Goal: Task Accomplishment & Management: Complete application form

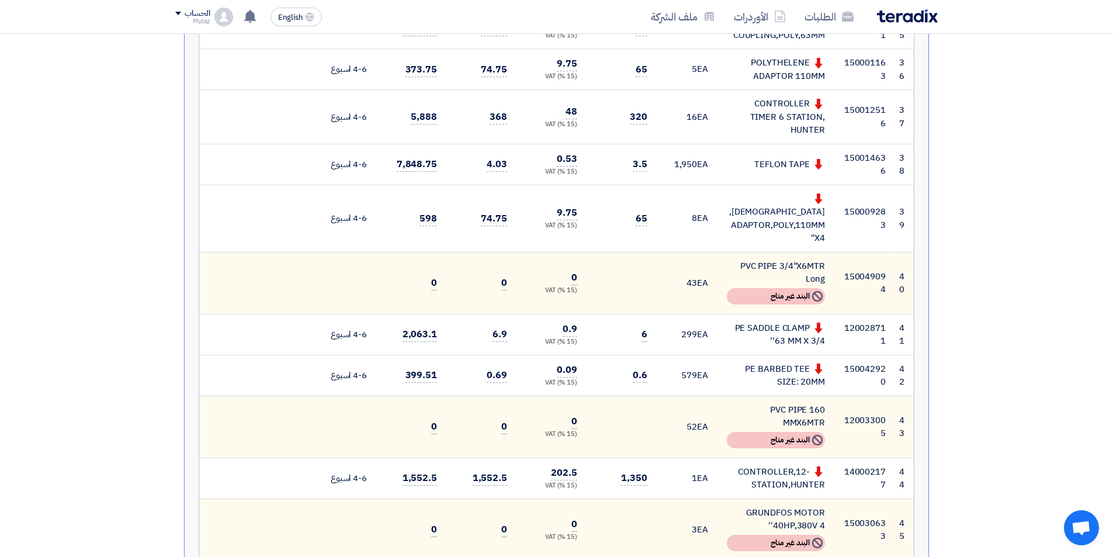
scroll to position [2118, 0]
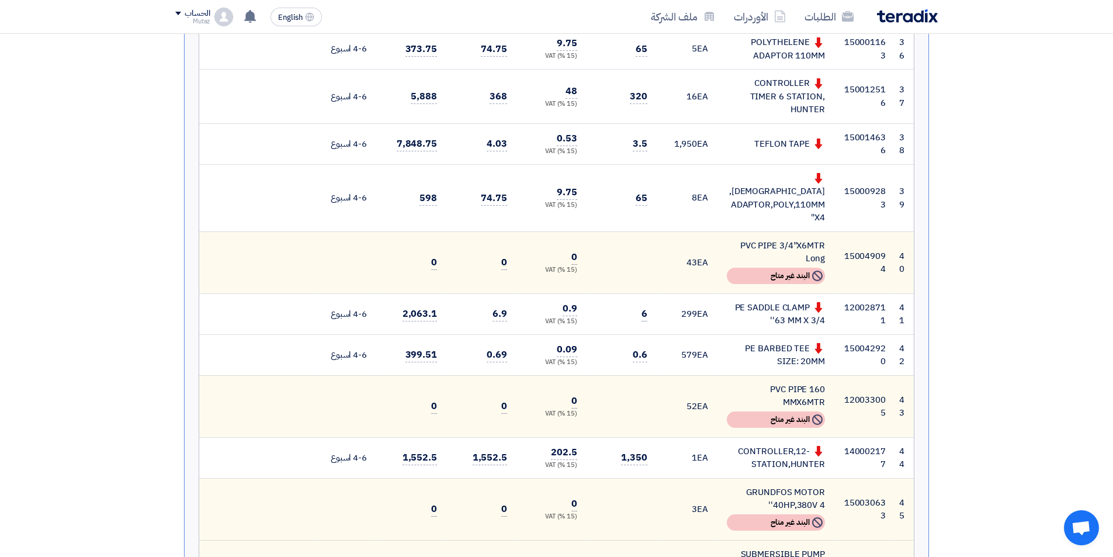
drag, startPoint x: 744, startPoint y: 334, endPoint x: 820, endPoint y: 358, distance: 79.3
click at [820, 437] on td "CONTROLLER,12-STATION,HUNTER" at bounding box center [776, 457] width 117 height 41
click at [805, 445] on div "CONTROLLER,12-STATION,HUNTER" at bounding box center [776, 458] width 98 height 26
click at [779, 445] on div "CONTROLLER,12-STATION,HUNTER" at bounding box center [776, 458] width 98 height 26
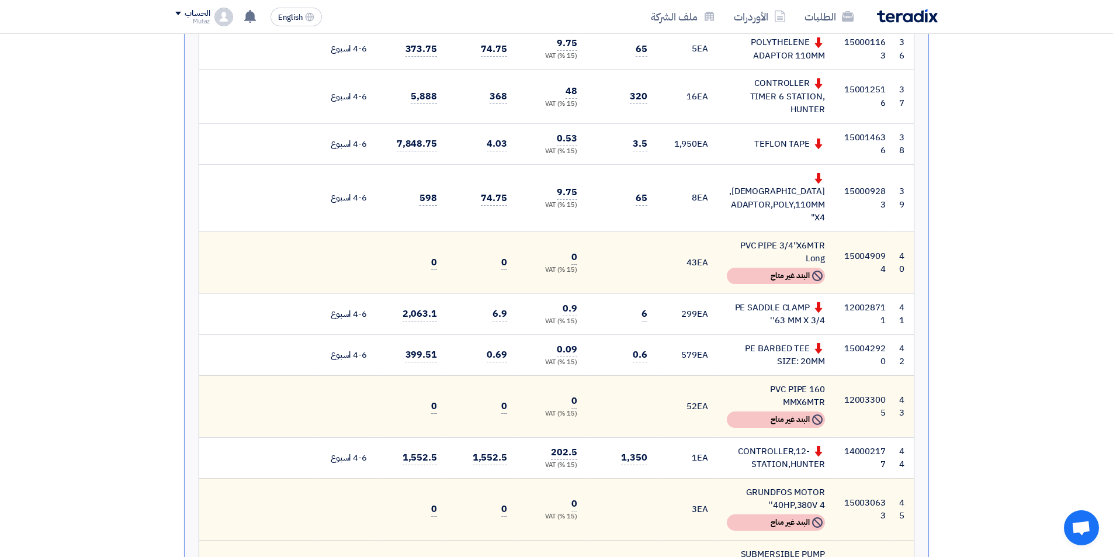
click at [777, 445] on div "CONTROLLER,12-STATION,HUNTER" at bounding box center [776, 458] width 98 height 26
click at [781, 445] on div "CONTROLLER,12-STATION,HUNTER" at bounding box center [776, 458] width 98 height 26
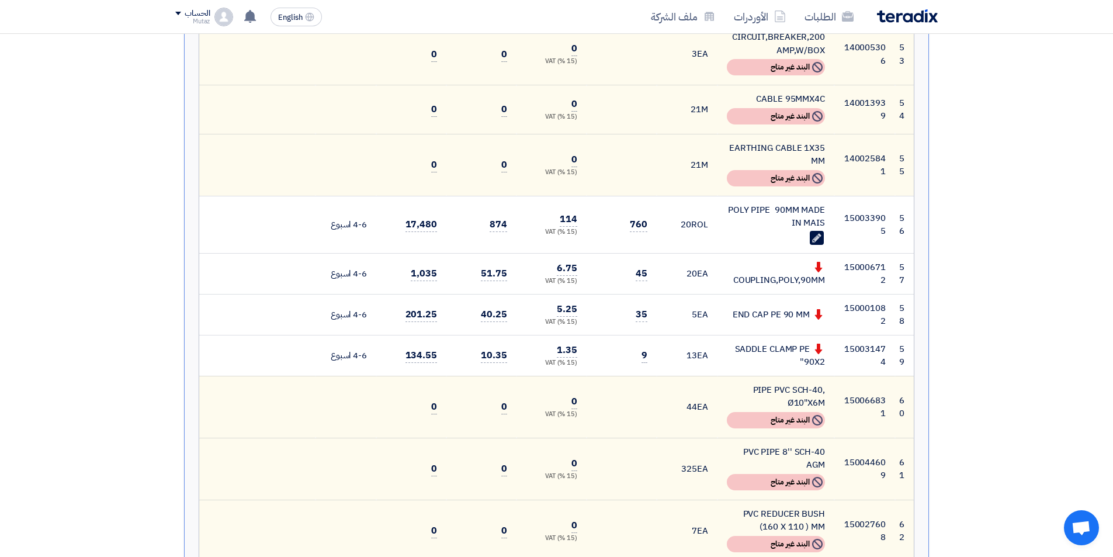
scroll to position [2994, 0]
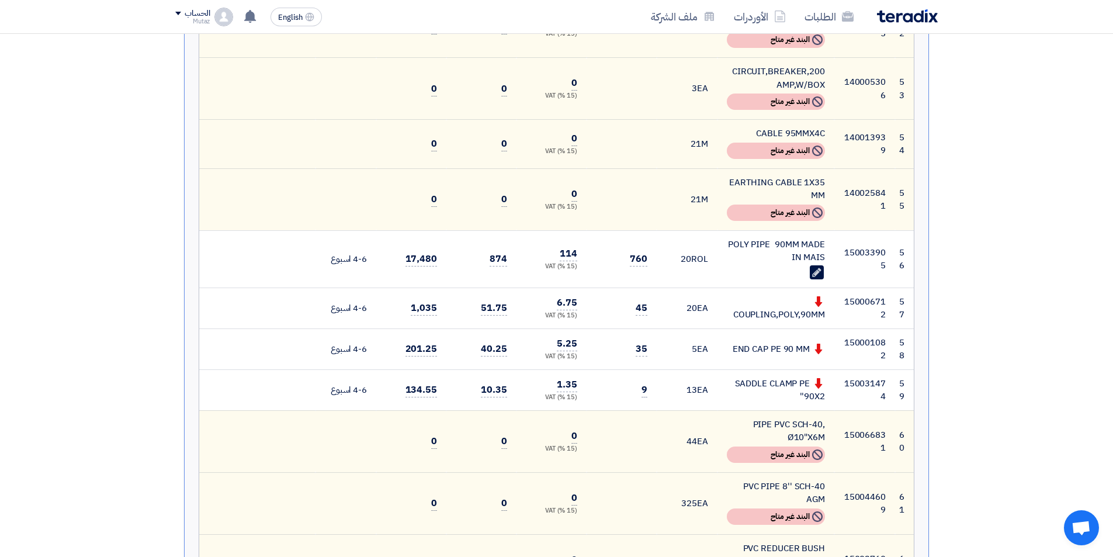
drag, startPoint x: 724, startPoint y: 133, endPoint x: 826, endPoint y: 147, distance: 103.2
click at [826, 230] on td "POLY PIPE 90MM MADE IN MAIS Edit" at bounding box center [776, 258] width 117 height 57
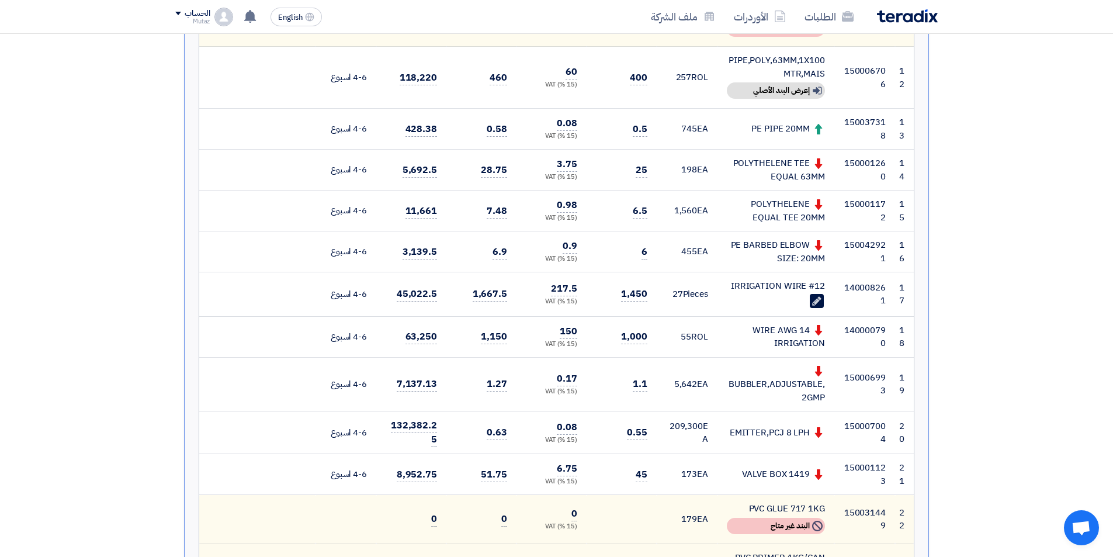
scroll to position [1124, 0]
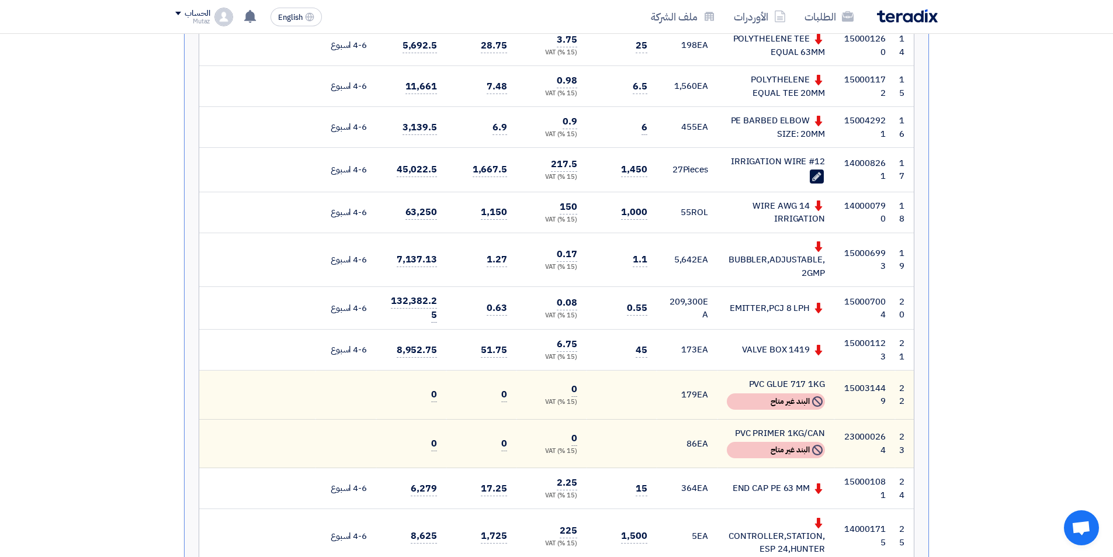
click at [890, 330] on td "150001123" at bounding box center [864, 350] width 61 height 41
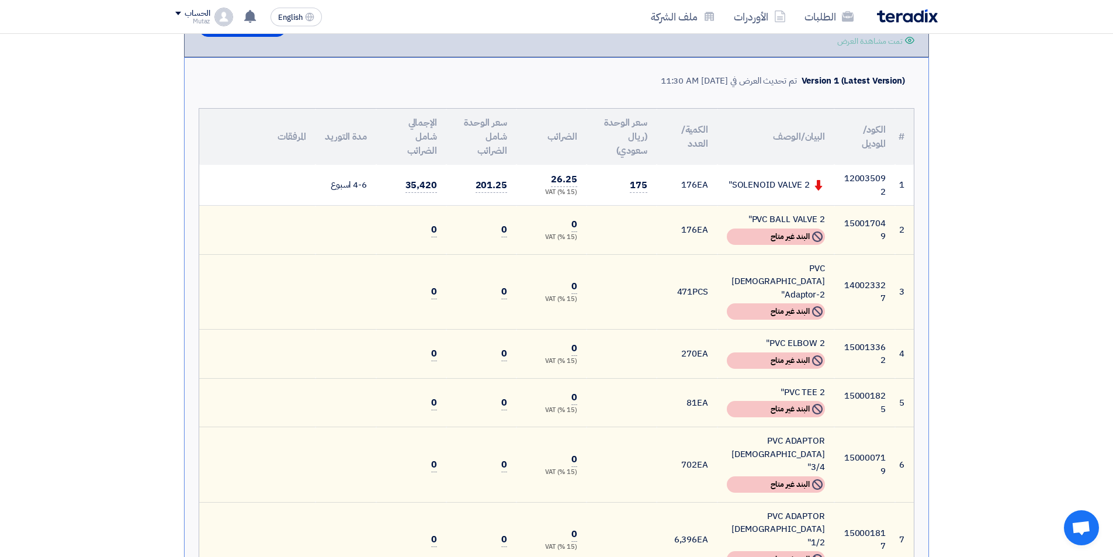
scroll to position [0, 0]
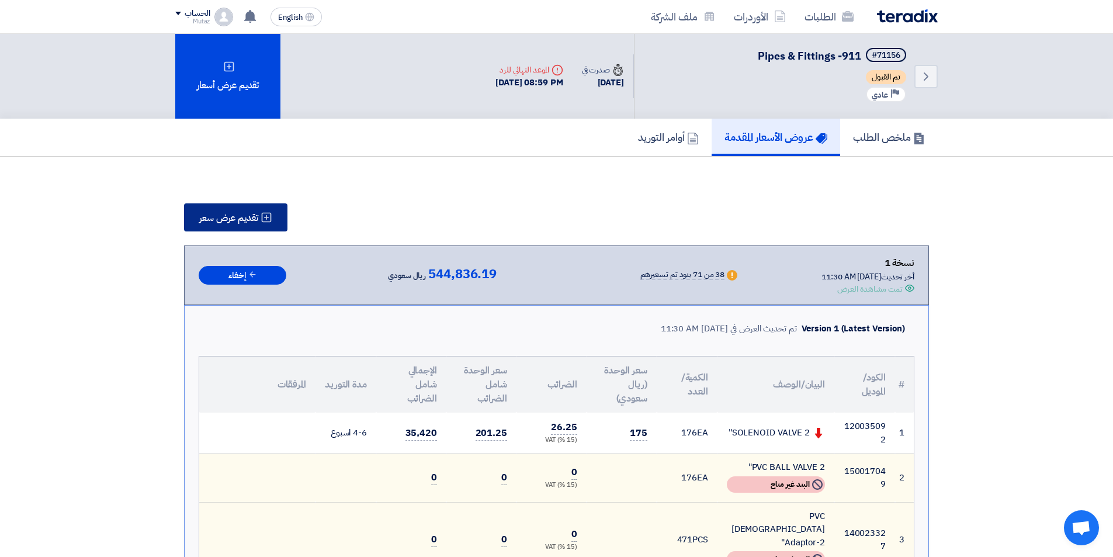
click at [219, 214] on span "تقديم عرض سعر" at bounding box center [228, 217] width 59 height 9
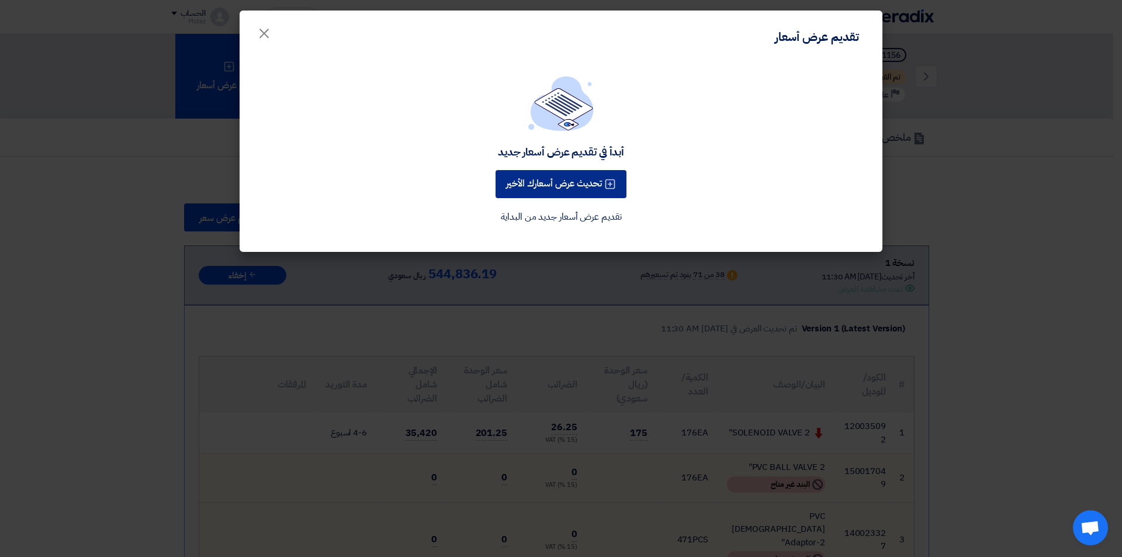
click at [552, 193] on button "تحديث عرض أسعارك الأخير" at bounding box center [560, 184] width 131 height 28
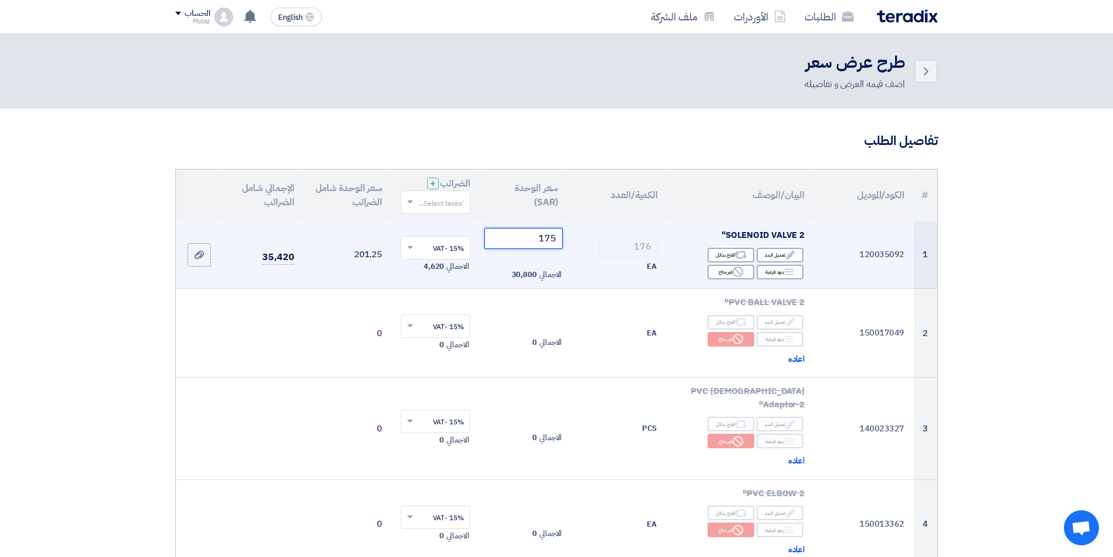
drag, startPoint x: 519, startPoint y: 238, endPoint x: 580, endPoint y: 237, distance: 61.4
click at [580, 237] on tr "1 120035092 SOLENOID VALVE 2" Edit تعديل البند Alternative اقترح بدائل Breakdown" at bounding box center [556, 255] width 761 height 68
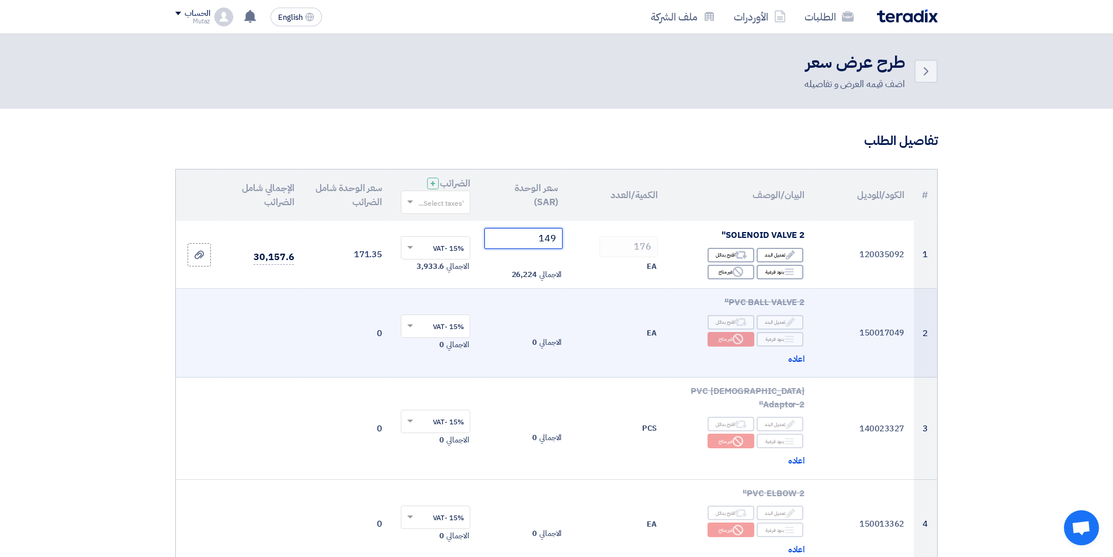
type input "149"
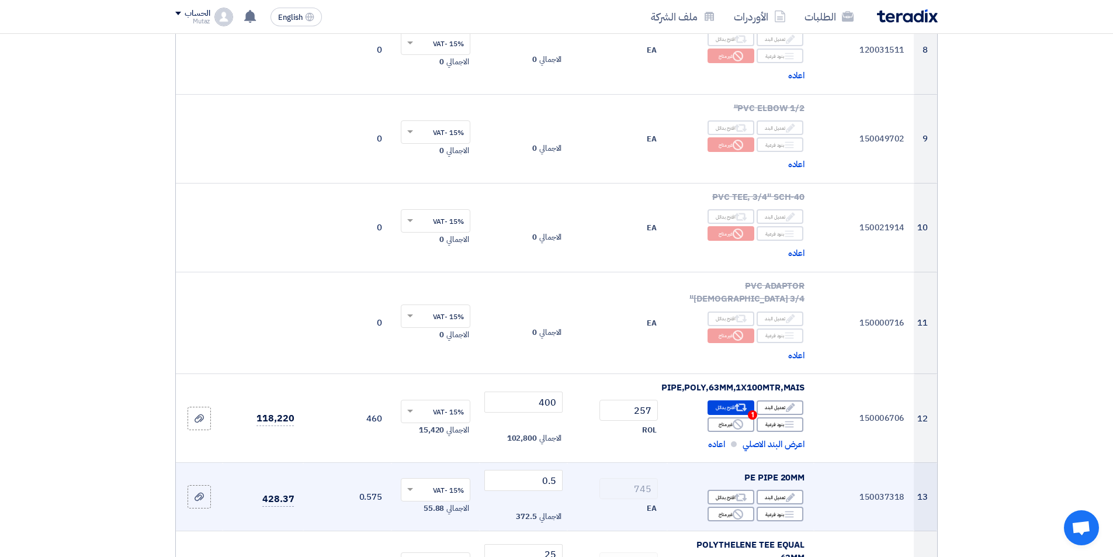
scroll to position [876, 0]
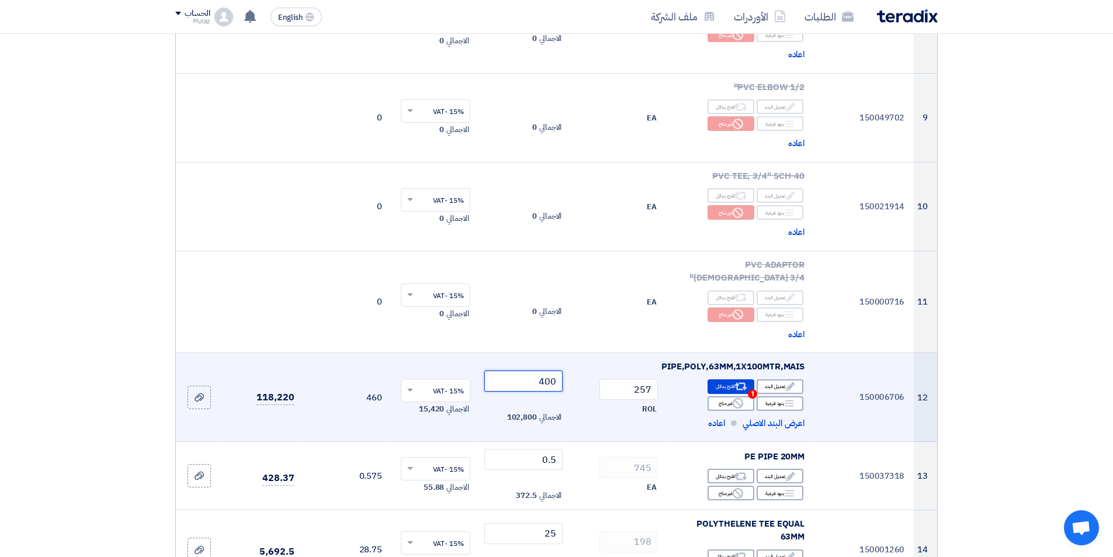
drag, startPoint x: 519, startPoint y: 332, endPoint x: 575, endPoint y: 334, distance: 56.1
click at [575, 353] on tr "12 150006706 PIPE,POLY,63MM,1X100MTR,MAIS Edit تعديل البند Alternative Reject" at bounding box center [556, 397] width 761 height 89
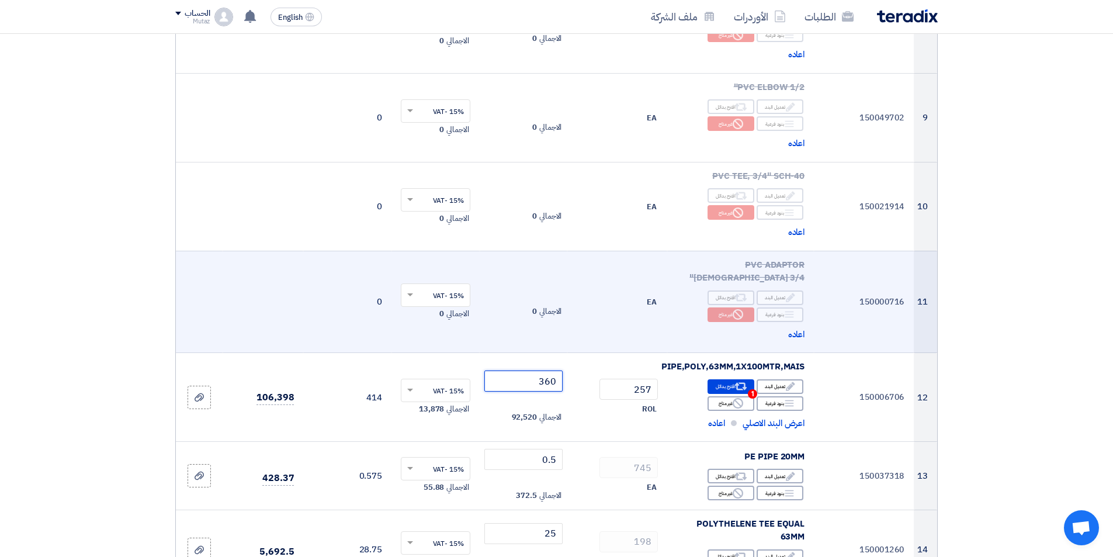
type input "360"
click at [593, 293] on td "EA" at bounding box center [617, 302] width 100 height 102
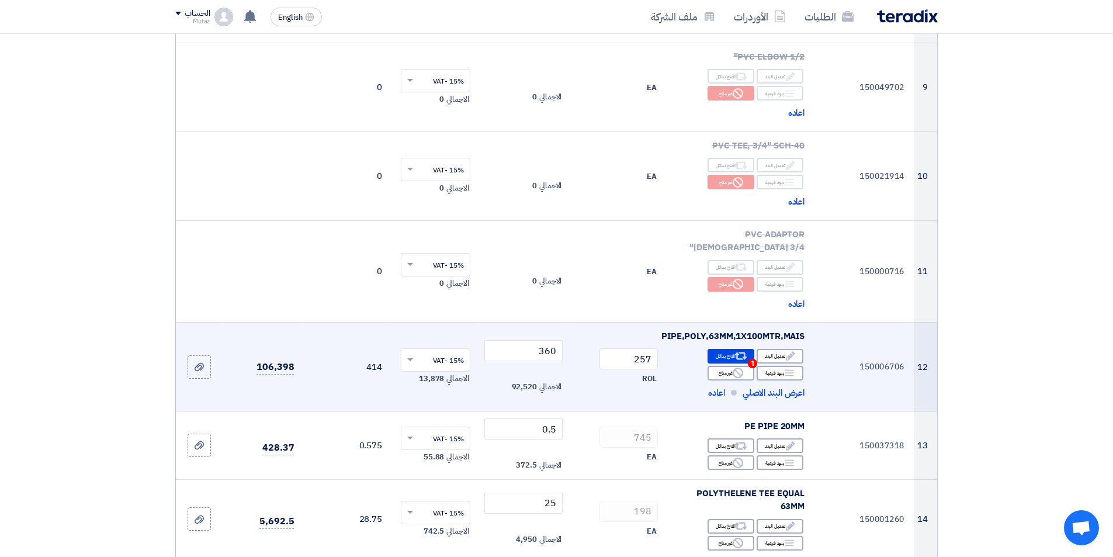
scroll to position [935, 0]
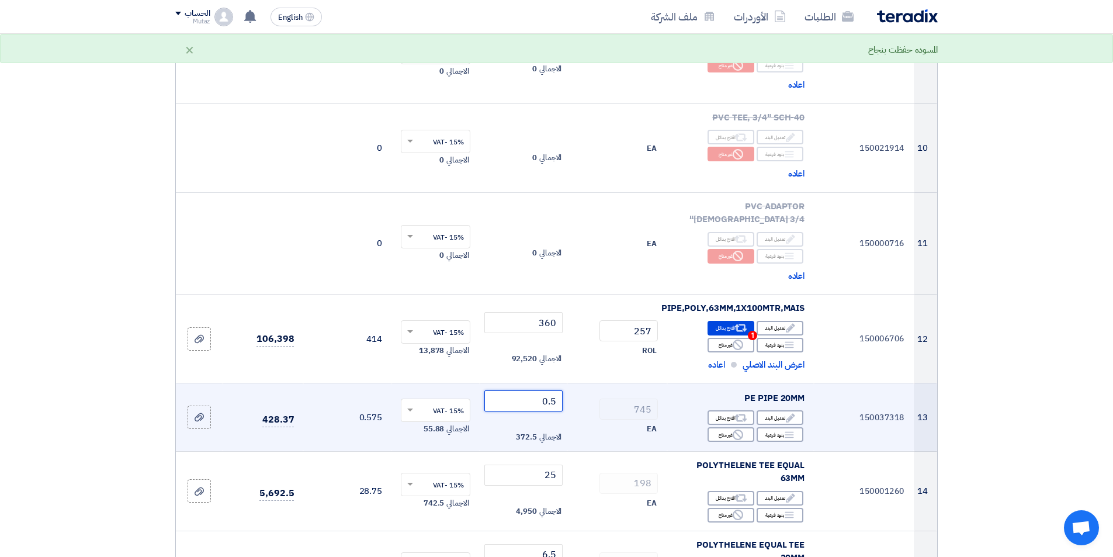
drag, startPoint x: 527, startPoint y: 350, endPoint x: 676, endPoint y: 351, distance: 149.0
click at [676, 383] on tr "13 150037318 PE PIPE 20MM Edit تعديل البند Alternative اقترح بدائل Breakdown 745" at bounding box center [556, 417] width 761 height 68
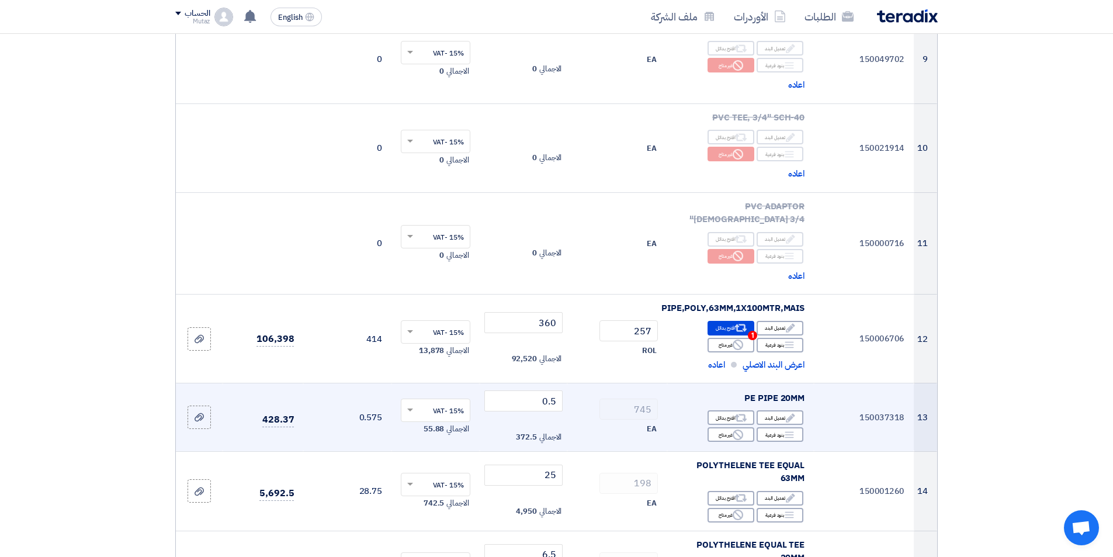
click at [653, 423] on span "EA" at bounding box center [652, 429] width 10 height 12
click at [540, 390] on input "0.5" at bounding box center [523, 400] width 79 height 21
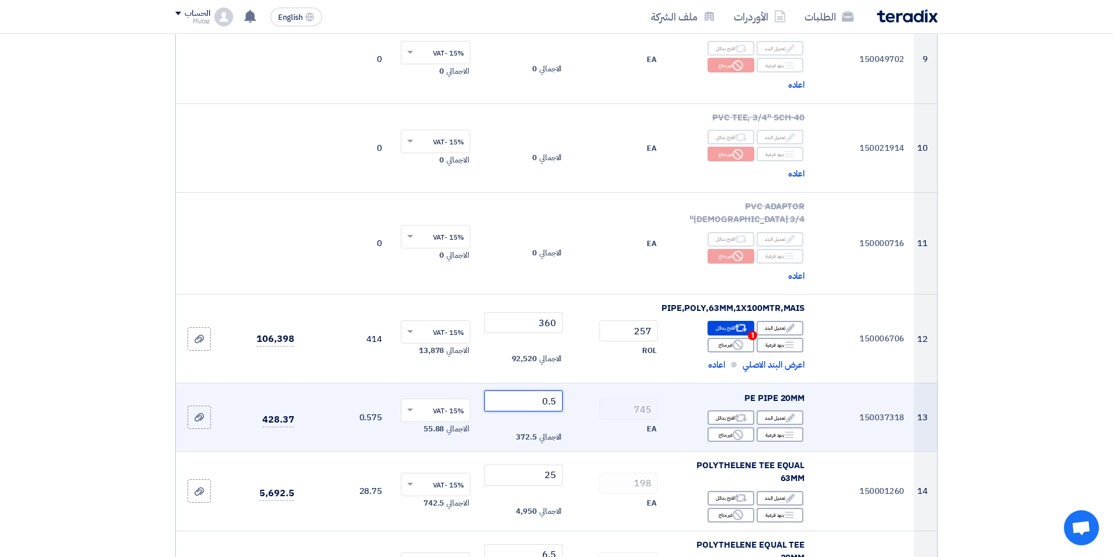
click at [540, 390] on input "0.5" at bounding box center [523, 400] width 79 height 21
drag, startPoint x: 543, startPoint y: 356, endPoint x: 575, endPoint y: 356, distance: 32.1
click at [575, 383] on tr "13 150037318 PE PIPE 20MM Edit تعديل البند Alternative اقترح بدائل Breakdown 745" at bounding box center [556, 417] width 761 height 68
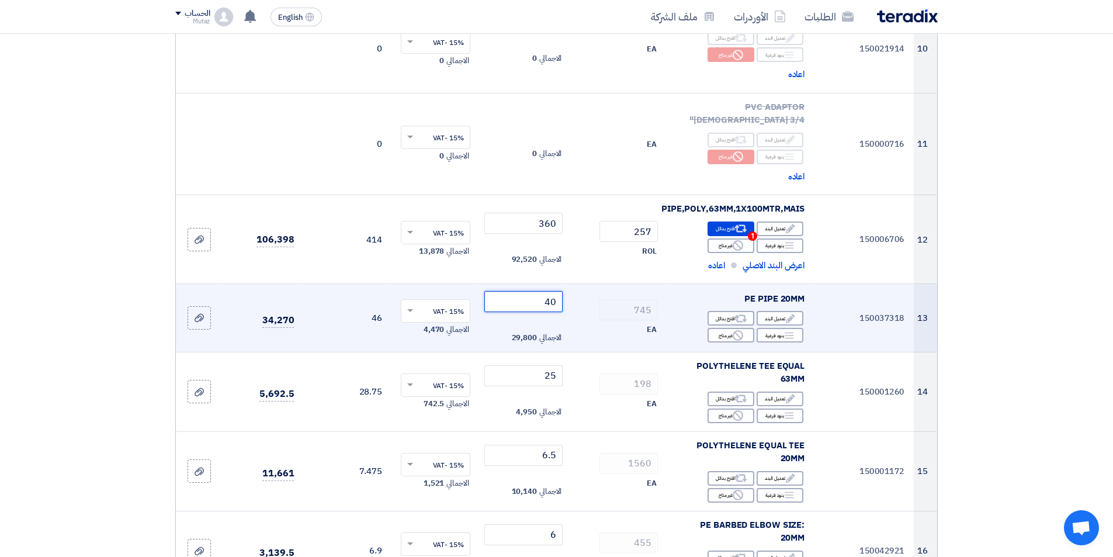
scroll to position [1052, 0]
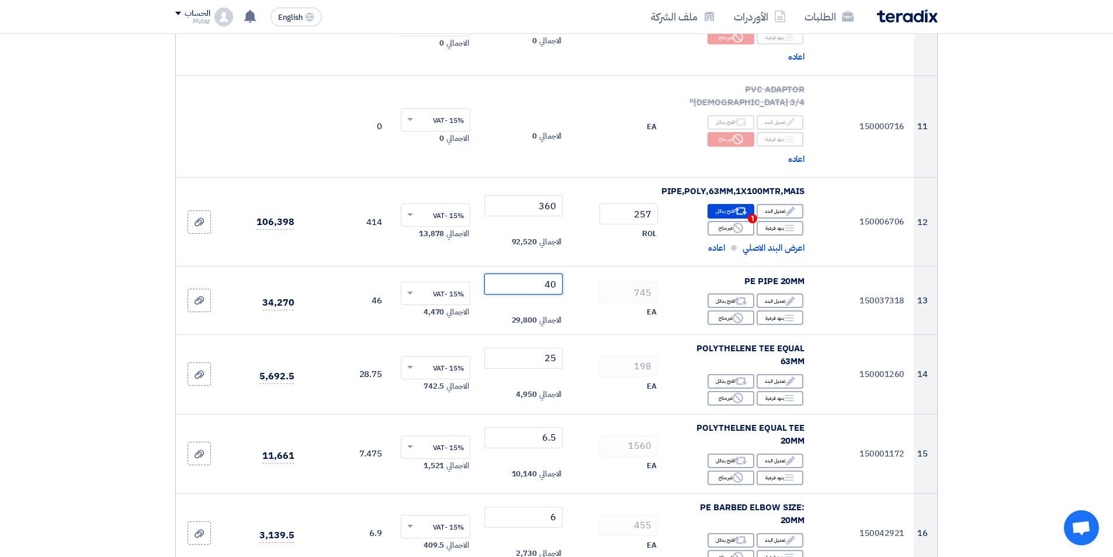
type input "40"
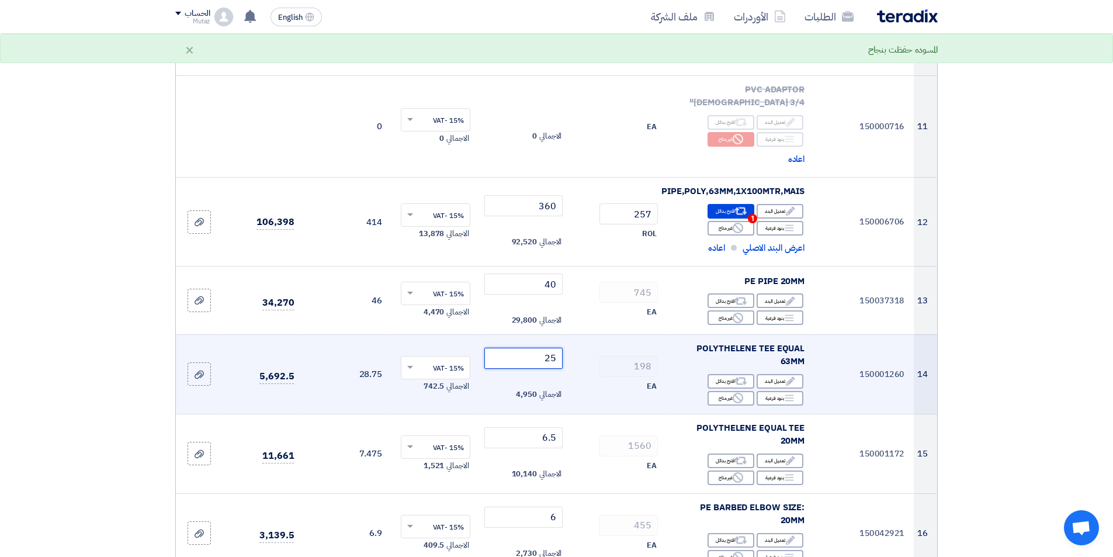
drag, startPoint x: 529, startPoint y: 303, endPoint x: 587, endPoint y: 303, distance: 57.3
click at [587, 334] on tr "14 150001260 POLYTHELENE TEE EQUAL 63MM Edit تعديل البند Alternative اقترح بدائ…" at bounding box center [556, 373] width 761 height 79
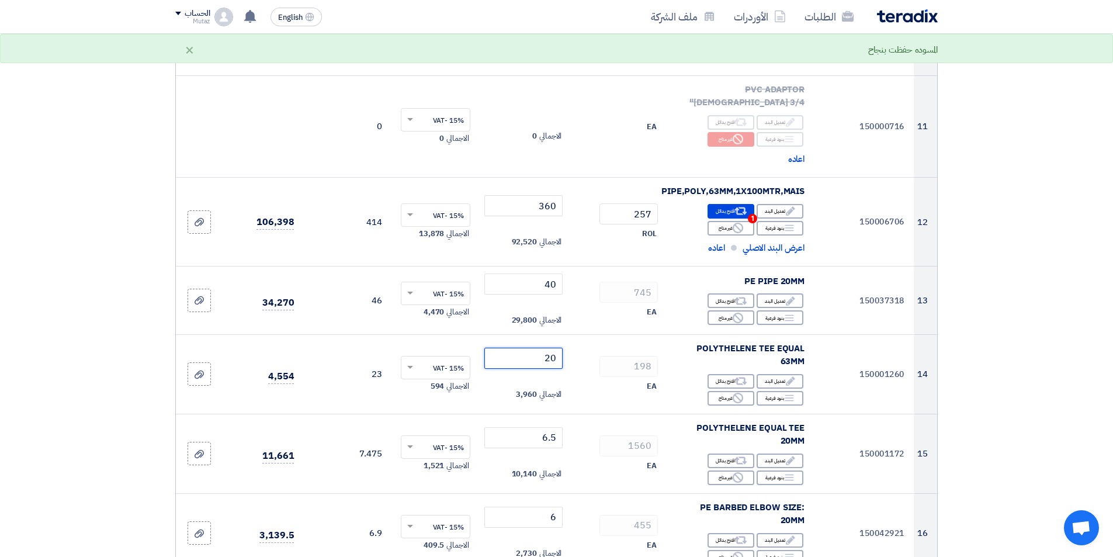
type input "20"
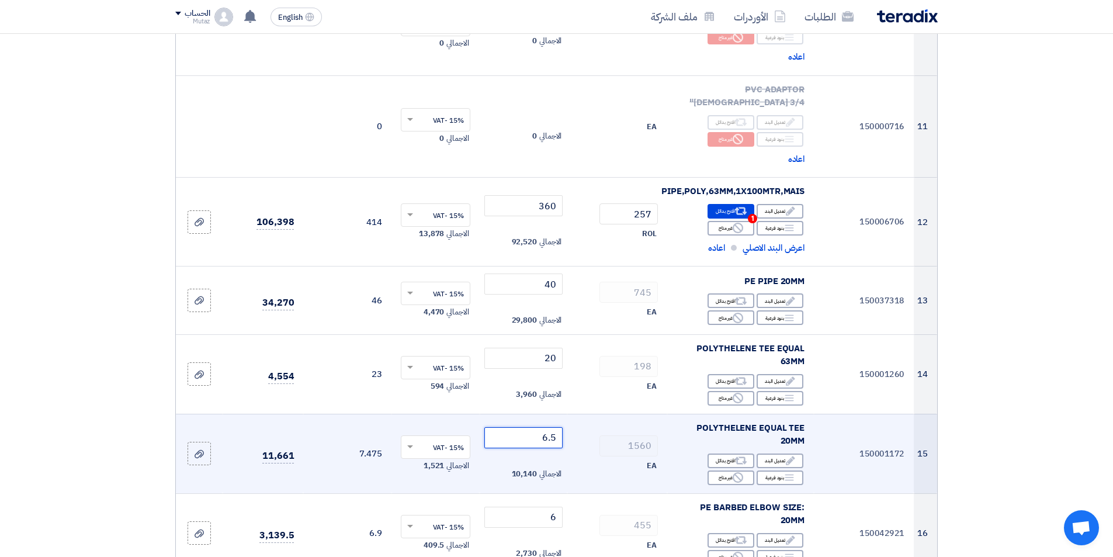
drag, startPoint x: 533, startPoint y: 387, endPoint x: 688, endPoint y: 390, distance: 154.9
click at [688, 414] on tr "15 150001172 POLYTHELENE EQUAL TEE 20MM Edit تعديل البند Alternative اقترح بدائ…" at bounding box center [556, 453] width 761 height 79
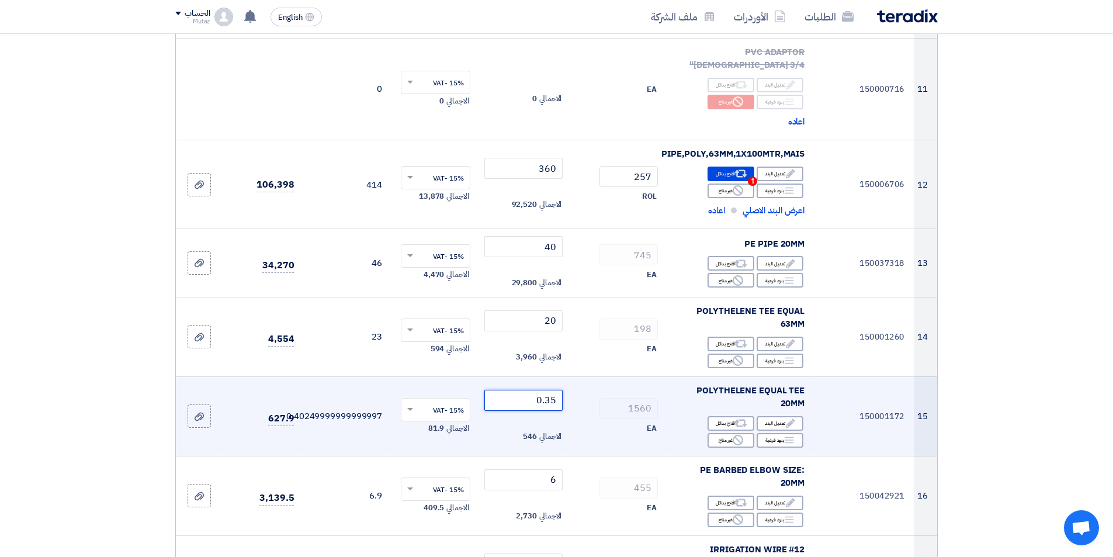
scroll to position [1110, 0]
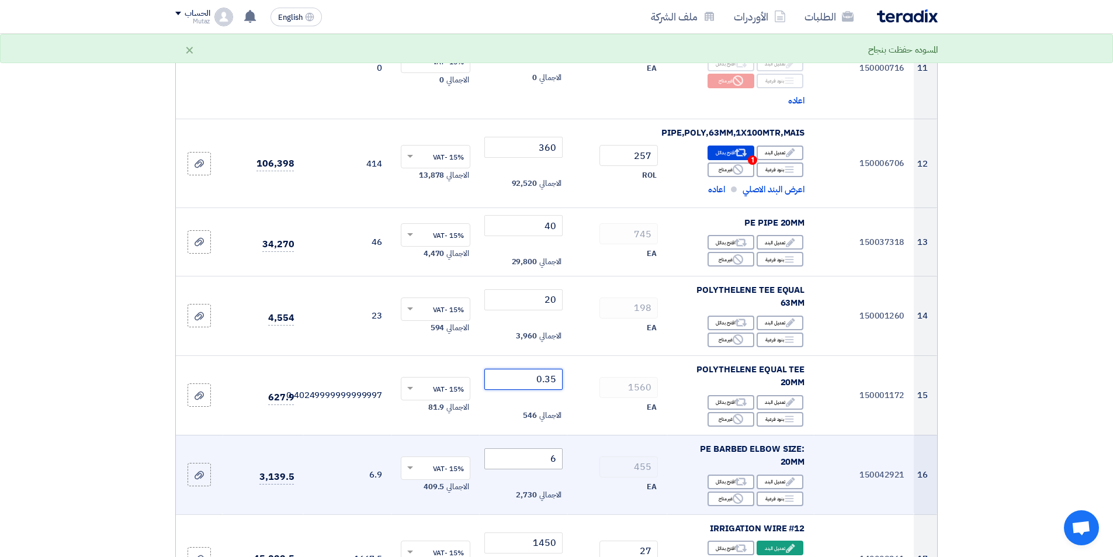
type input "0.35"
click at [536, 448] on input "6" at bounding box center [523, 458] width 79 height 21
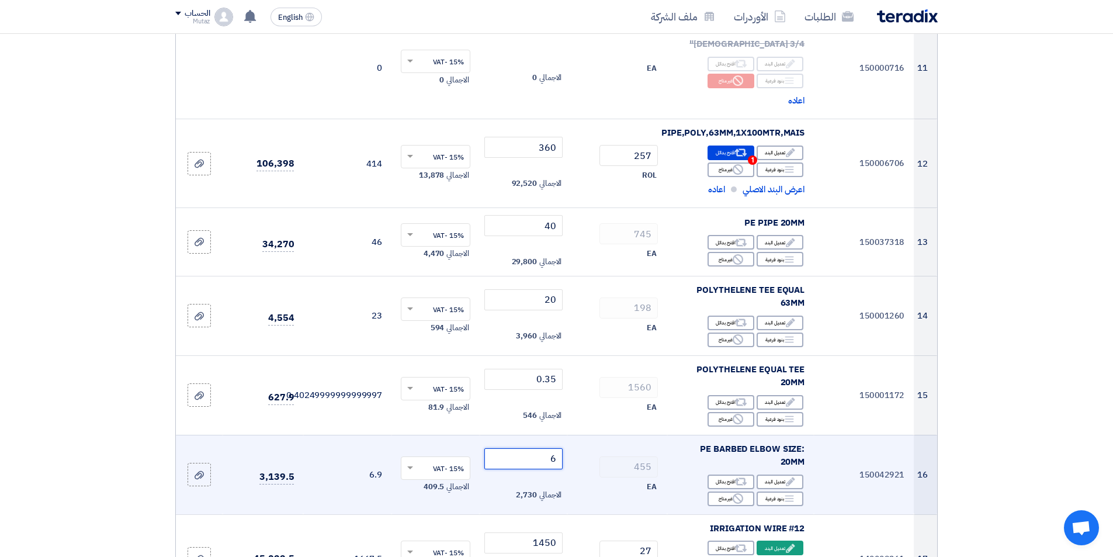
click at [630, 435] on tr "16 150042921 PE BARBED ELBOW SIZE: 20MM Edit تعديل البند Alternative اقترح بدائ…" at bounding box center [556, 474] width 761 height 79
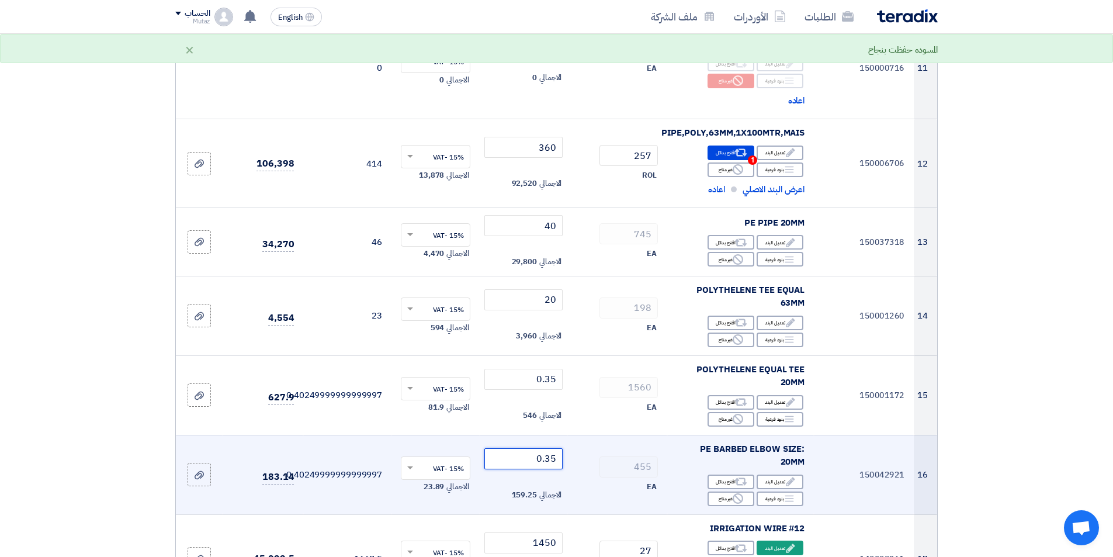
scroll to position [1227, 0]
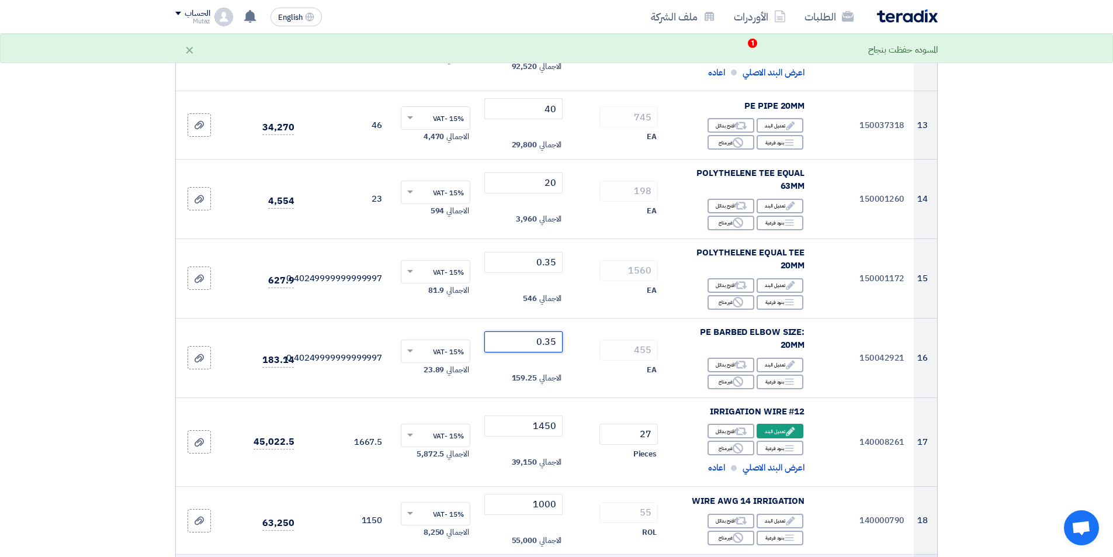
type input "0.35"
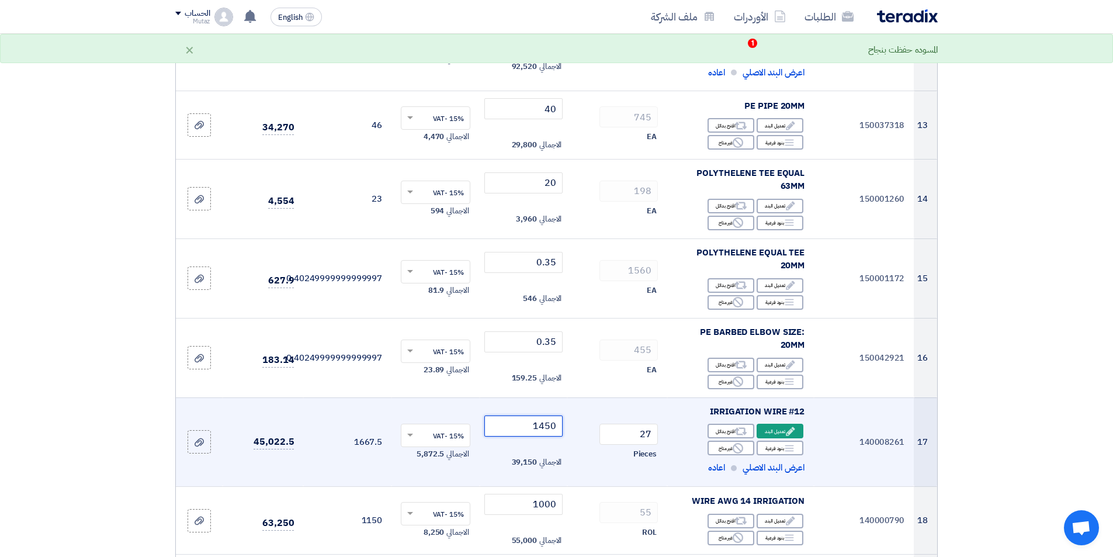
drag, startPoint x: 511, startPoint y: 377, endPoint x: 677, endPoint y: 377, distance: 165.9
click at [677, 397] on tr "17 140008261 IRRIGATION WIRE #12 Edit تعديل البند Alternative Breakdown Reject" at bounding box center [556, 441] width 761 height 89
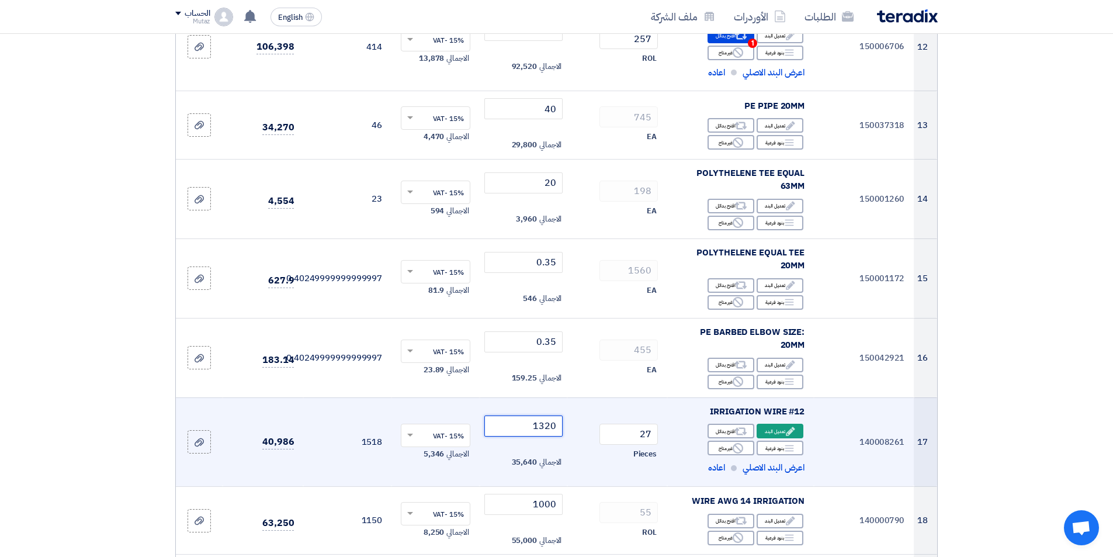
scroll to position [1285, 0]
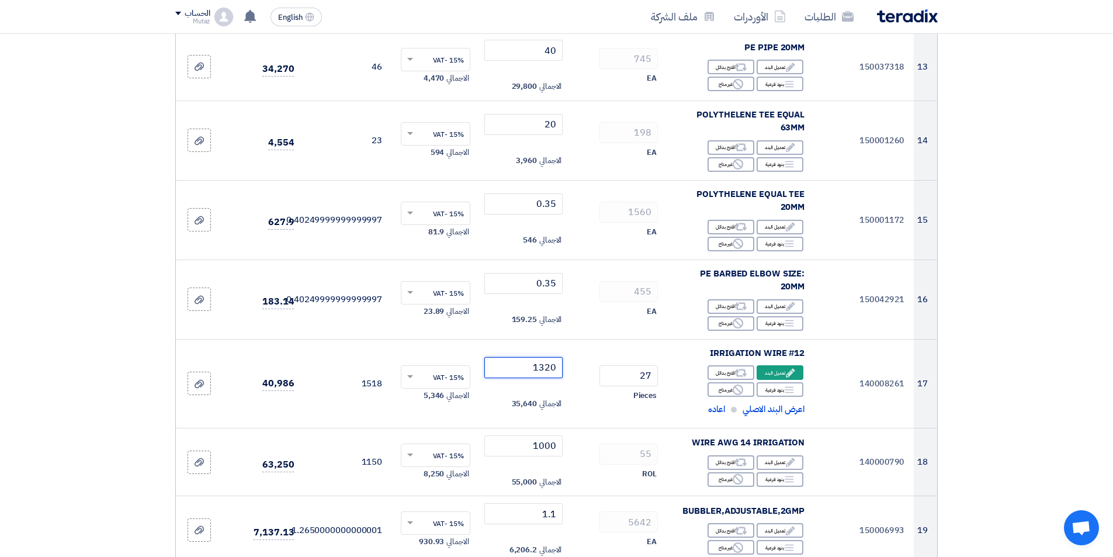
type input "1320"
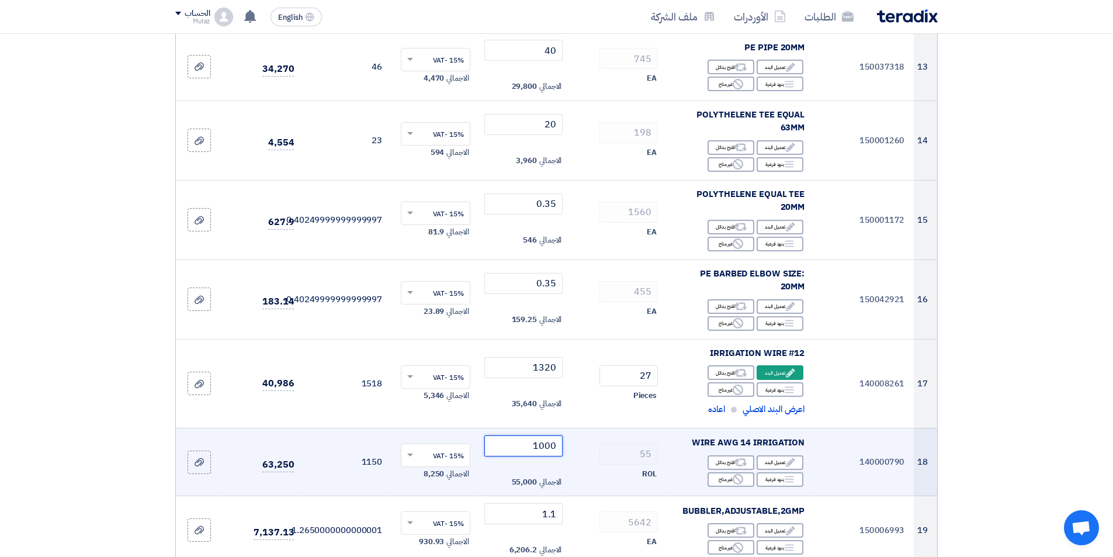
click at [525, 435] on input "1000" at bounding box center [523, 445] width 79 height 21
click at [640, 428] on tr "18 140000790 WIRE AWG 14 IRRIGATION Edit تعديل البند Alternative اقترح بدائل Br…" at bounding box center [556, 462] width 761 height 68
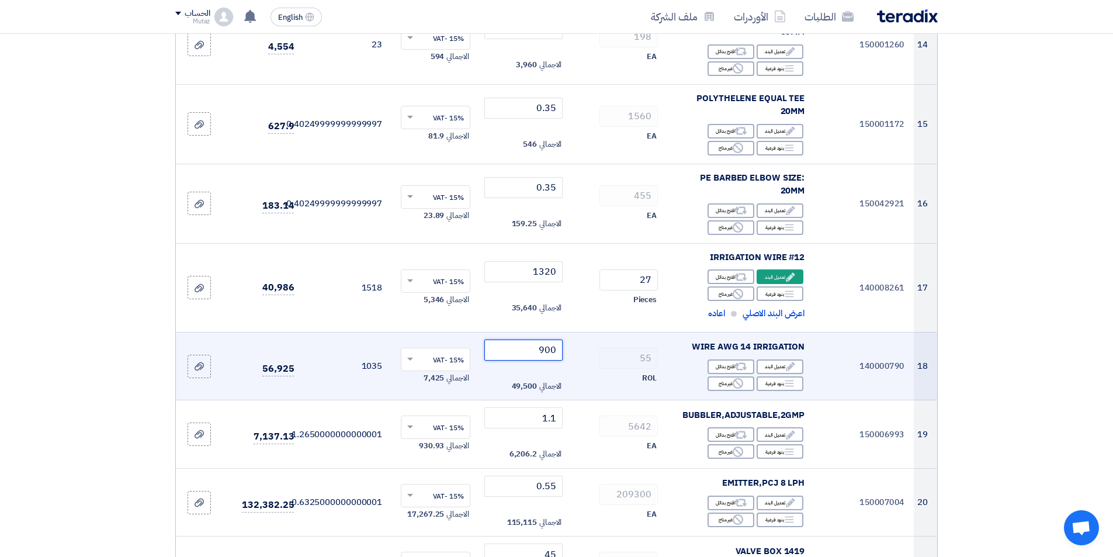
scroll to position [1402, 0]
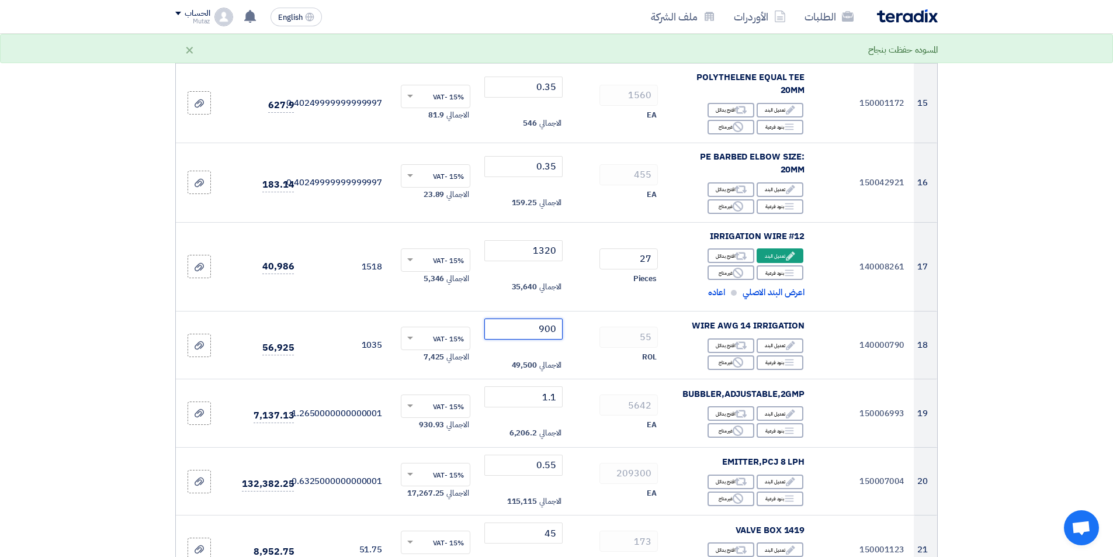
type input "900"
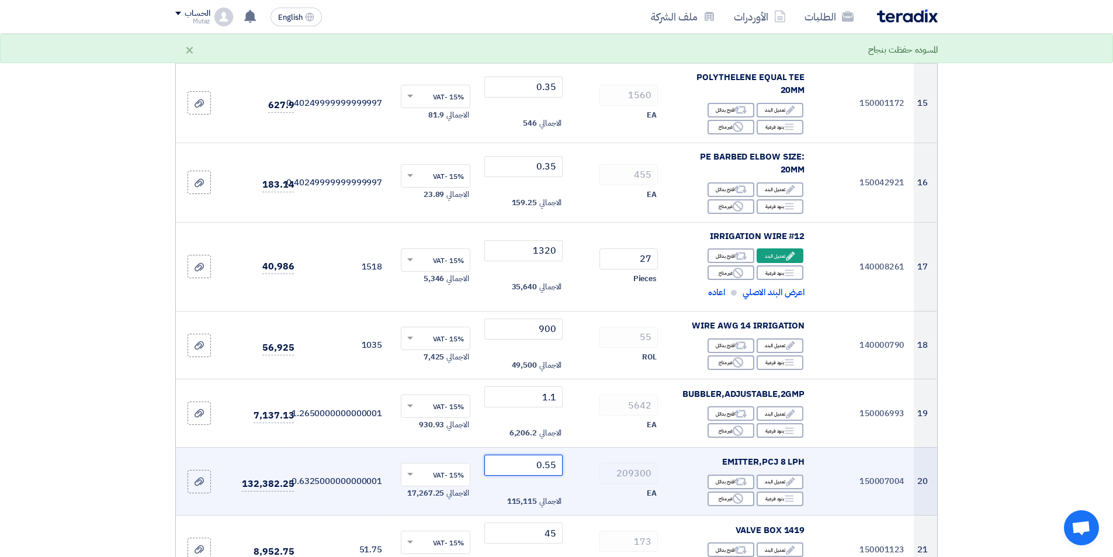
drag, startPoint x: 522, startPoint y: 410, endPoint x: 664, endPoint y: 415, distance: 142.1
click at [664, 447] on tr "20 150007004 EMITTER,PCJ 8 LPH Edit تعديل البند Alternative اقترح بدائل Breakdo…" at bounding box center [556, 481] width 761 height 68
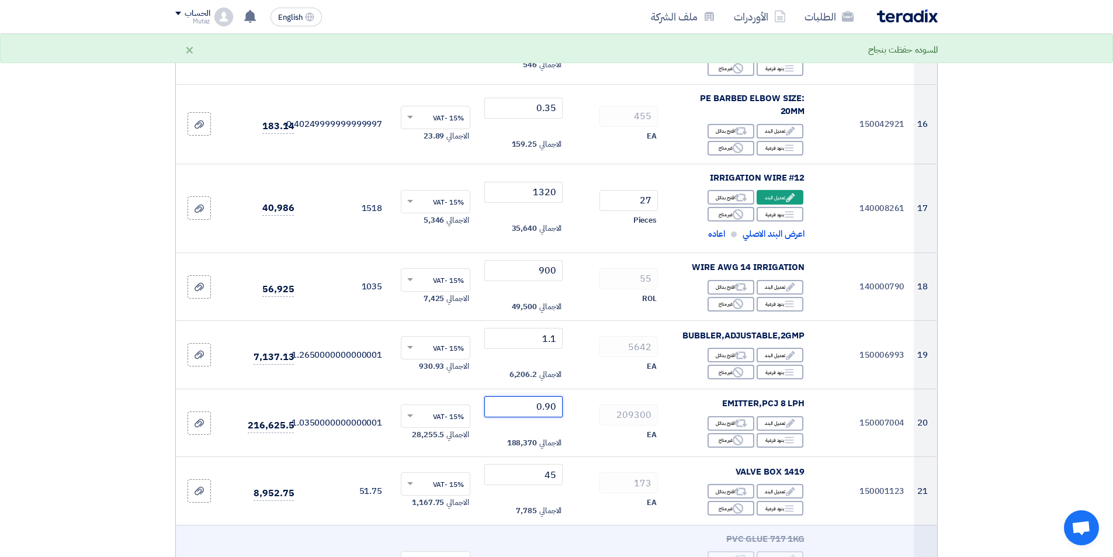
type input "0.90"
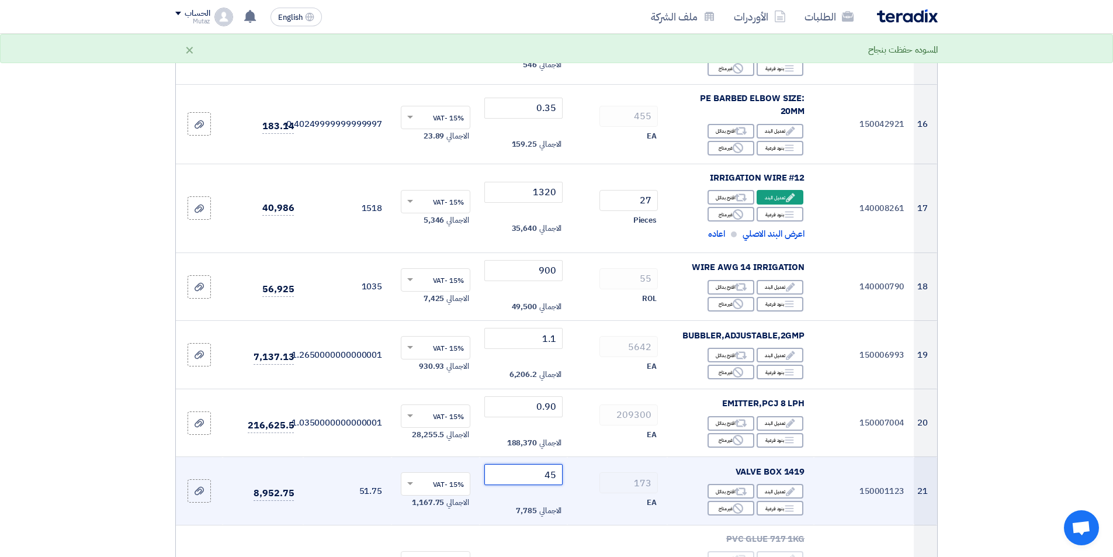
click at [546, 464] on input "45" at bounding box center [523, 474] width 79 height 21
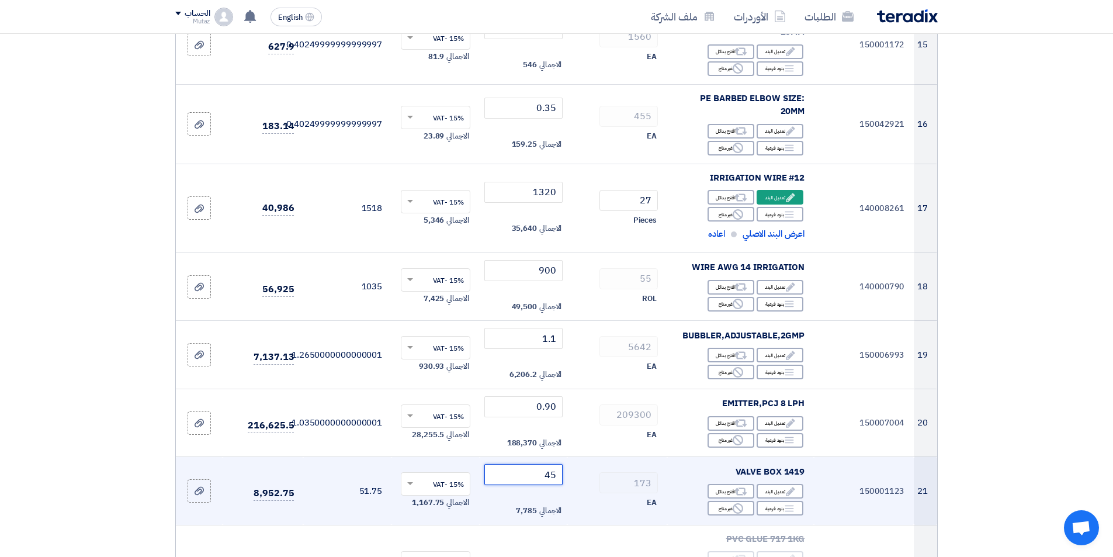
click at [546, 464] on input "45" at bounding box center [523, 474] width 79 height 21
click at [607, 457] on tr "21 150001123 VALVE BOX 1419 Edit تعديل البند Alternative اقترح بدائل Breakdown …" at bounding box center [556, 491] width 761 height 68
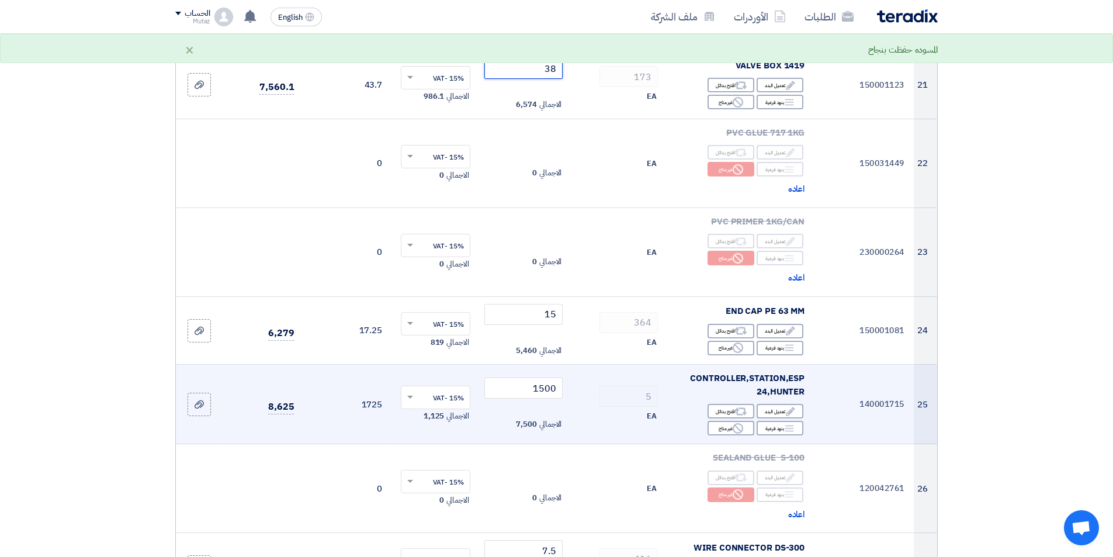
scroll to position [1870, 0]
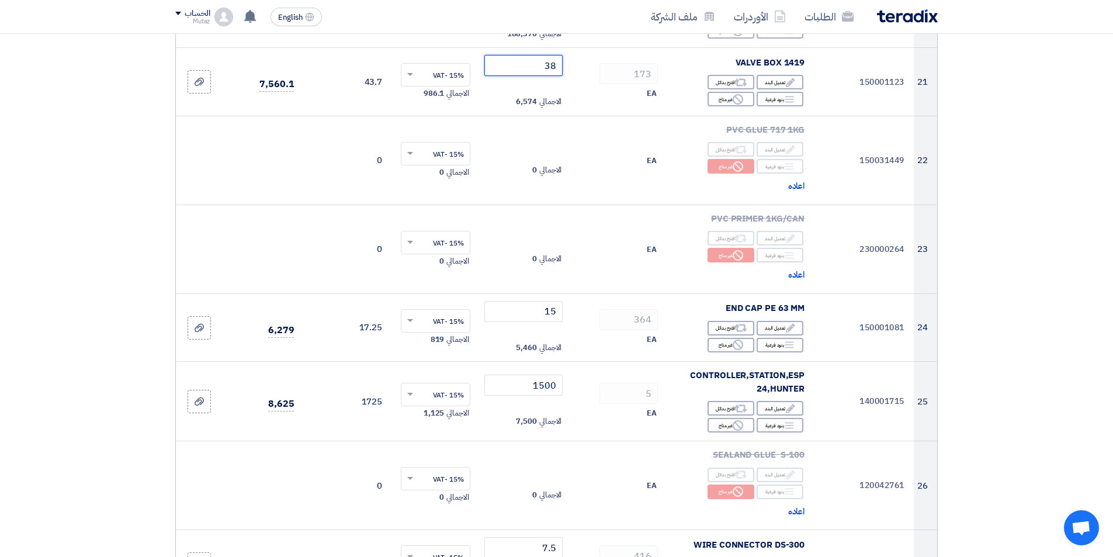
type input "38"
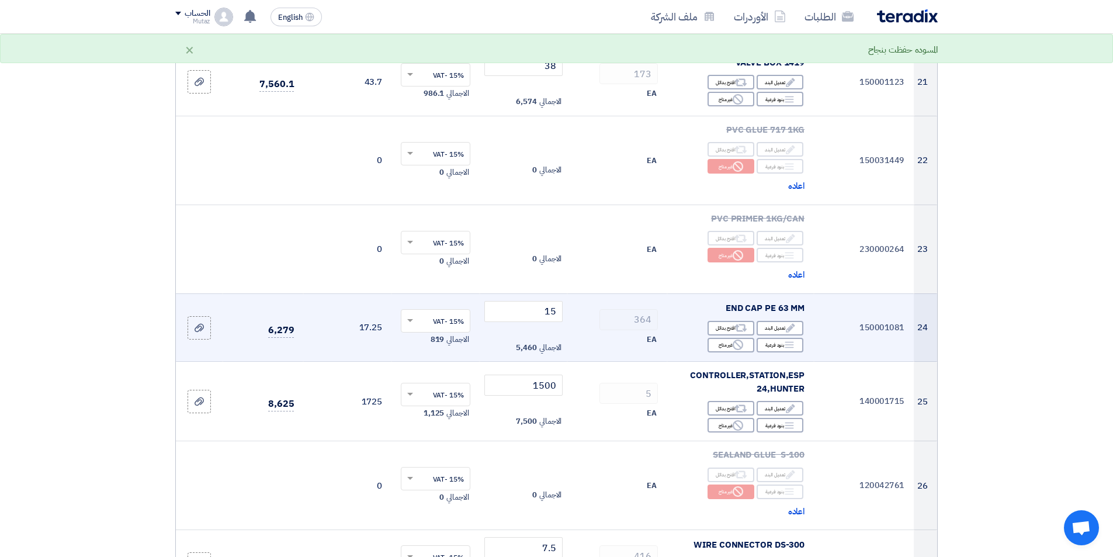
click at [507, 293] on td "15 الاجمالي 5,460" at bounding box center [524, 327] width 88 height 68
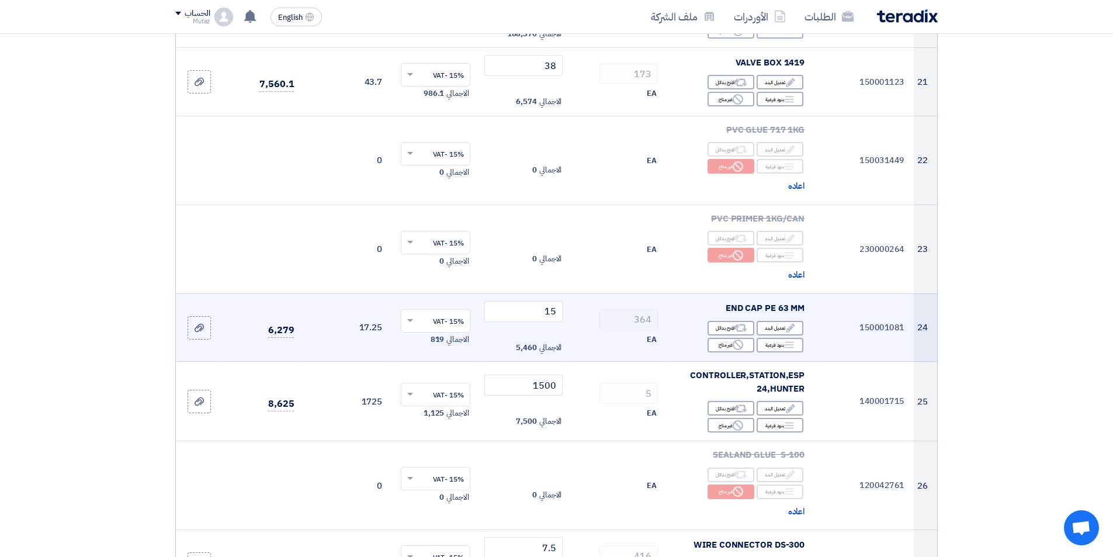
click at [507, 293] on td "15 الاجمالي 5,460" at bounding box center [524, 327] width 88 height 68
click at [510, 301] on input "15" at bounding box center [523, 311] width 79 height 21
click at [512, 301] on input "15" at bounding box center [523, 311] width 79 height 21
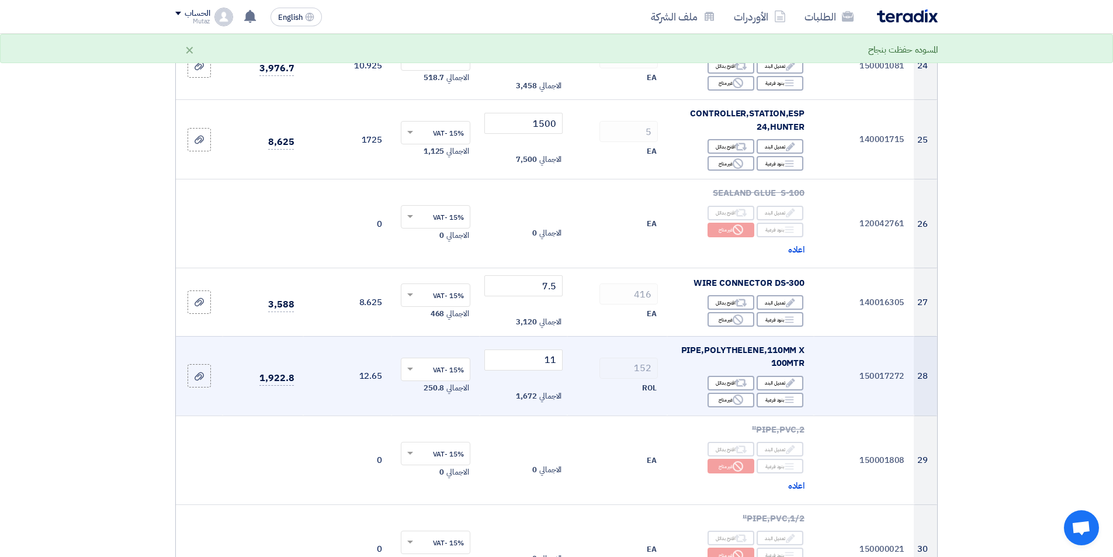
scroll to position [2162, 0]
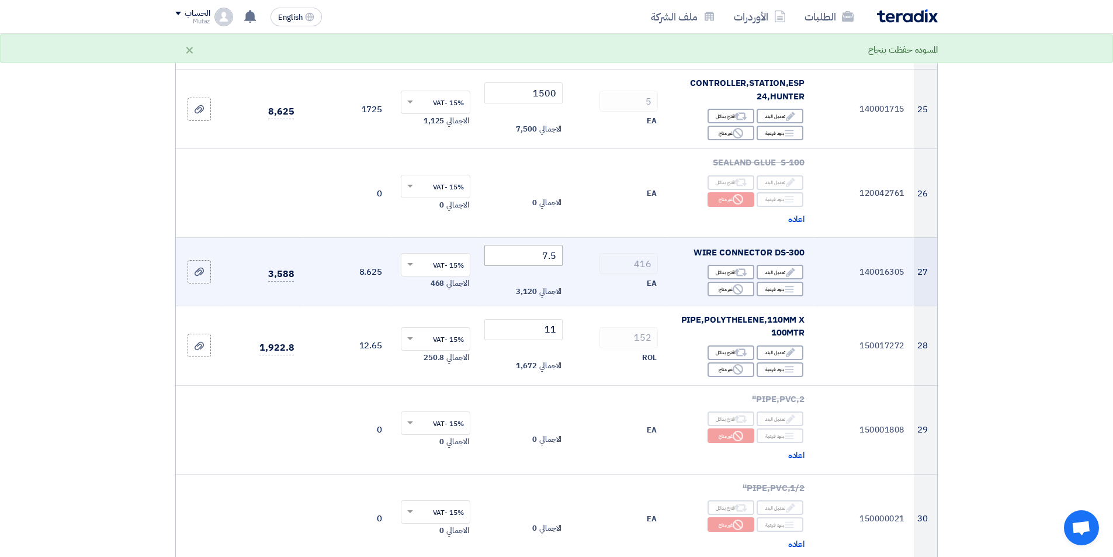
type input "9.5"
drag, startPoint x: 529, startPoint y: 206, endPoint x: 675, endPoint y: 206, distance: 146.7
click at [675, 238] on tr "27 140016305 WIRE CONNECTOR DS-300 Edit تعديل البند Alternative اقترح بدائل Bre…" at bounding box center [556, 272] width 761 height 68
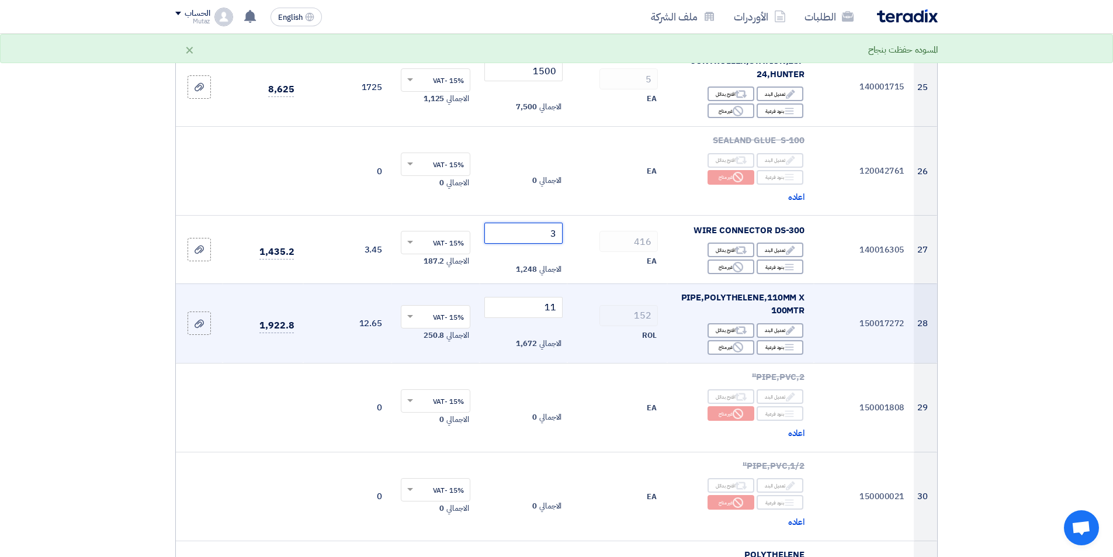
scroll to position [2045, 0]
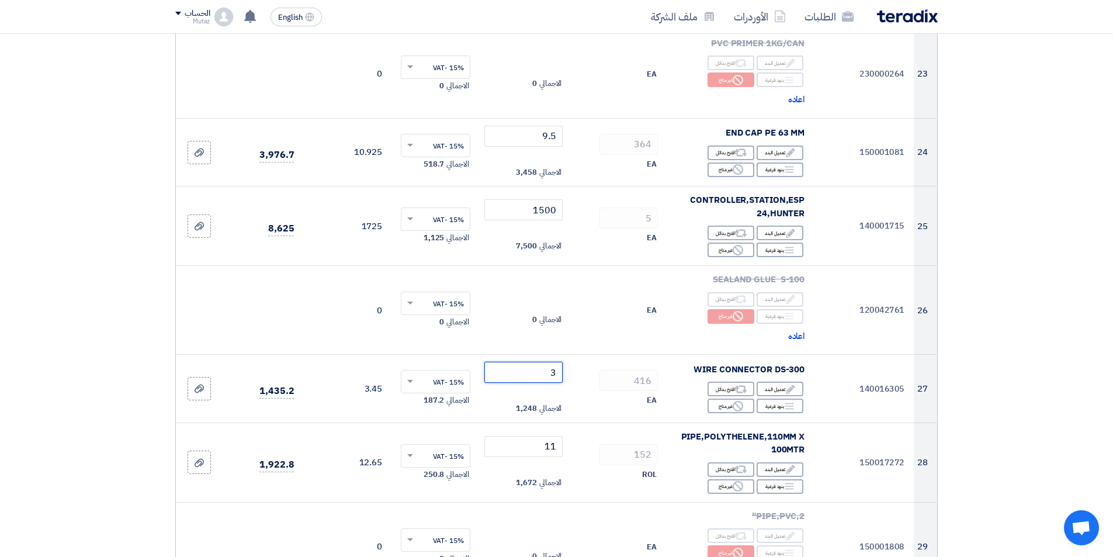
type input "3"
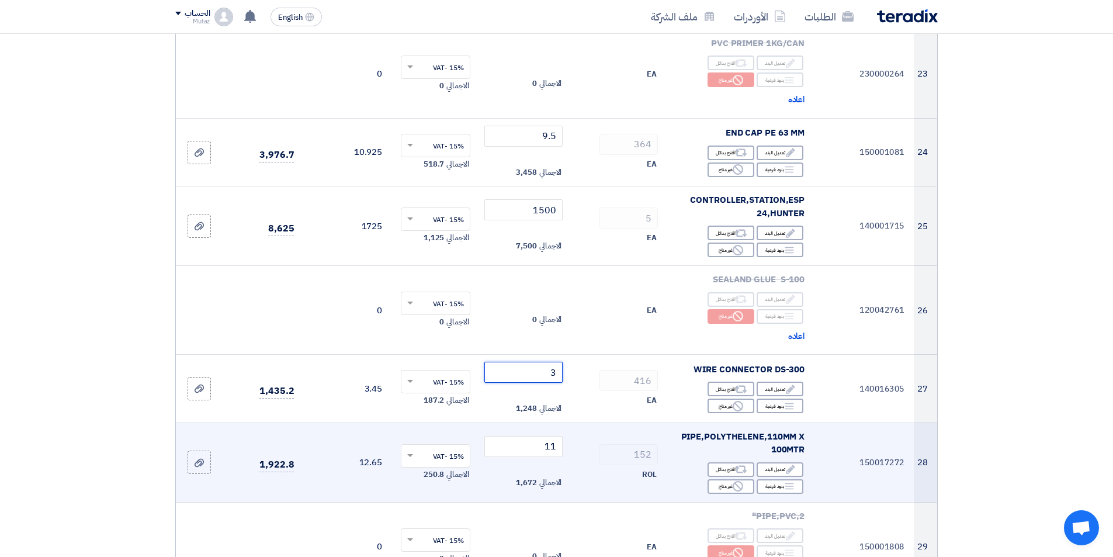
scroll to position [2103, 0]
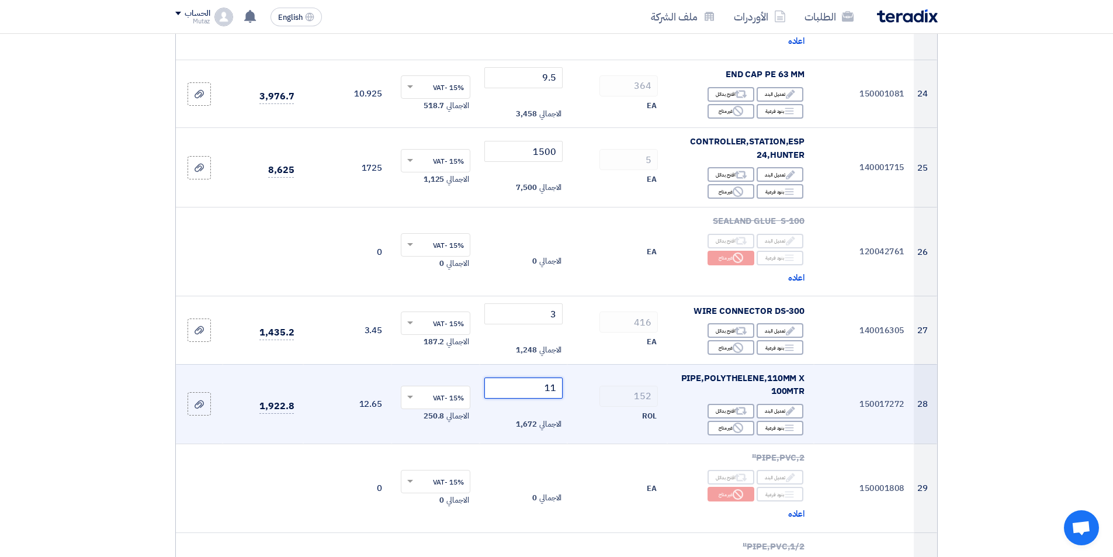
click at [532, 377] on input "11" at bounding box center [523, 387] width 79 height 21
drag, startPoint x: 532, startPoint y: 344, endPoint x: 590, endPoint y: 338, distance: 58.1
click at [590, 364] on tr "28 150017272 PIPE,POLYTHELENE,110MM X 100MTR Edit تعديل البند Alternative اقترح…" at bounding box center [556, 403] width 761 height 79
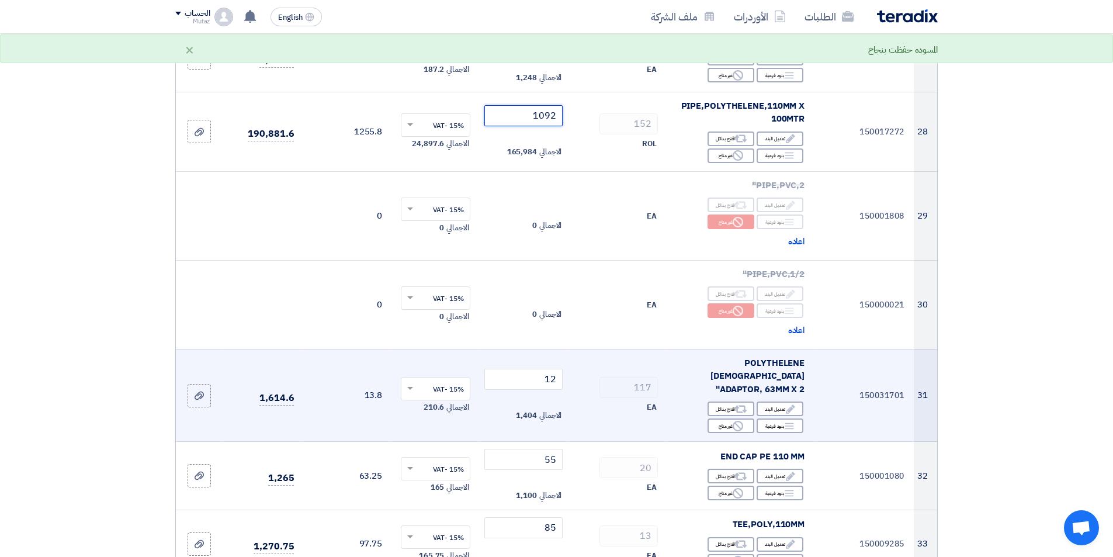
scroll to position [2396, 0]
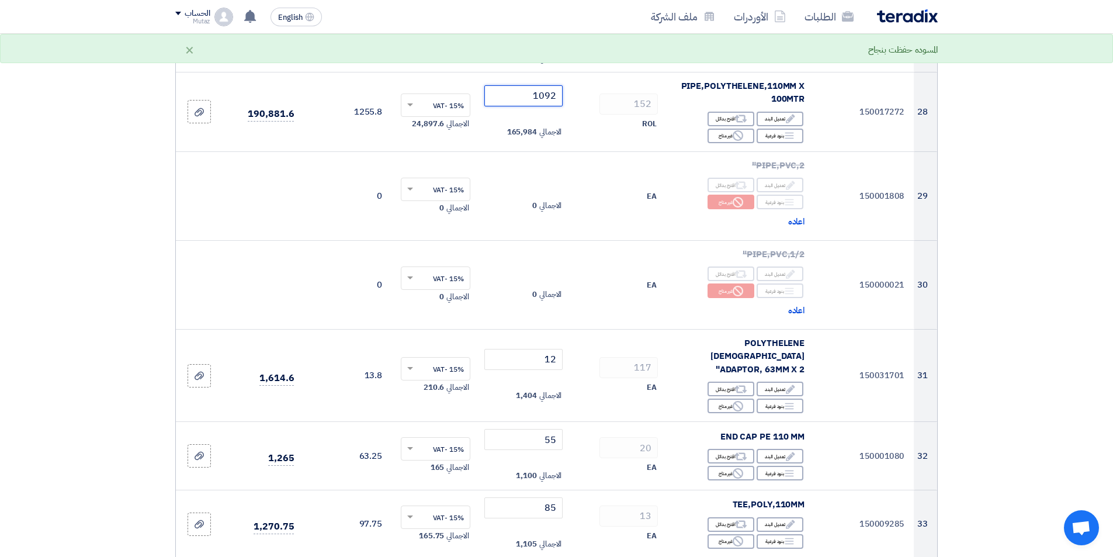
type input "1092"
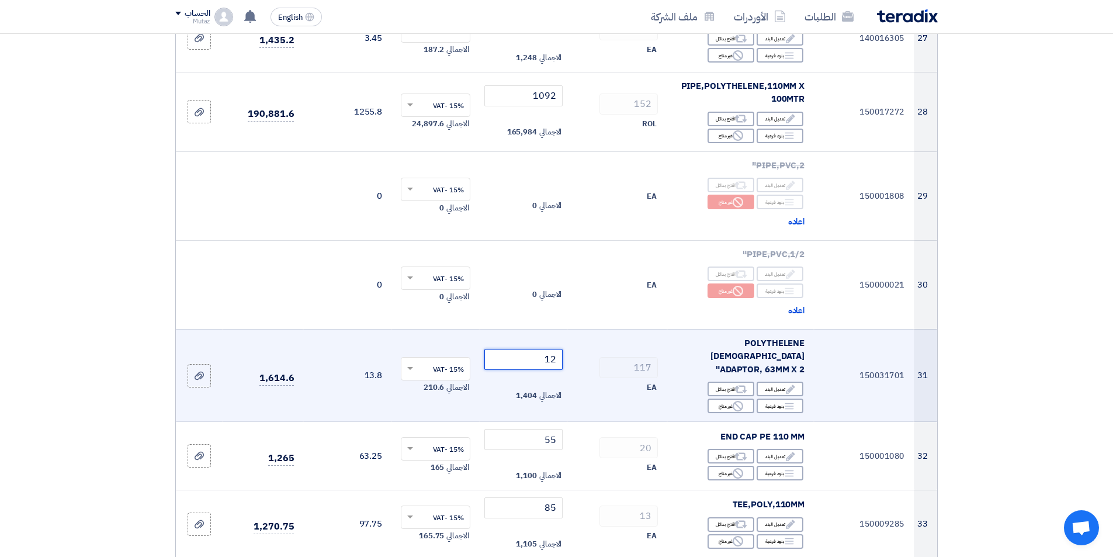
click at [526, 349] on input "12" at bounding box center [523, 359] width 79 height 21
click at [616, 329] on tr "31 150031701 POLYTHELENE [DEMOGRAPHIC_DATA] ADAPTOR, 63MM X 2" Edit تعديل البند…" at bounding box center [556, 375] width 761 height 93
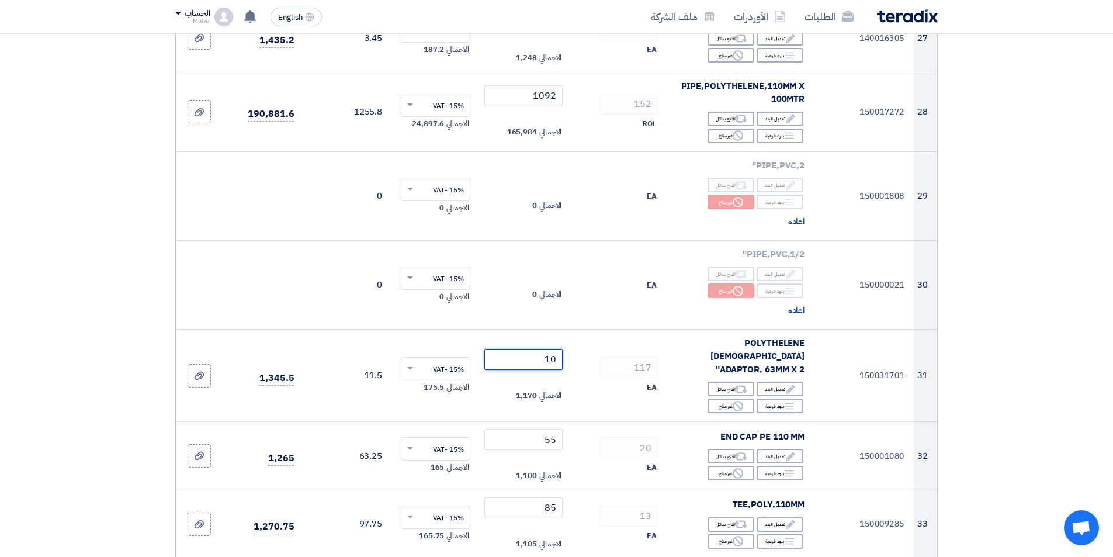
type input "10"
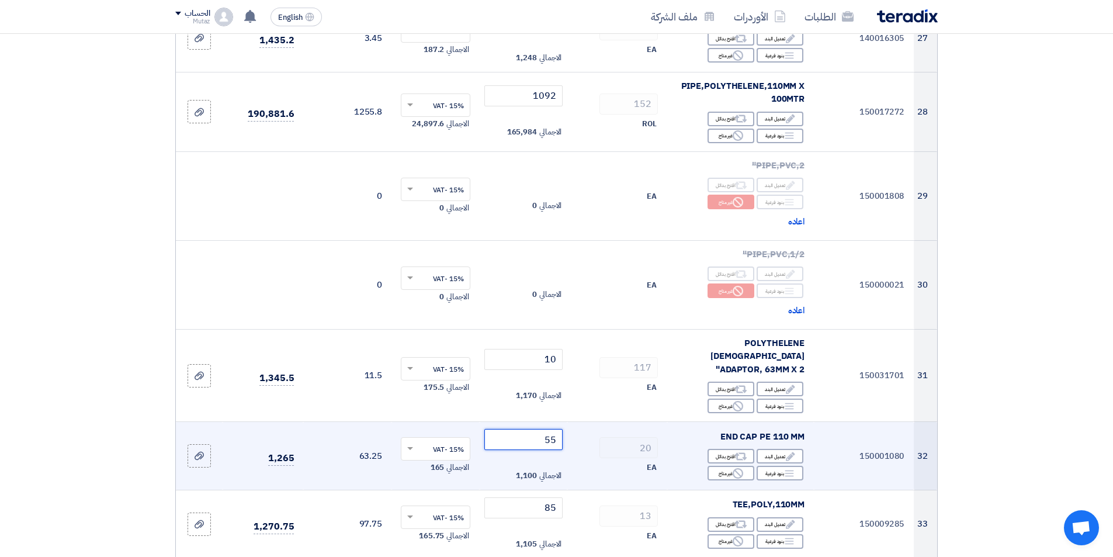
click at [533, 429] on input "55" at bounding box center [523, 439] width 79 height 21
click at [643, 422] on tr "32 150001080 END CAP PE 110 MM Edit تعديل البند Alternative اقترح بدائل Breakdo…" at bounding box center [556, 456] width 761 height 68
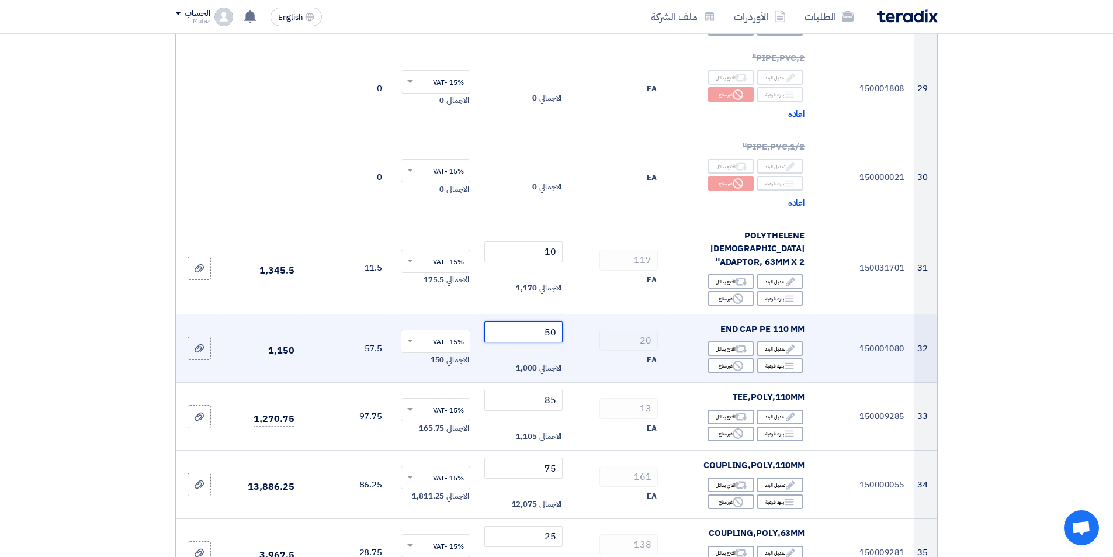
scroll to position [2513, 0]
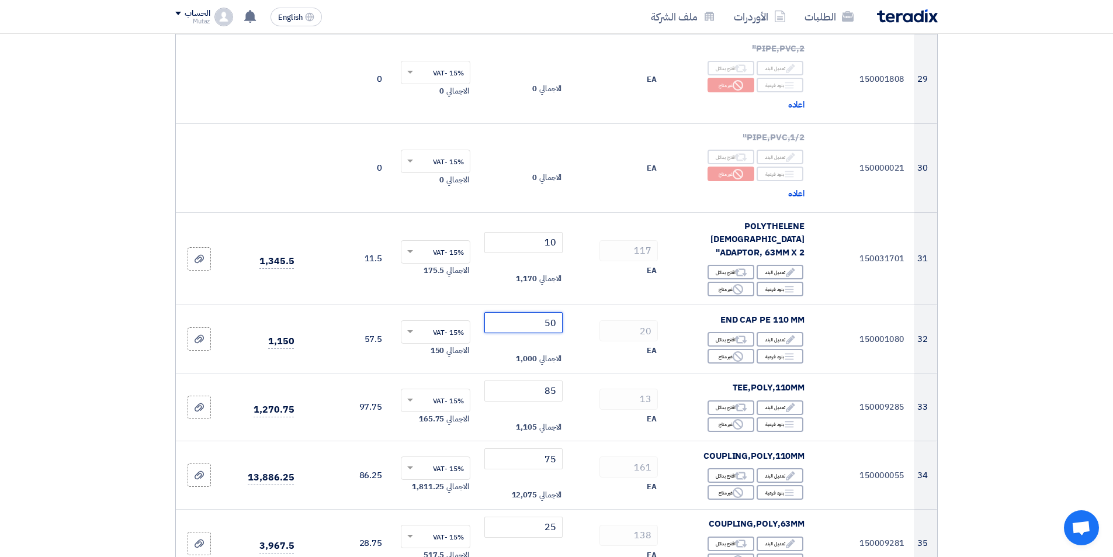
type input "50"
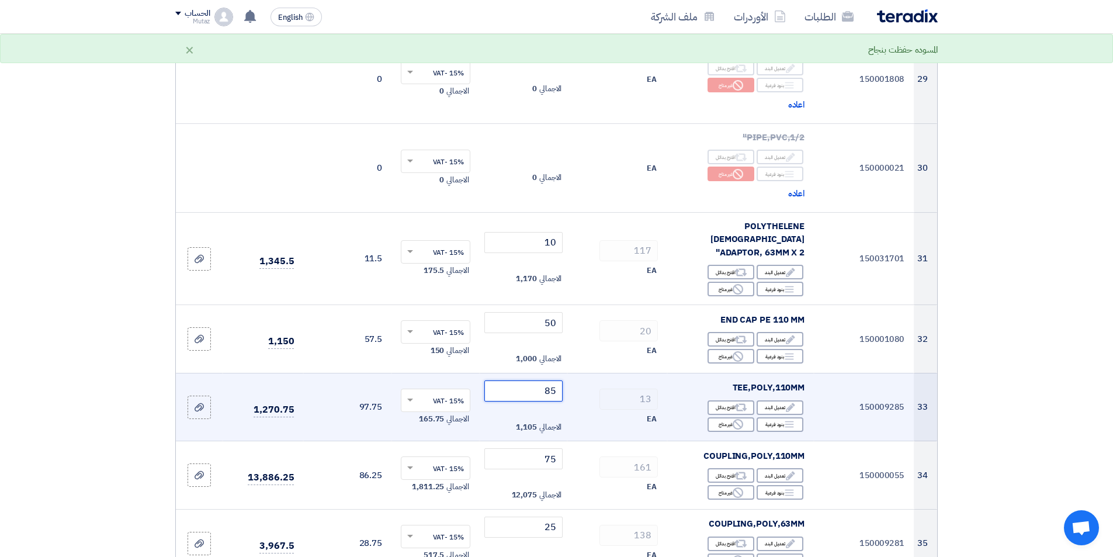
click at [649, 373] on tr "33 150009285 TEE,[GEOGRAPHIC_DATA],110MM Edit تعديل البند Alternative اقترح بدا…" at bounding box center [556, 407] width 761 height 68
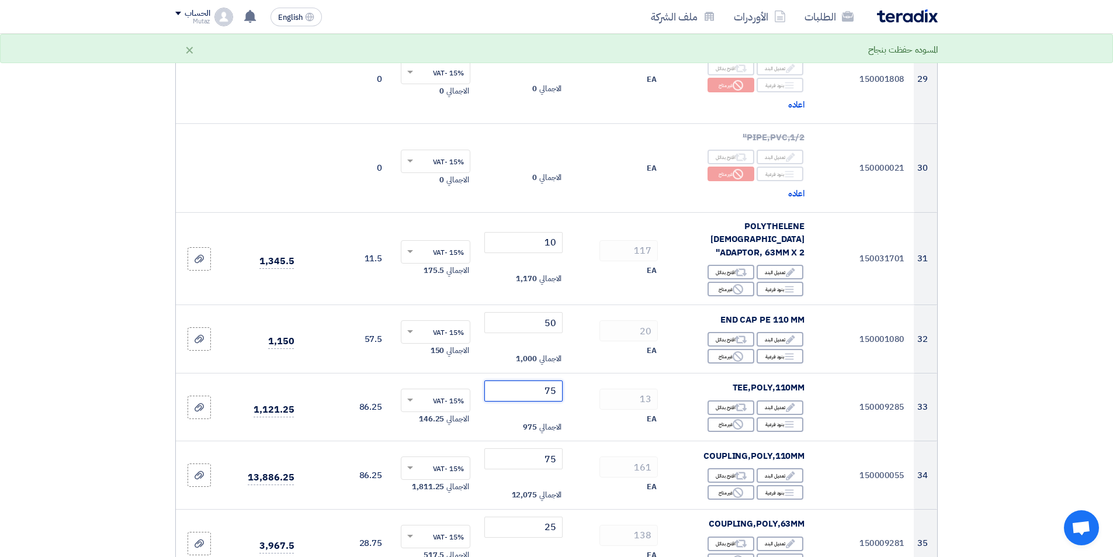
type input "75"
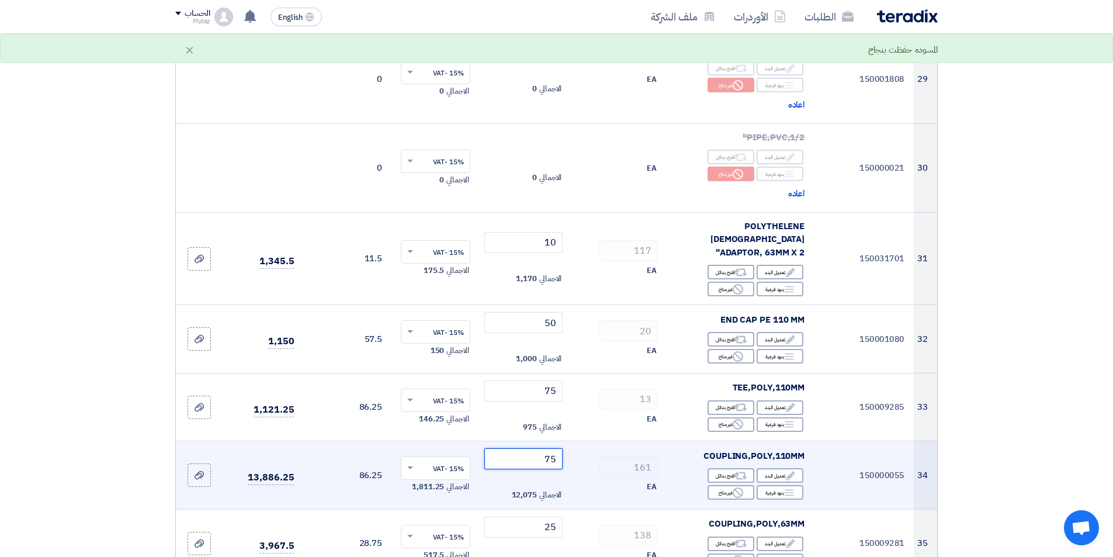
drag, startPoint x: 528, startPoint y: 396, endPoint x: 666, endPoint y: 399, distance: 137.9
click at [666, 441] on tr "34 150000055 COUPLING,POLY,110MM Edit تعديل البند Alternative اقترح بدائل Break…" at bounding box center [556, 475] width 761 height 68
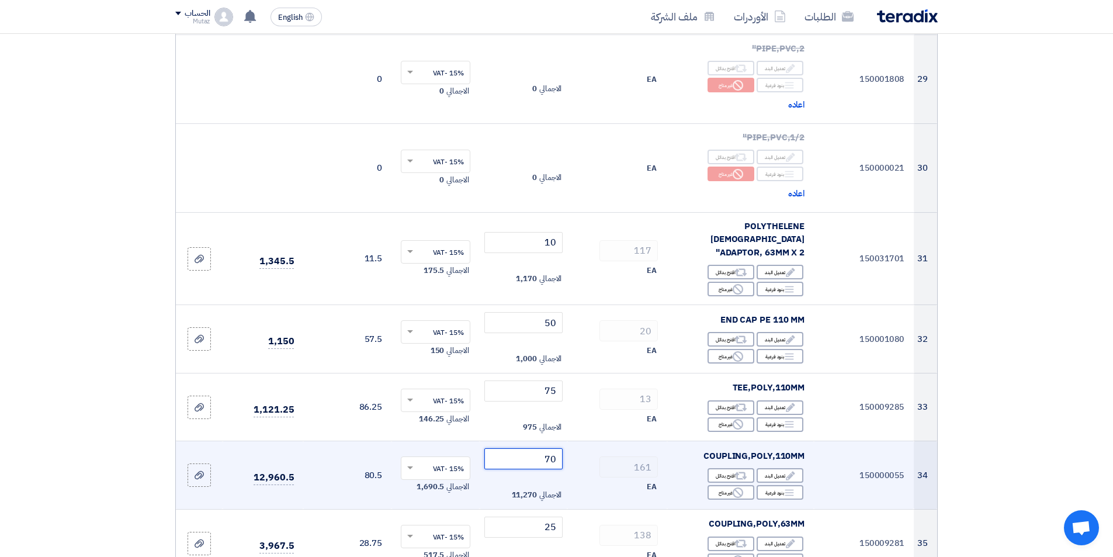
scroll to position [2571, 0]
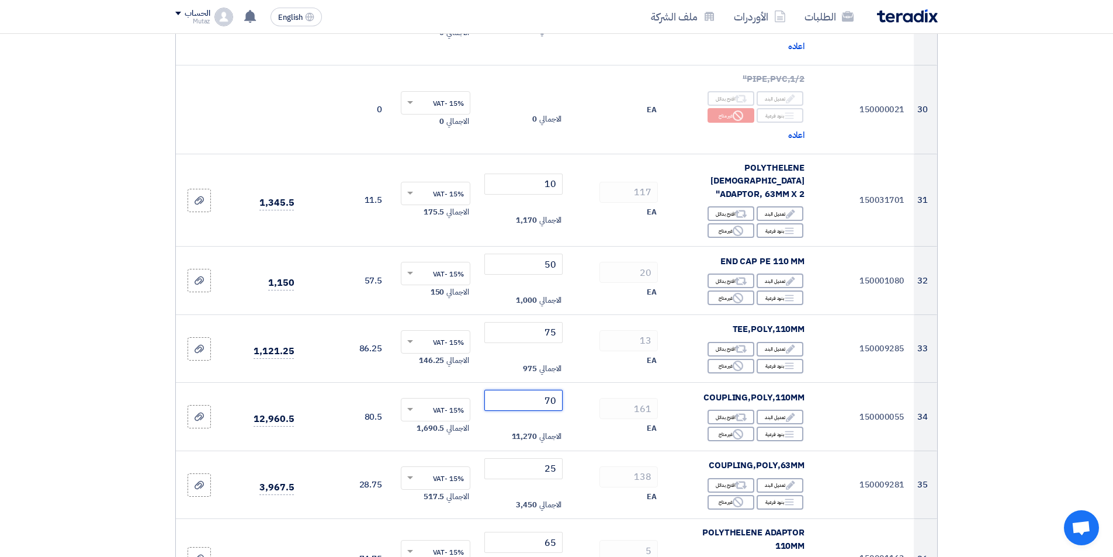
type input "70"
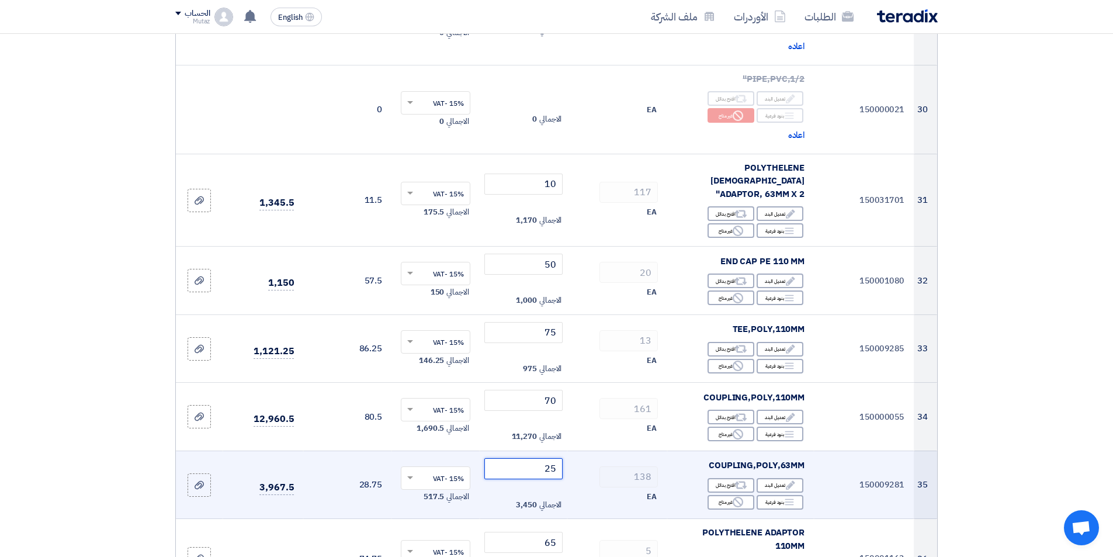
drag, startPoint x: 539, startPoint y: 408, endPoint x: 669, endPoint y: 393, distance: 130.6
click at [669, 450] on tr "35 150009281 COUPLING,POLY,63MM Edit تعديل البند Alternative اقترح بدائل Breakd…" at bounding box center [556, 484] width 761 height 68
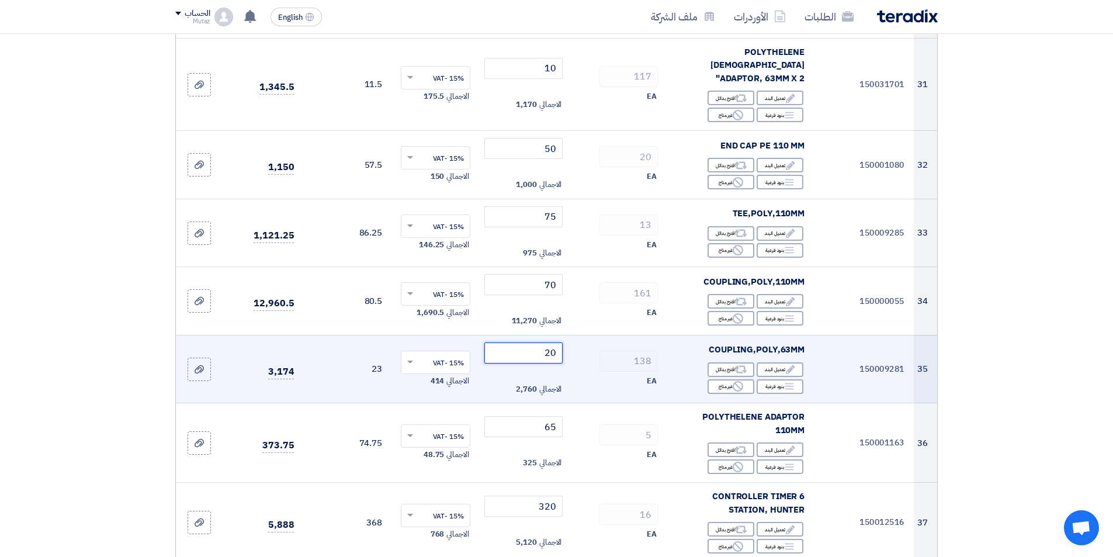
scroll to position [2688, 0]
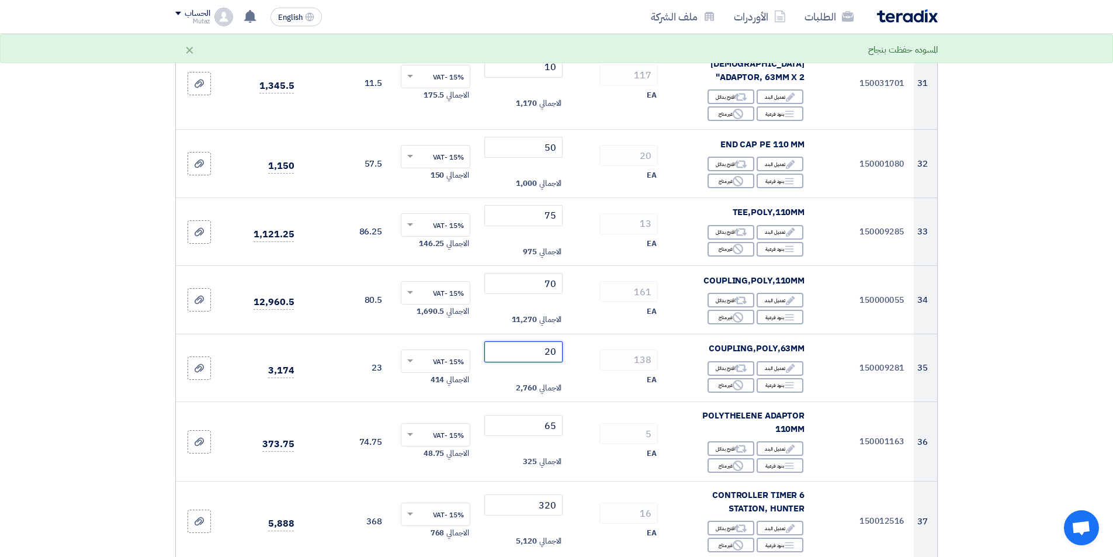
type input "20"
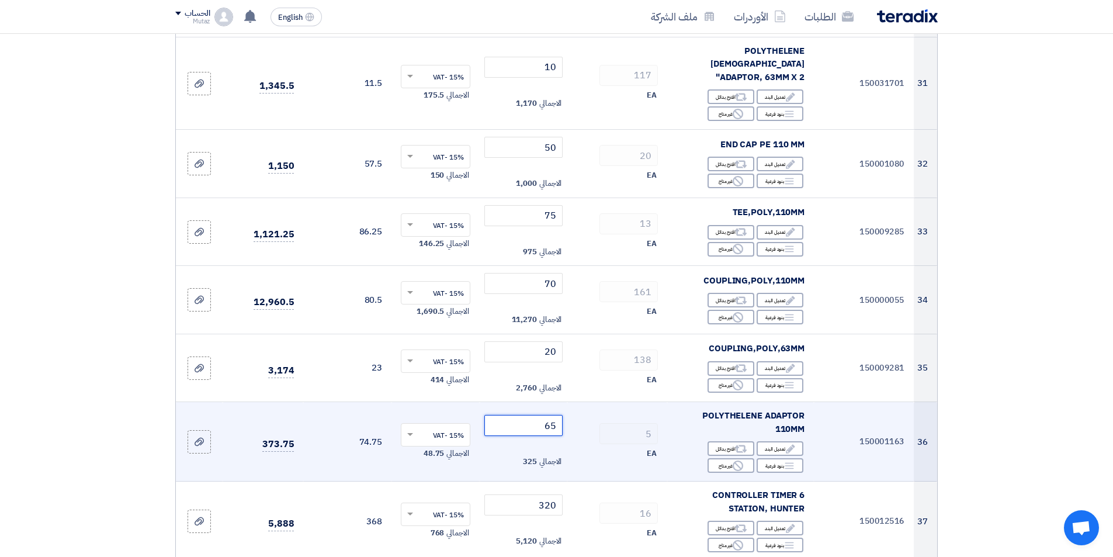
click at [516, 415] on input "65" at bounding box center [523, 425] width 79 height 21
click at [517, 415] on input "65" at bounding box center [523, 425] width 79 height 21
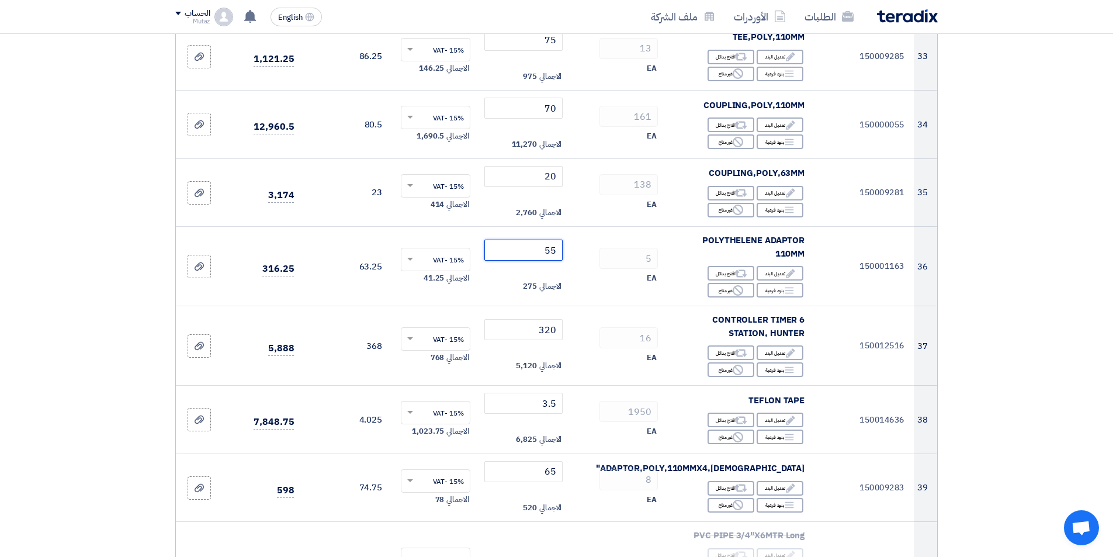
type input "55"
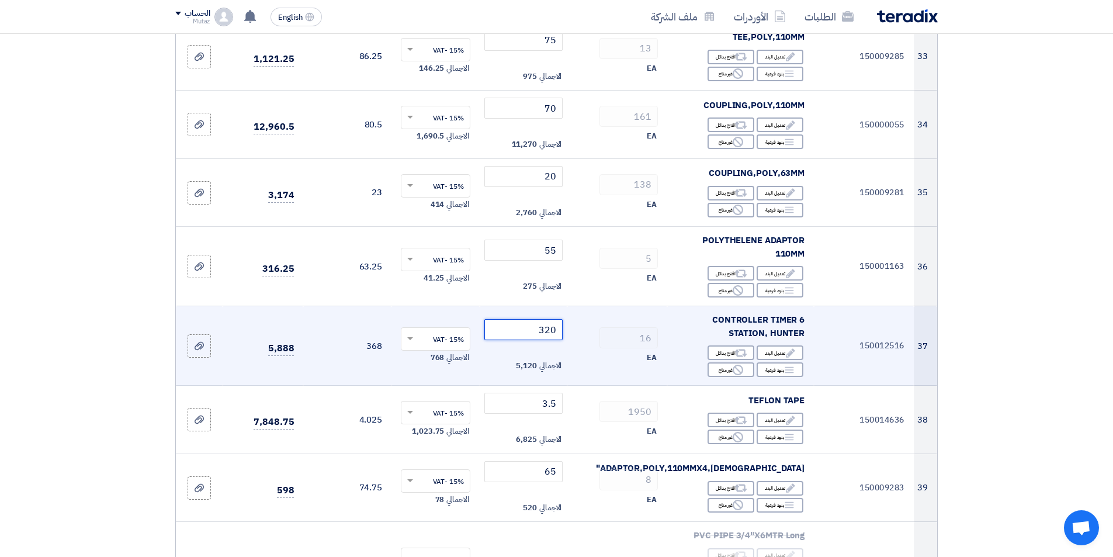
click at [647, 306] on tr "37 150012516 CONTROLLER TIMER 6 STATION, HUNTER Edit تعديل البند Alternative اق…" at bounding box center [556, 345] width 761 height 79
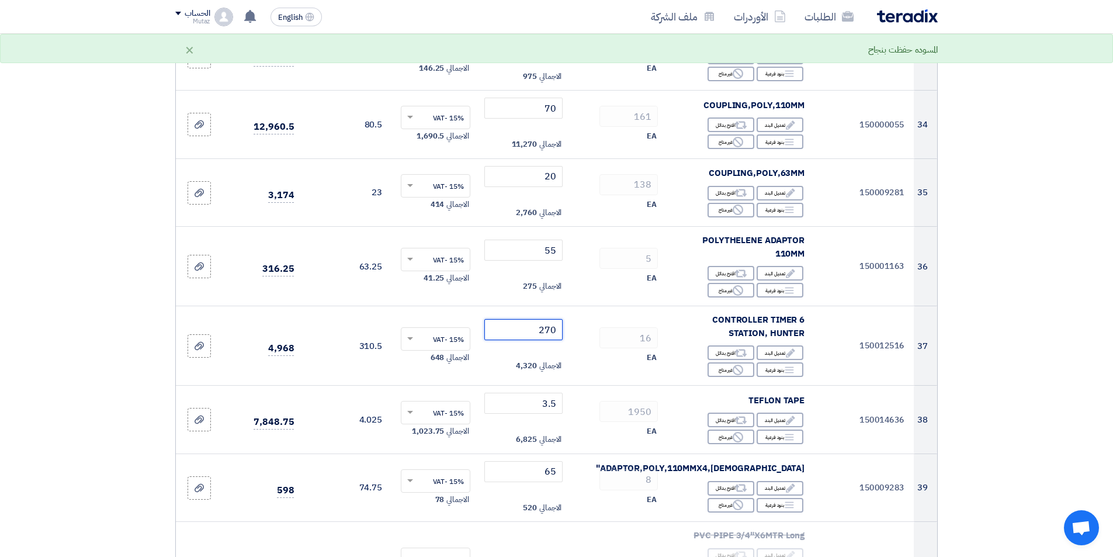
type input "270"
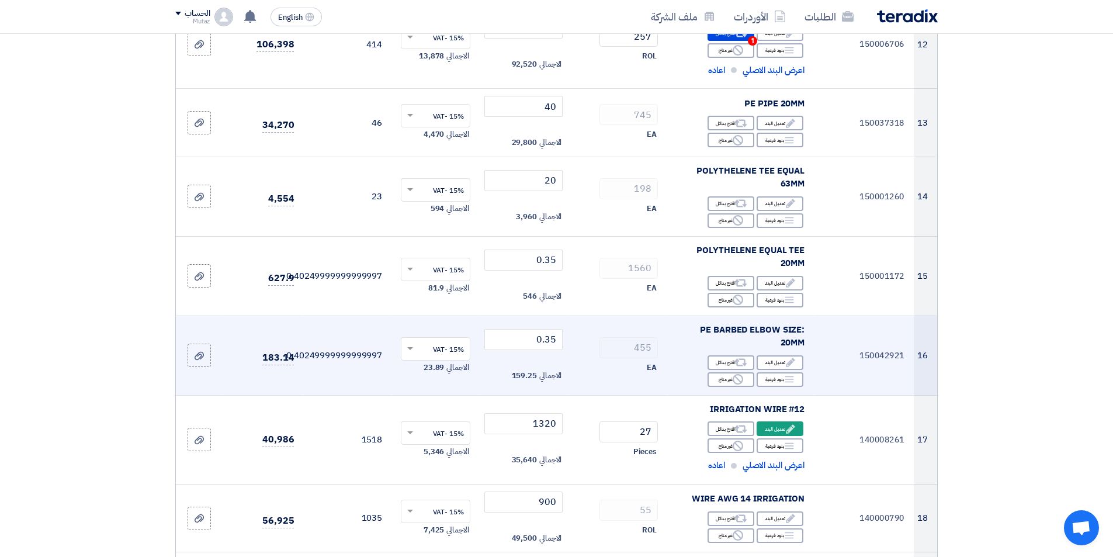
scroll to position [1052, 0]
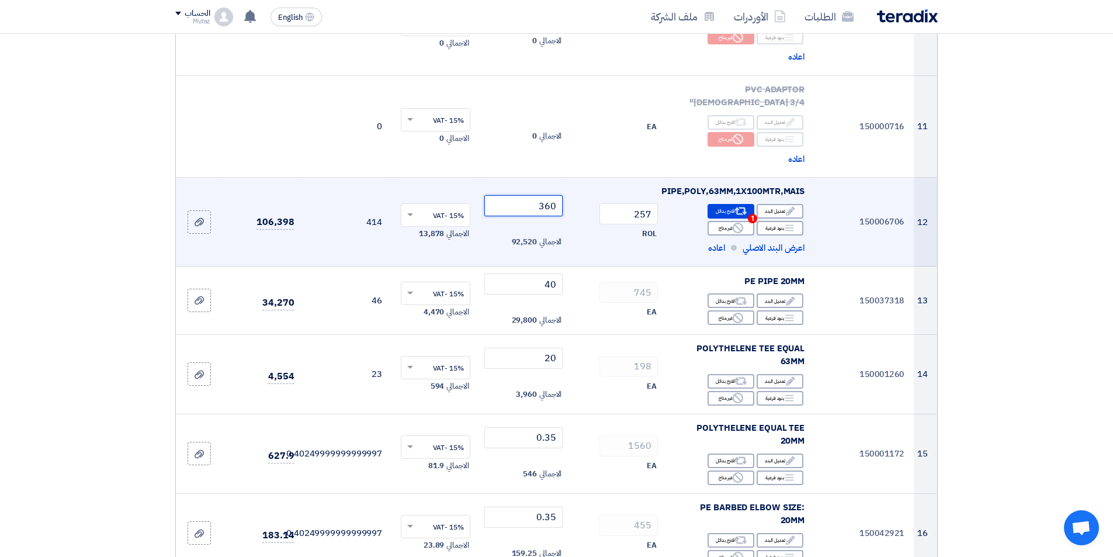
drag, startPoint x: 521, startPoint y: 147, endPoint x: 679, endPoint y: 155, distance: 158.0
click at [679, 178] on tr "12 150006706 PIPE,POLY,63MM,1X100MTR,MAIS Edit تعديل البند Alternative Reject" at bounding box center [556, 222] width 761 height 89
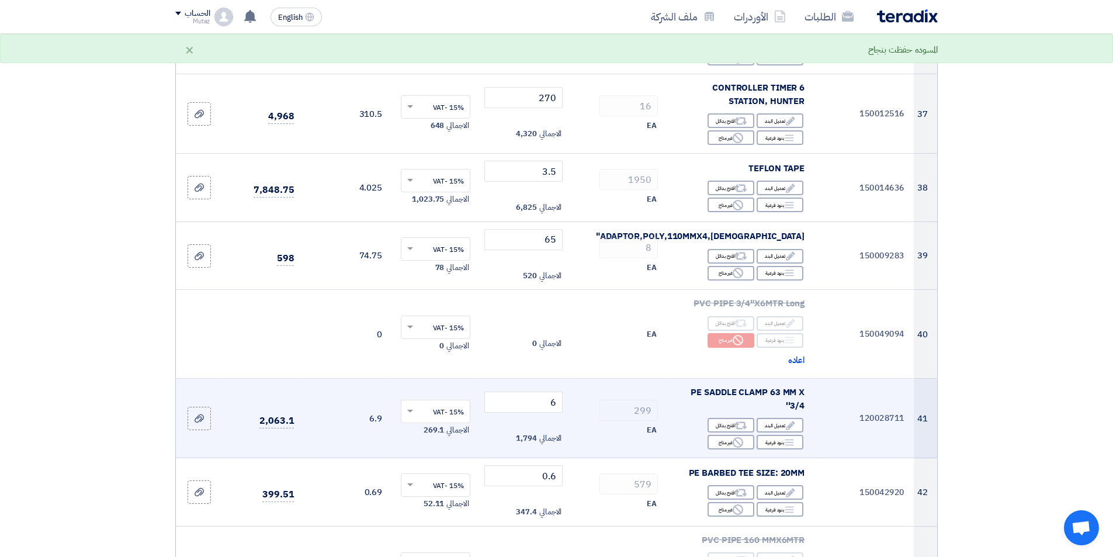
scroll to position [2980, 0]
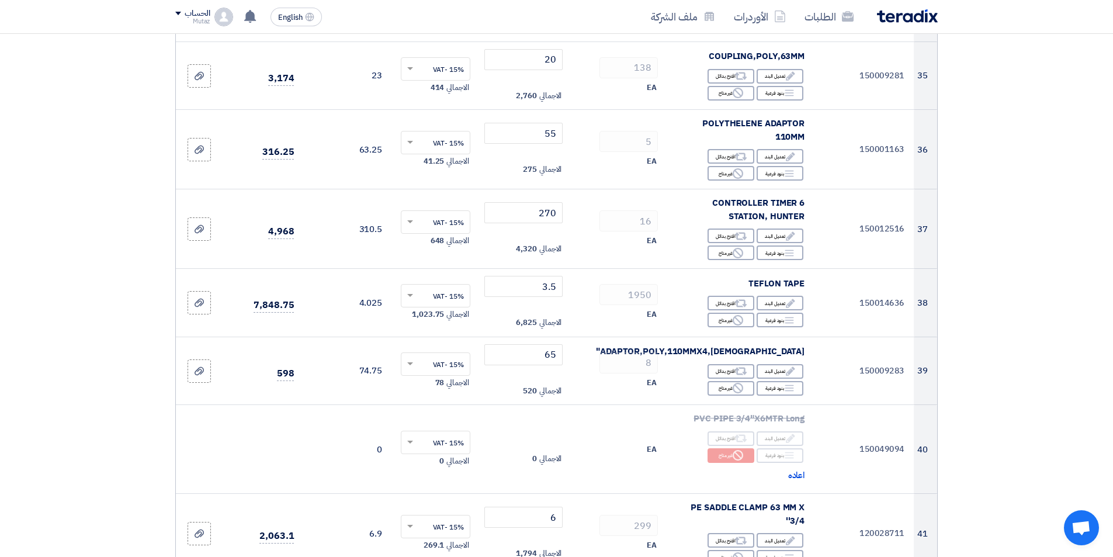
type input "325"
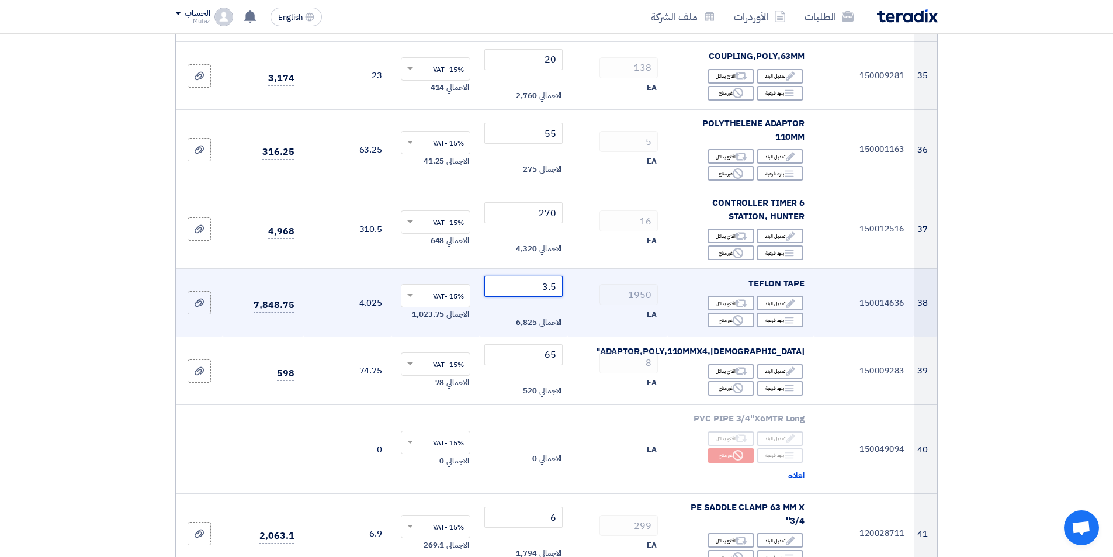
drag, startPoint x: 508, startPoint y: 226, endPoint x: 702, endPoint y: 223, distance: 194.0
click at [702, 269] on tr "38 150014636 TEFLON TAPE Edit تعديل البند Alternative اقترح بدائل Breakdown Rej…" at bounding box center [556, 303] width 761 height 68
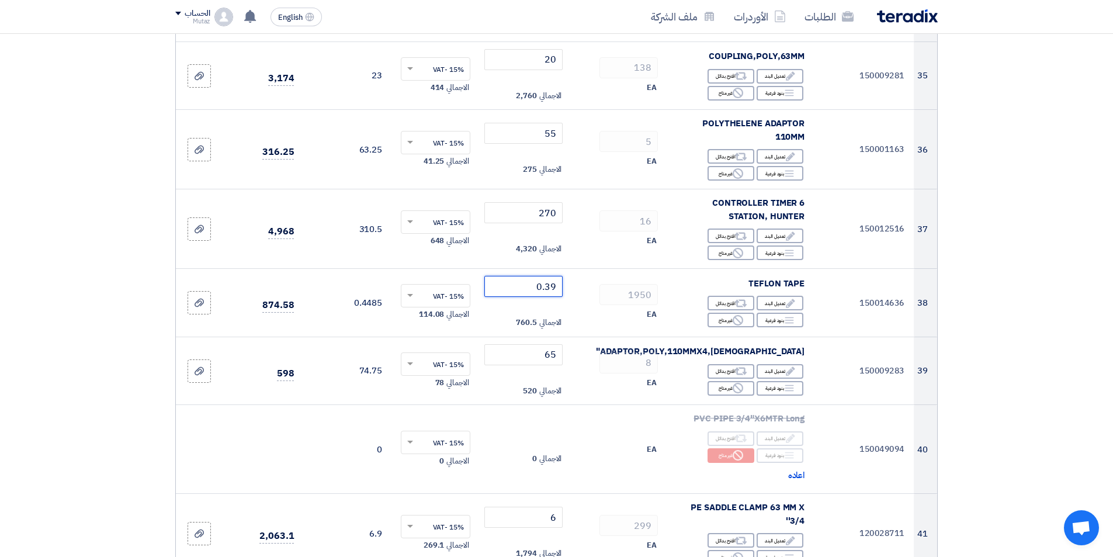
type input "0.39"
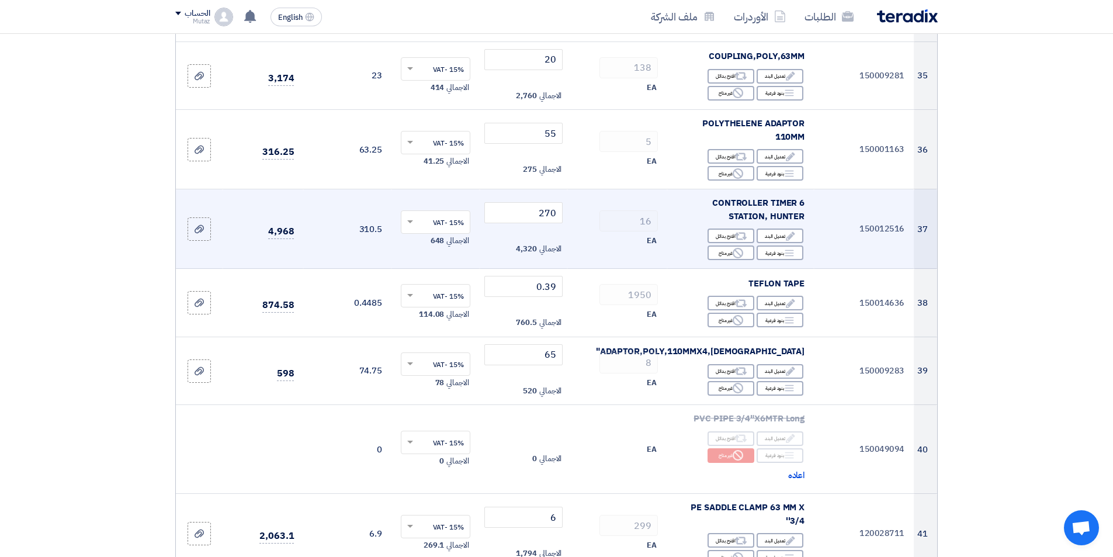
drag, startPoint x: 962, startPoint y: 172, endPoint x: 881, endPoint y: 162, distance: 81.2
click at [961, 172] on section "تفاصيل الطلب # الكود/الموديل البيان/الوصف الكمية/العدد سعر الوحدة (SAR) الضرائب…" at bounding box center [556, 381] width 1113 height 6505
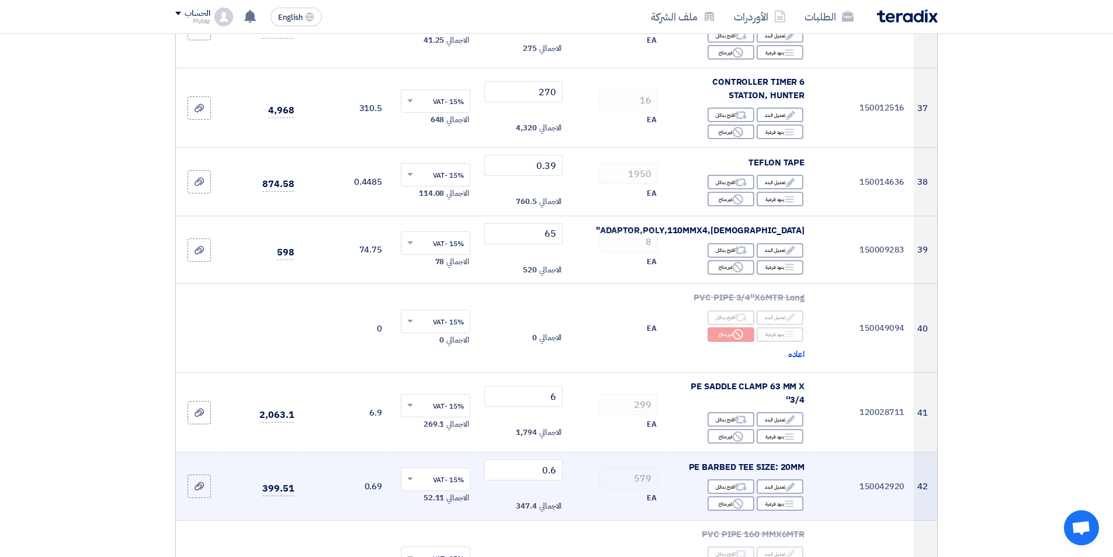
scroll to position [3097, 0]
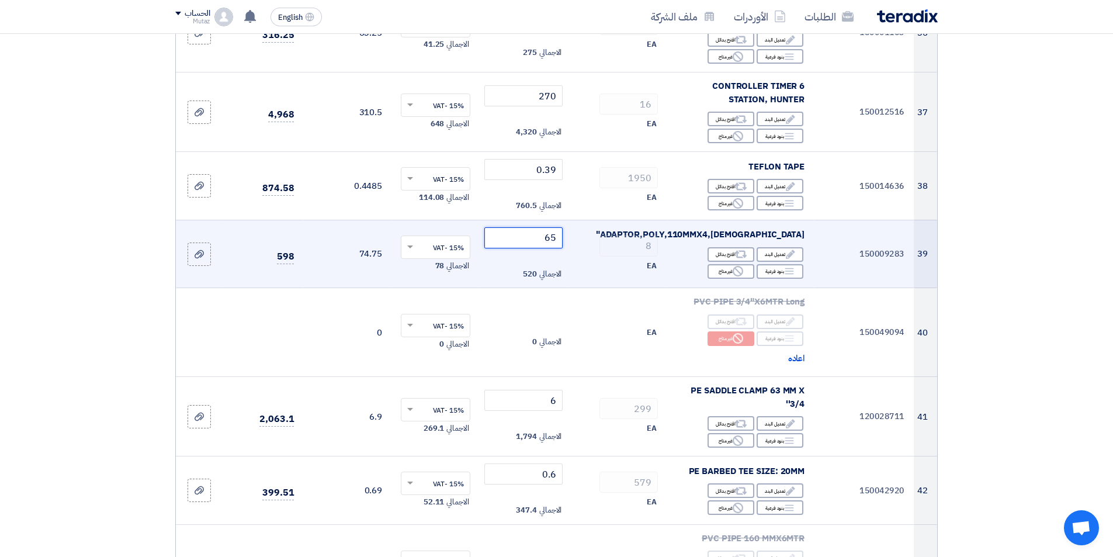
click at [529, 227] on input "65" at bounding box center [523, 237] width 79 height 21
click at [646, 220] on tr "39 150009283 [DEMOGRAPHIC_DATA],ADAPTOR,POLY,110MMX4" Edit تعديل البند Alternat…" at bounding box center [556, 254] width 761 height 68
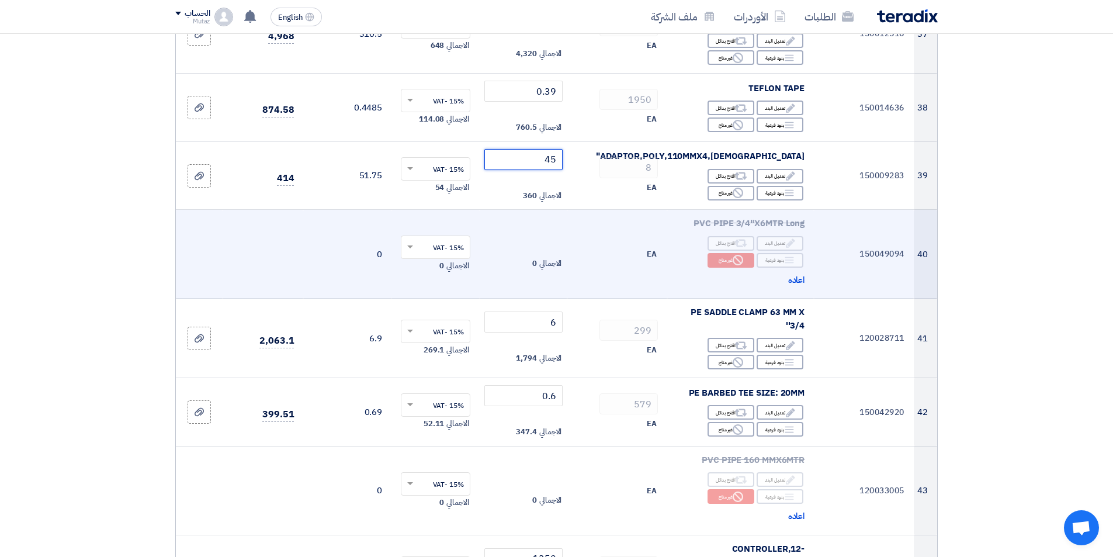
scroll to position [3155, 0]
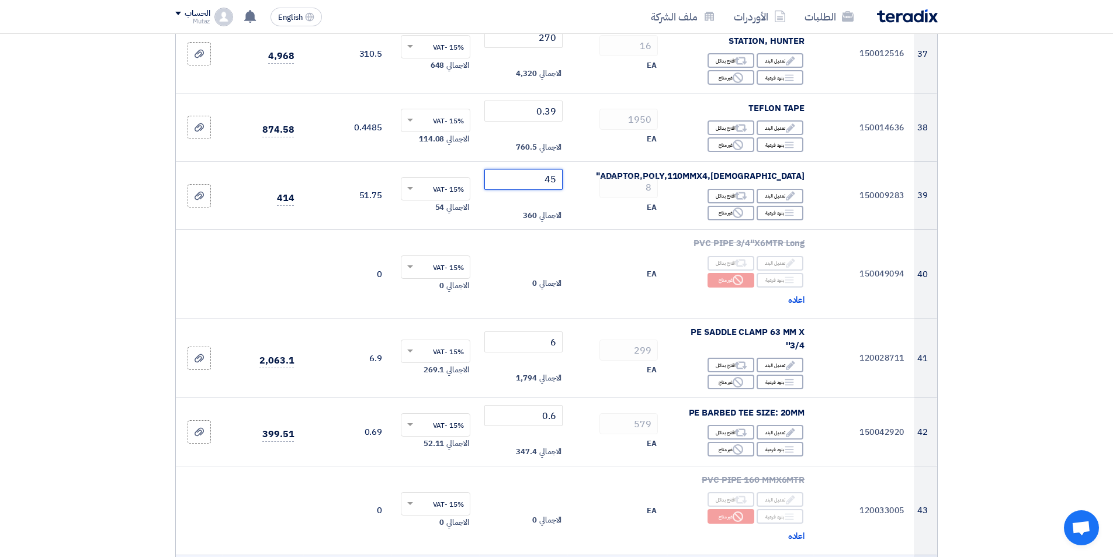
type input "45"
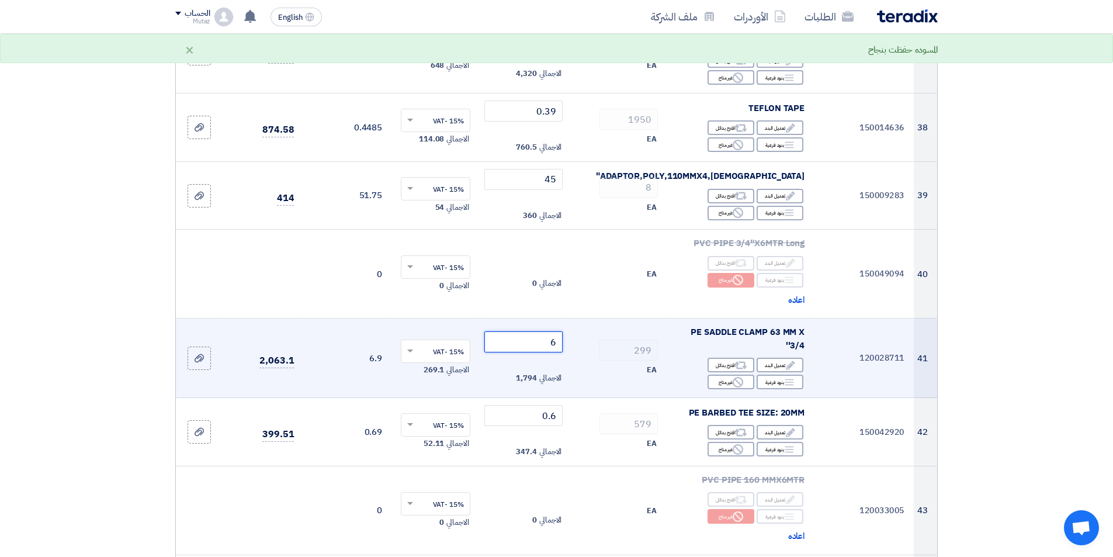
click at [652, 318] on tr "41 120028711 PE SADDLE CLAMP 63 MM X 3/4'' Edit تعديل البند Alternative اقترح ب…" at bounding box center [556, 357] width 761 height 79
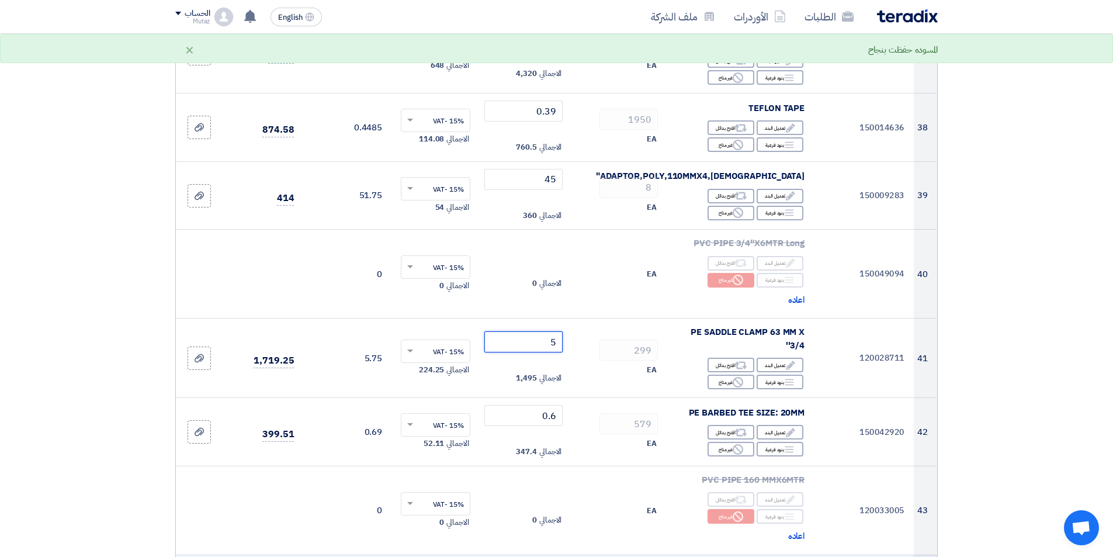
type input "5"
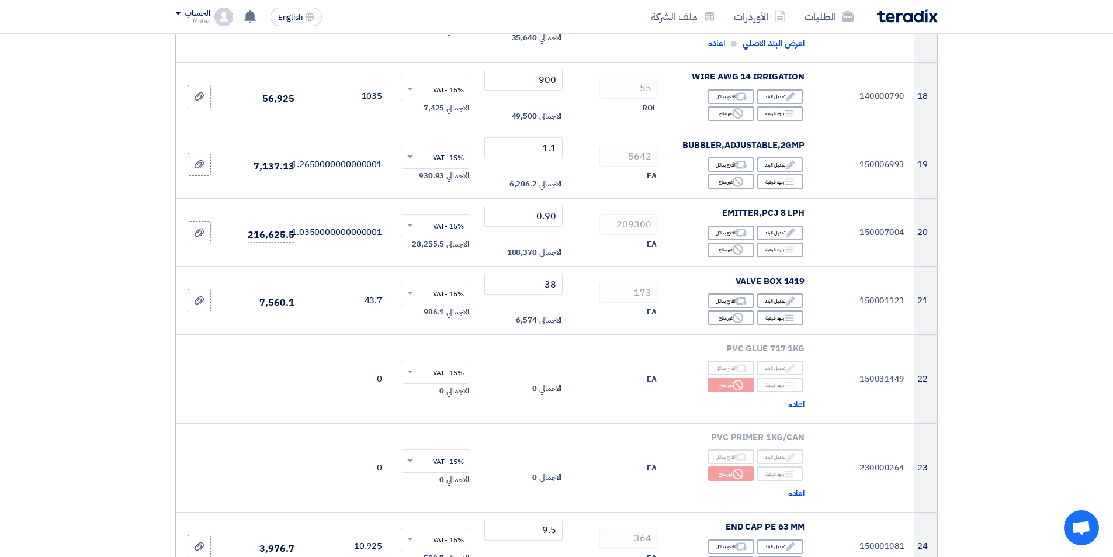
scroll to position [1636, 0]
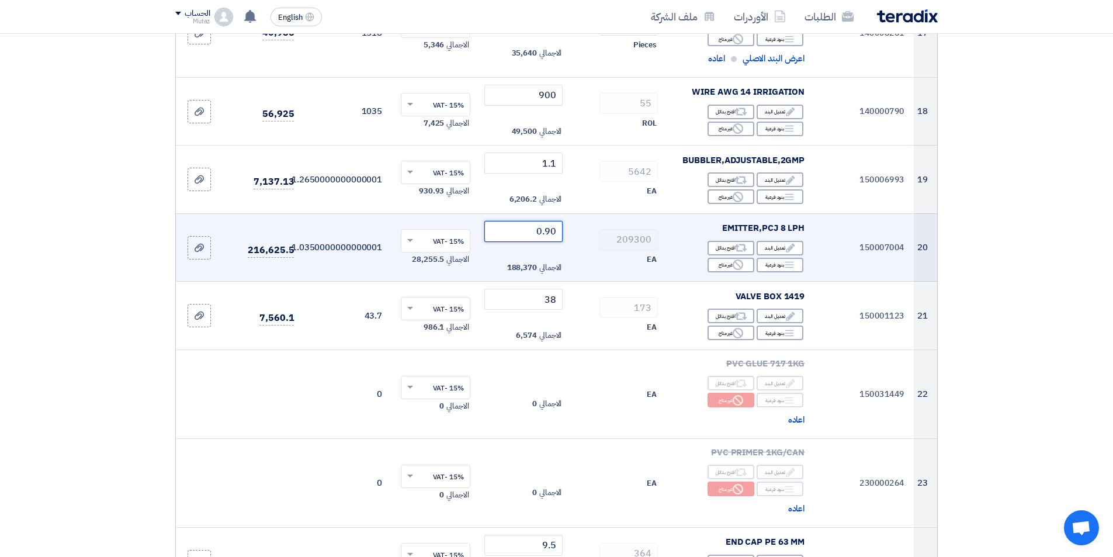
drag, startPoint x: 485, startPoint y: 179, endPoint x: 591, endPoint y: 189, distance: 106.2
click at [591, 213] on tr "20 150007004 EMITTER,PCJ 8 LPH Edit تعديل البند Alternative اقترح بدائل Breakdo…" at bounding box center [556, 247] width 761 height 68
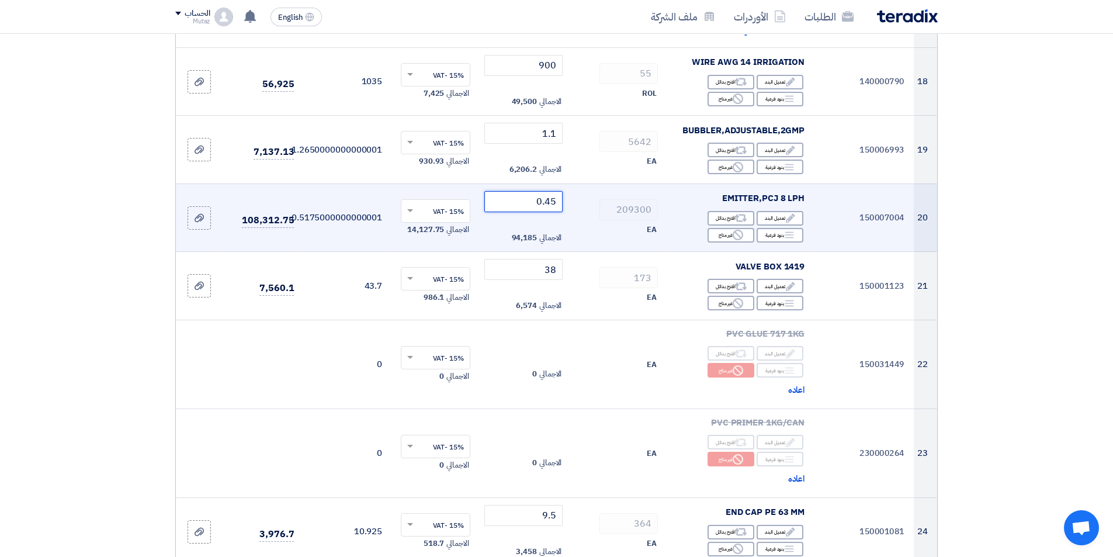
scroll to position [1694, 0]
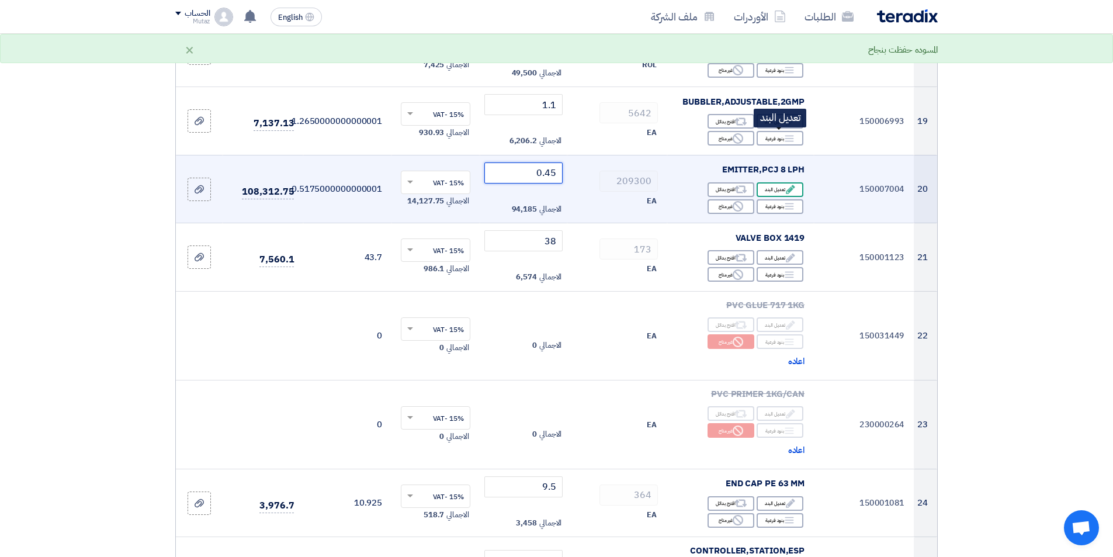
type input "0.45"
click at [768, 182] on div "Edit تعديل البند" at bounding box center [780, 189] width 47 height 15
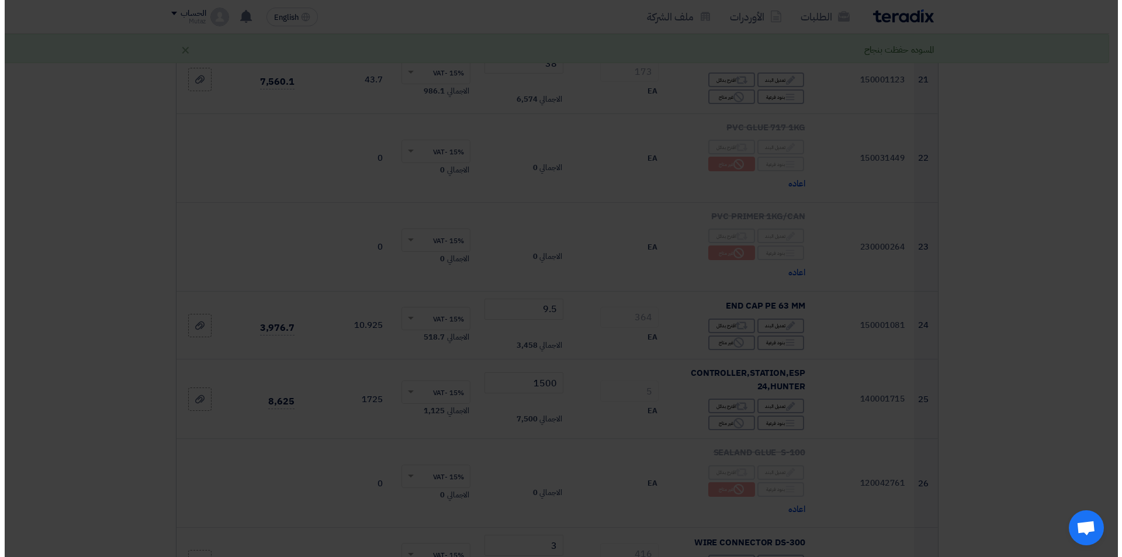
scroll to position [1517, 0]
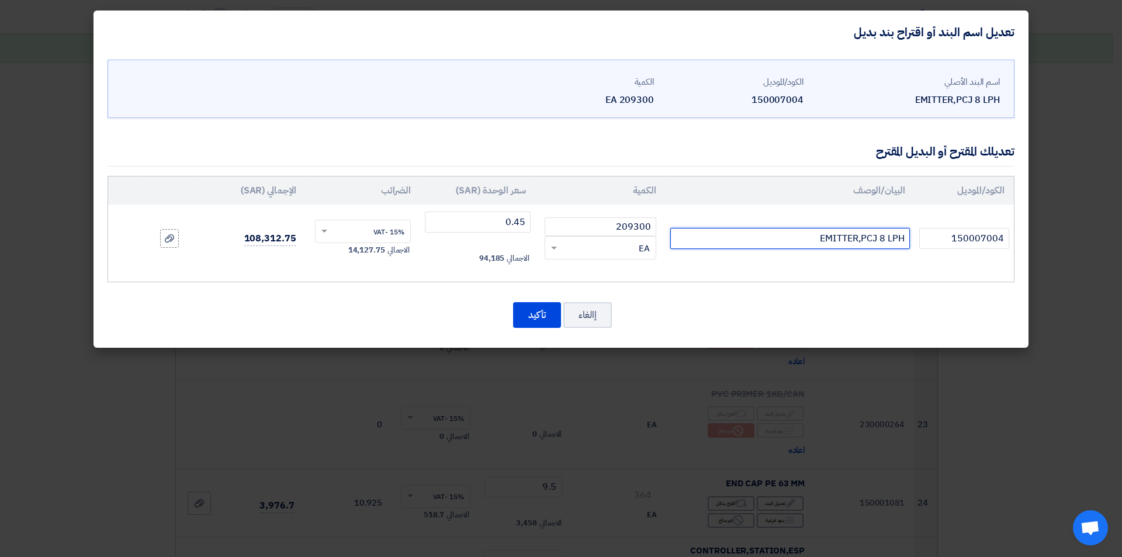
click at [803, 238] on input "EMITTER,PCJ 8 LPH" at bounding box center [790, 238] width 240 height 21
drag, startPoint x: 889, startPoint y: 237, endPoint x: 910, endPoint y: 237, distance: 20.5
click at [910, 237] on td "EMITTER,PCJ 8 LPH neat" at bounding box center [790, 239] width 249 height 68
drag, startPoint x: 884, startPoint y: 235, endPoint x: 910, endPoint y: 237, distance: 25.8
click at [910, 237] on td "EMITTER,PCJ 8 LPH neat" at bounding box center [790, 239] width 249 height 68
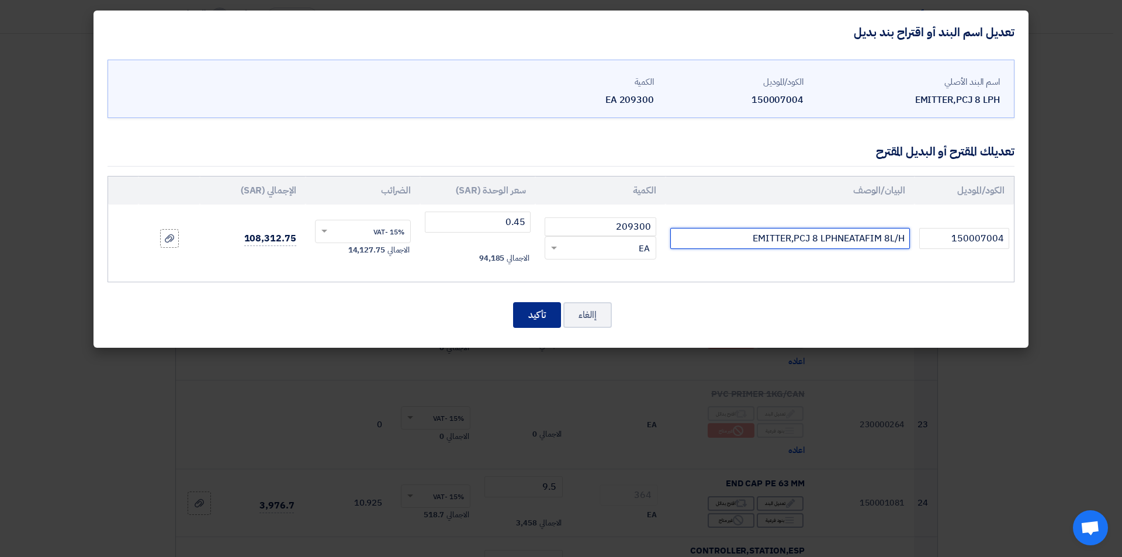
type input "EMITTER,PCJ 8 LPHNEATAFIM 8L/H"
click at [542, 310] on button "تأكيد" at bounding box center [537, 315] width 48 height 26
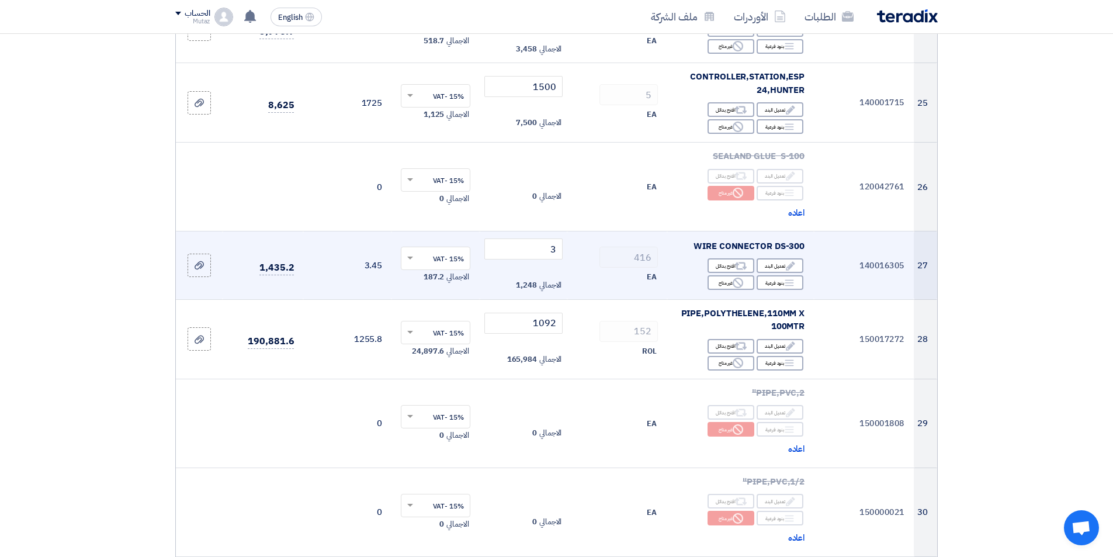
scroll to position [2220, 0]
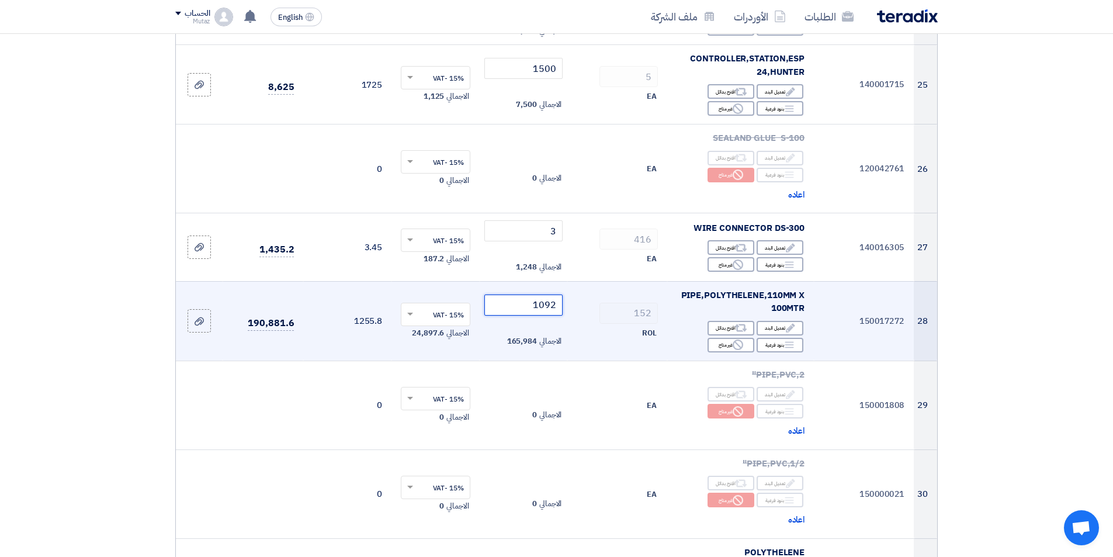
drag, startPoint x: 518, startPoint y: 252, endPoint x: 528, endPoint y: 251, distance: 10.0
click at [528, 294] on input "1092" at bounding box center [523, 304] width 79 height 21
click at [908, 281] on td "150017272" at bounding box center [864, 320] width 100 height 79
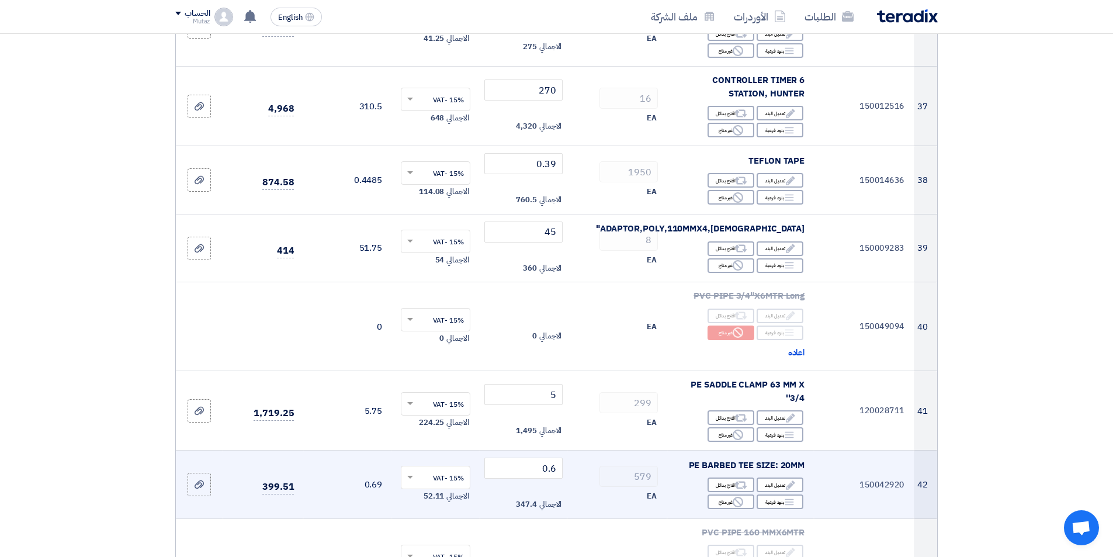
scroll to position [3155, 0]
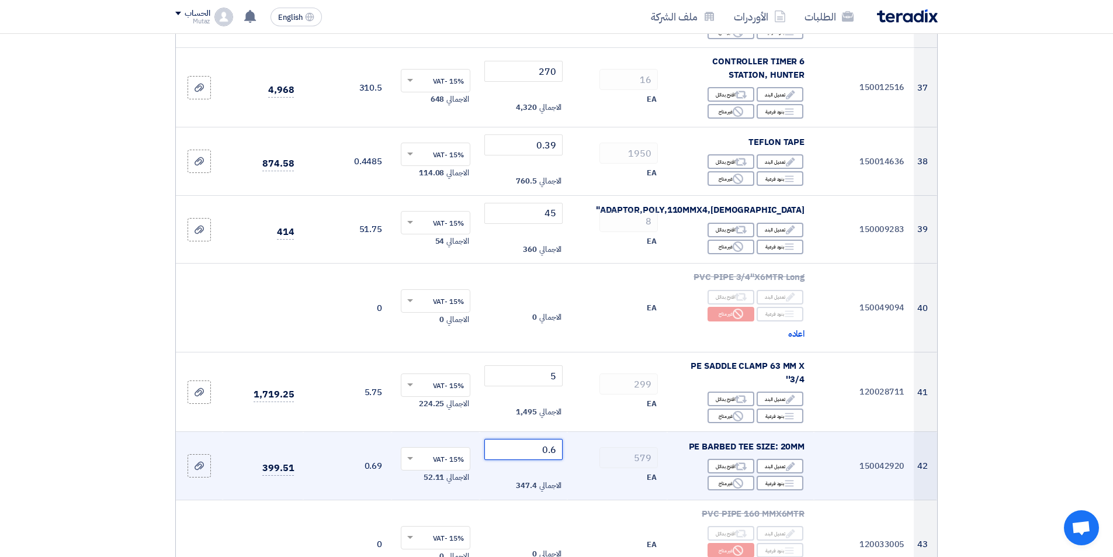
click at [637, 432] on tr "42 150042920 PE BARBED TEE SIZE: 20MM Edit تعديل البند Alternative اقترح بدائل …" at bounding box center [556, 466] width 761 height 68
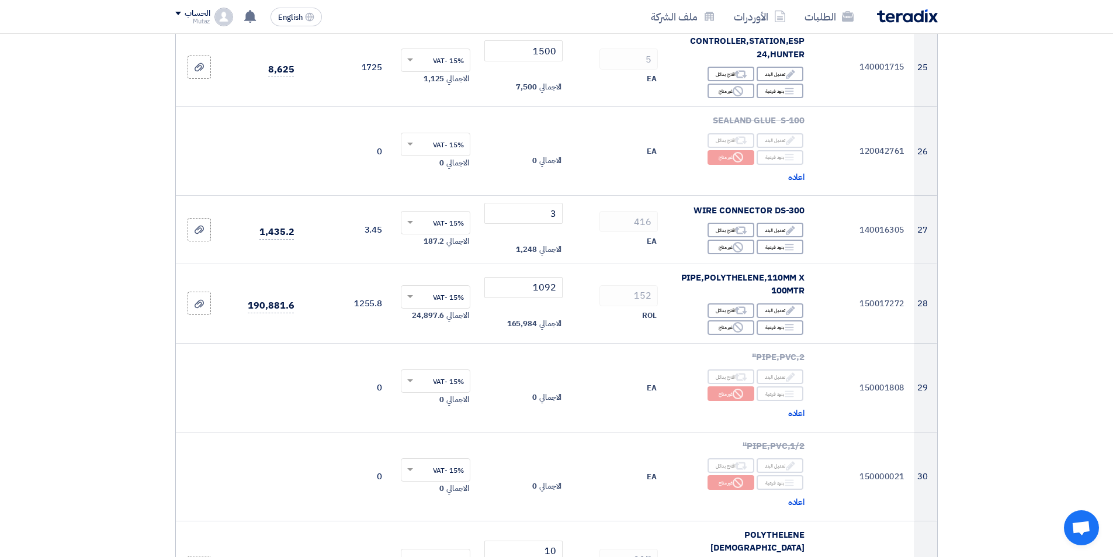
scroll to position [2103, 0]
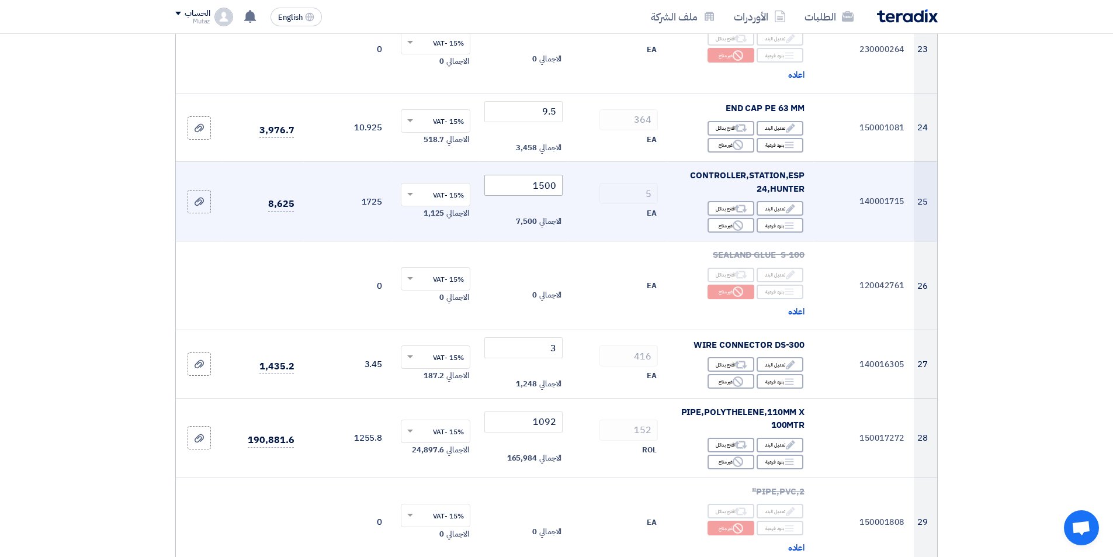
type input "0.50"
click at [524, 175] on input "1500" at bounding box center [523, 185] width 79 height 21
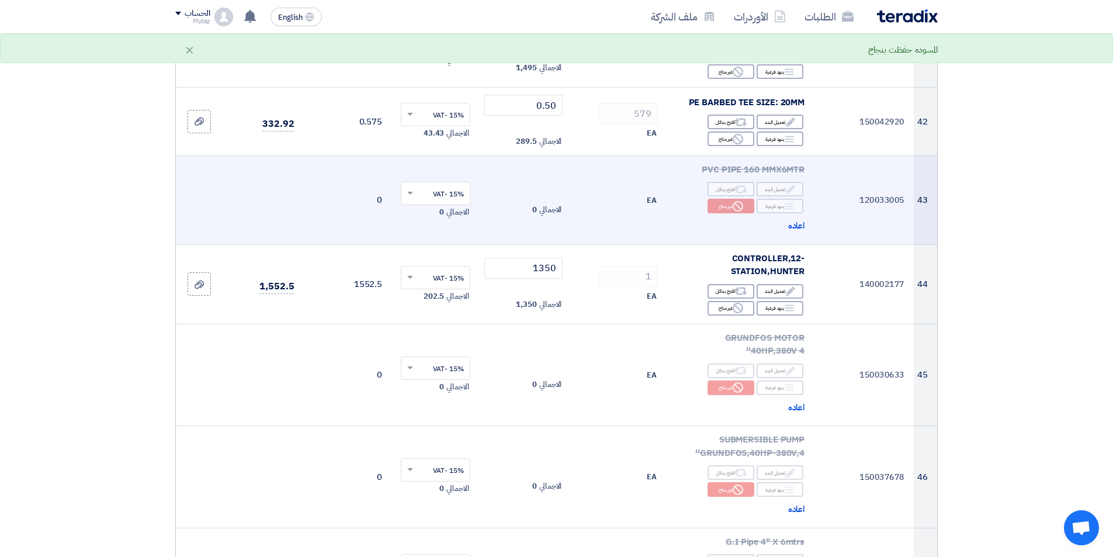
scroll to position [3506, 0]
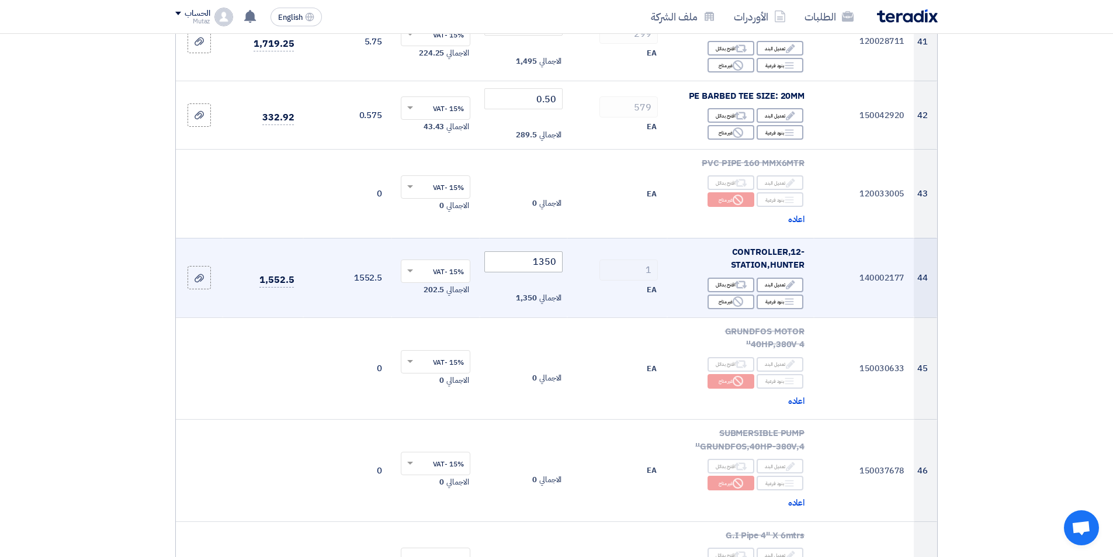
type input "1400"
click at [519, 251] on input "1350" at bounding box center [523, 261] width 79 height 21
drag, startPoint x: 519, startPoint y: 202, endPoint x: 528, endPoint y: 206, distance: 8.9
click at [528, 251] on input "1350" at bounding box center [523, 261] width 79 height 21
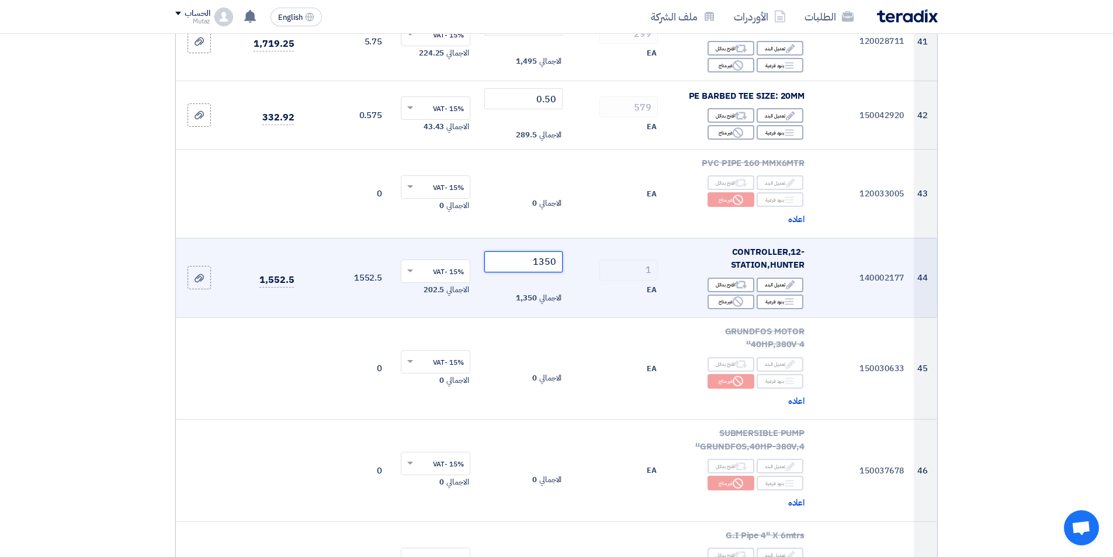
drag, startPoint x: 528, startPoint y: 206, endPoint x: 574, endPoint y: 192, distance: 48.6
click at [574, 238] on tr "44 140002177 CONTROLLER,12-STATION,[GEOGRAPHIC_DATA] Edit تعديل البند Alternati…" at bounding box center [556, 277] width 761 height 79
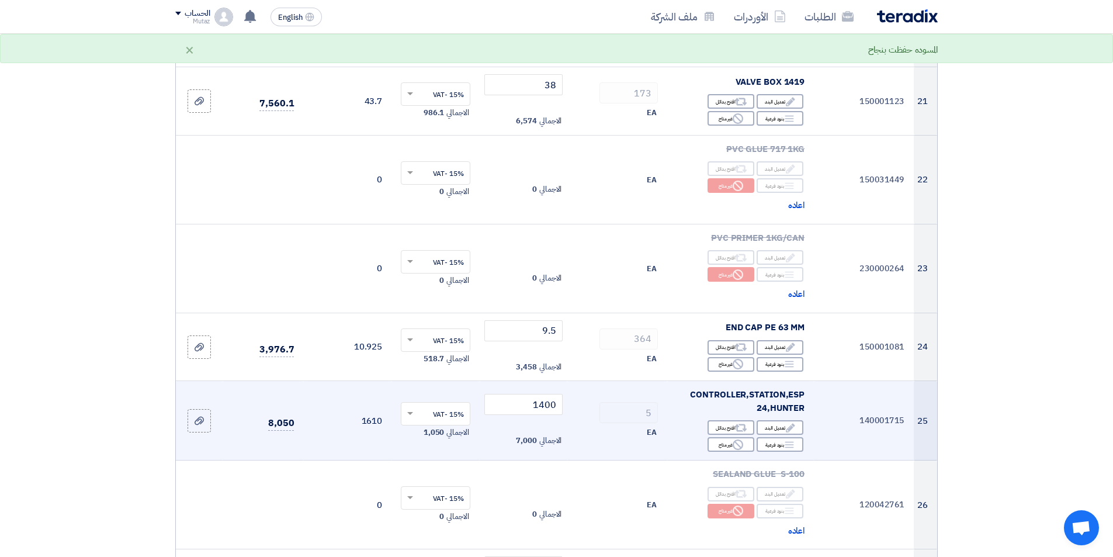
scroll to position [1811, 0]
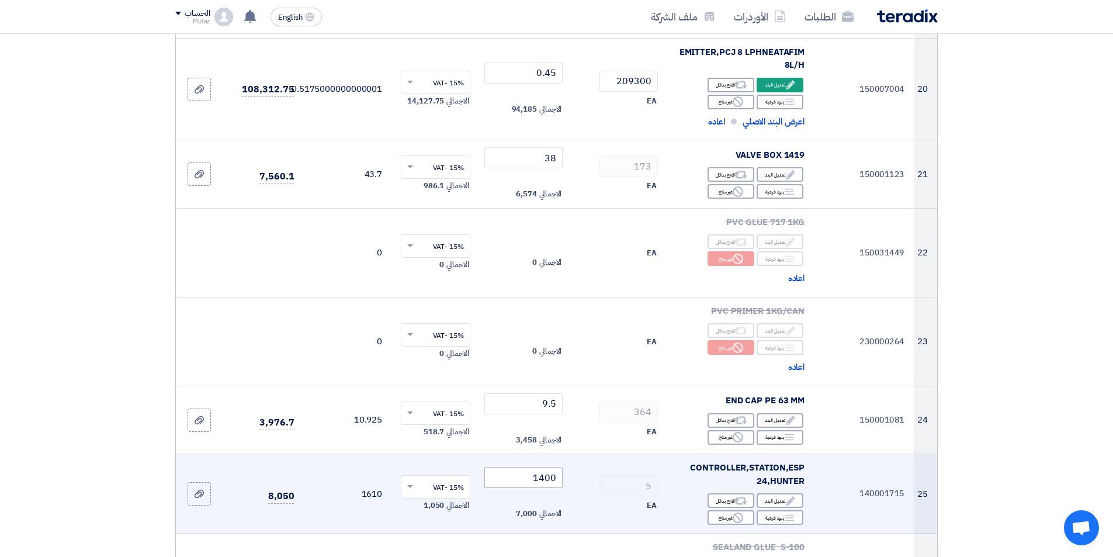
type input "500"
click at [655, 454] on tr "25 140001715 CONTROLLER,STATION,ESP 24,HUNTER Edit تعديل البند Alternative اقتر…" at bounding box center [556, 493] width 761 height 79
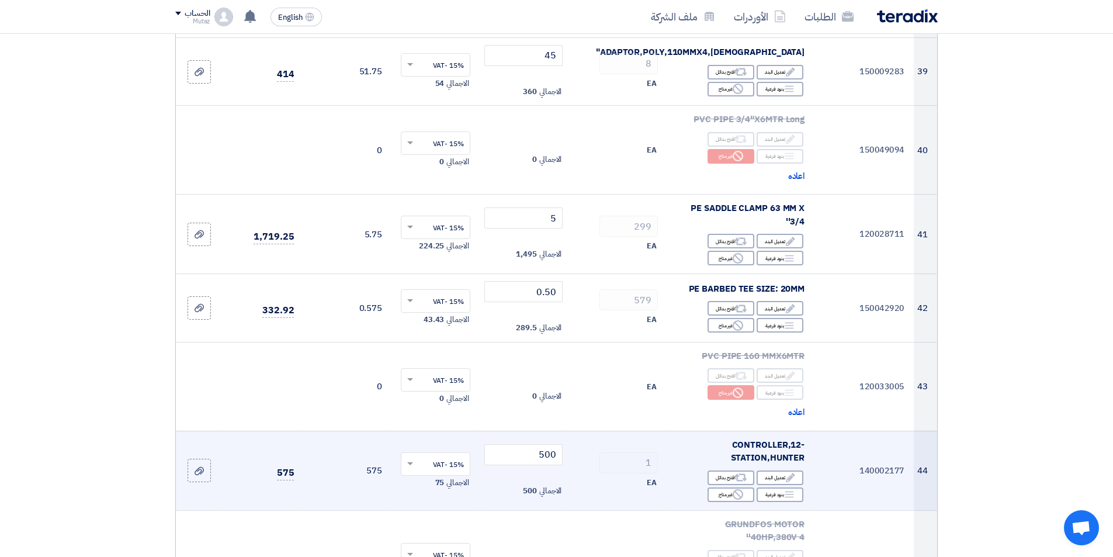
scroll to position [3331, 0]
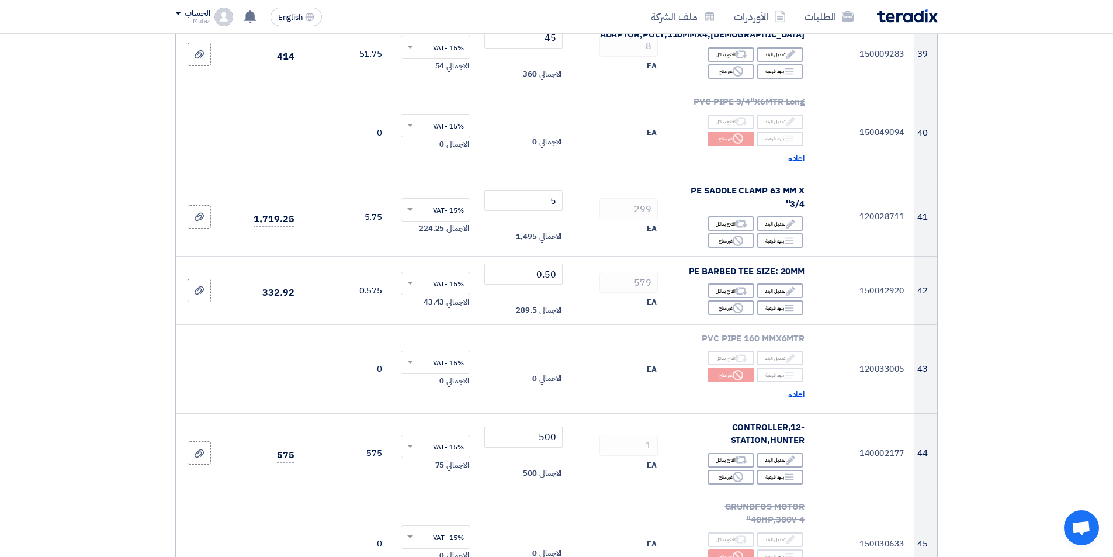
type input "1390"
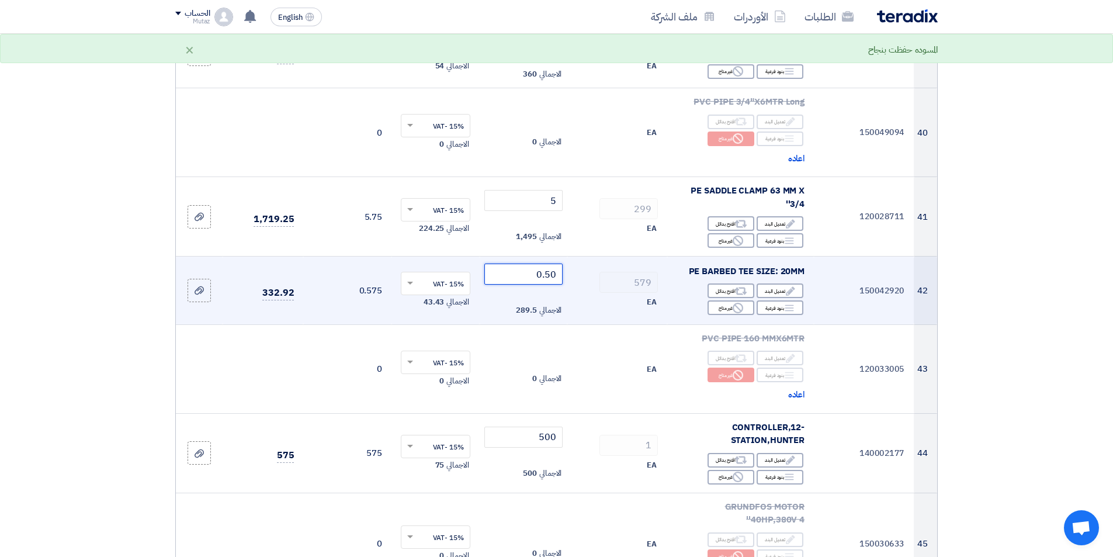
click at [633, 257] on tr "42 150042920 PE BARBED TEE SIZE: 20MM Edit تعديل البند Alternative اقترح بدائل …" at bounding box center [556, 291] width 761 height 68
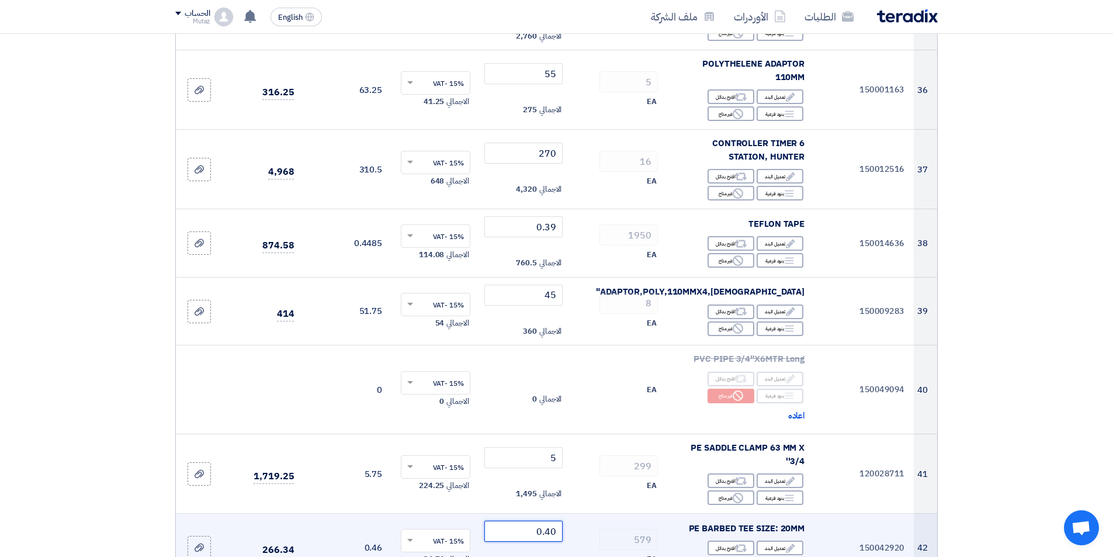
scroll to position [3038, 0]
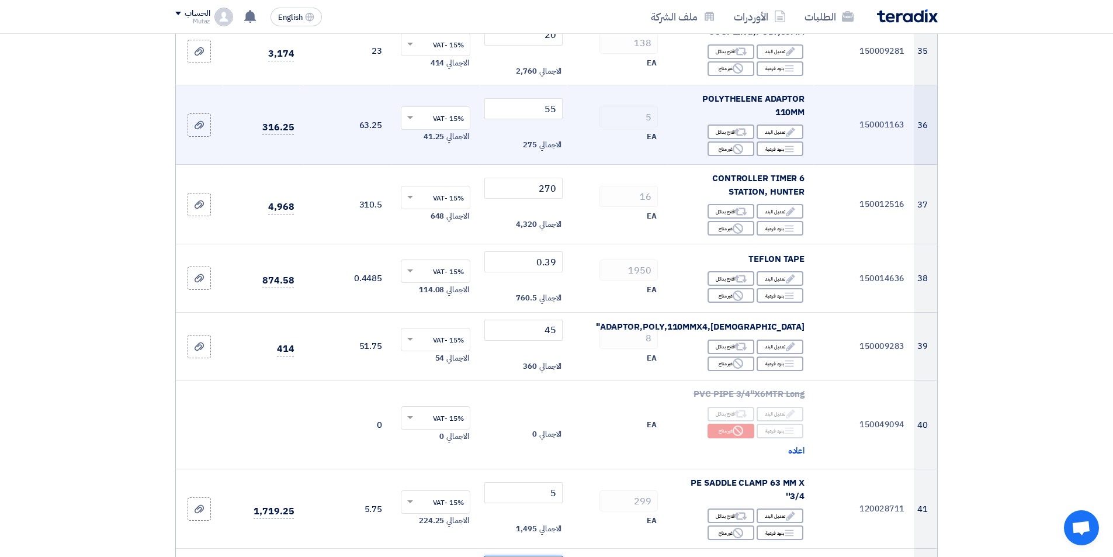
type input "0.40"
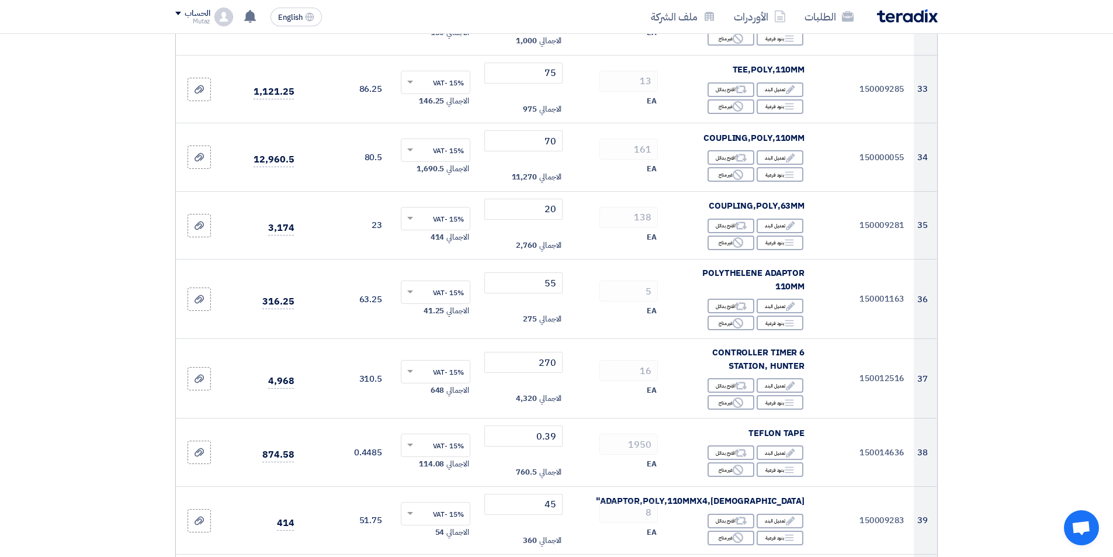
scroll to position [2863, 0]
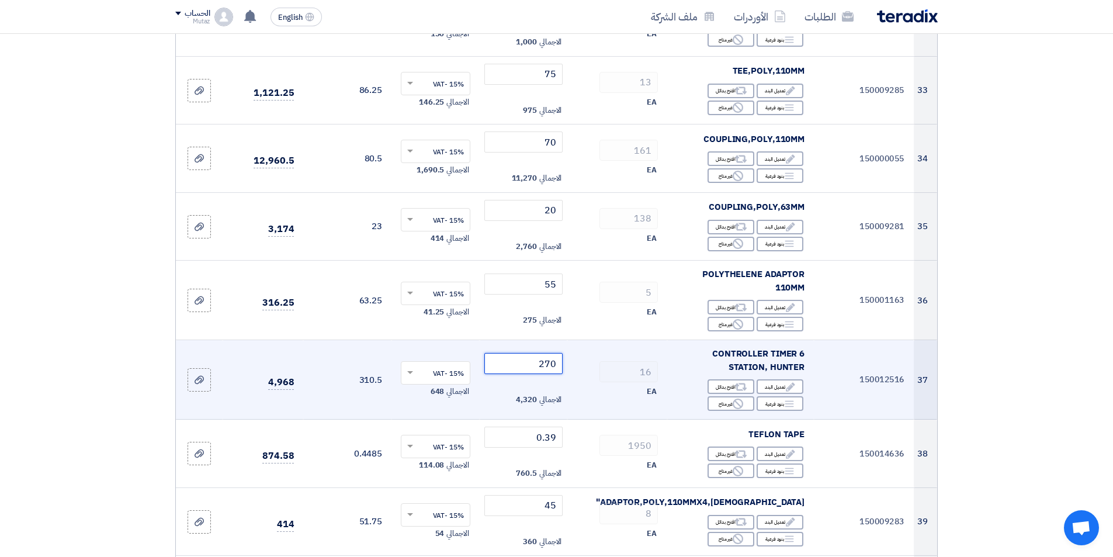
click at [611, 340] on tr "37 150012516 CONTROLLER TIMER 6 STATION, HUNTER Edit تعديل البند Alternative اق…" at bounding box center [556, 379] width 761 height 79
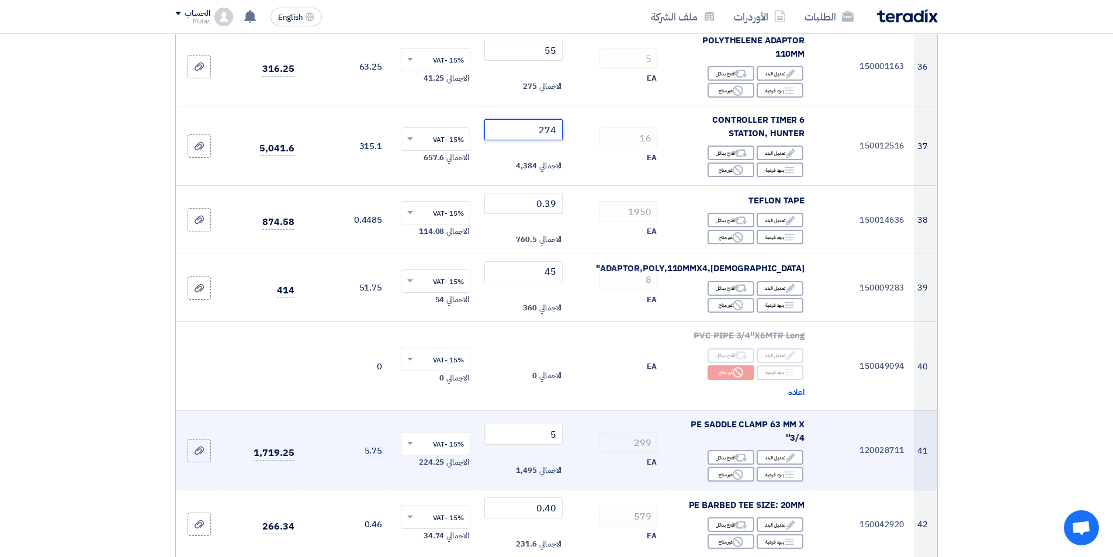
type input "274"
click at [602, 411] on td "299 EA" at bounding box center [617, 450] width 100 height 79
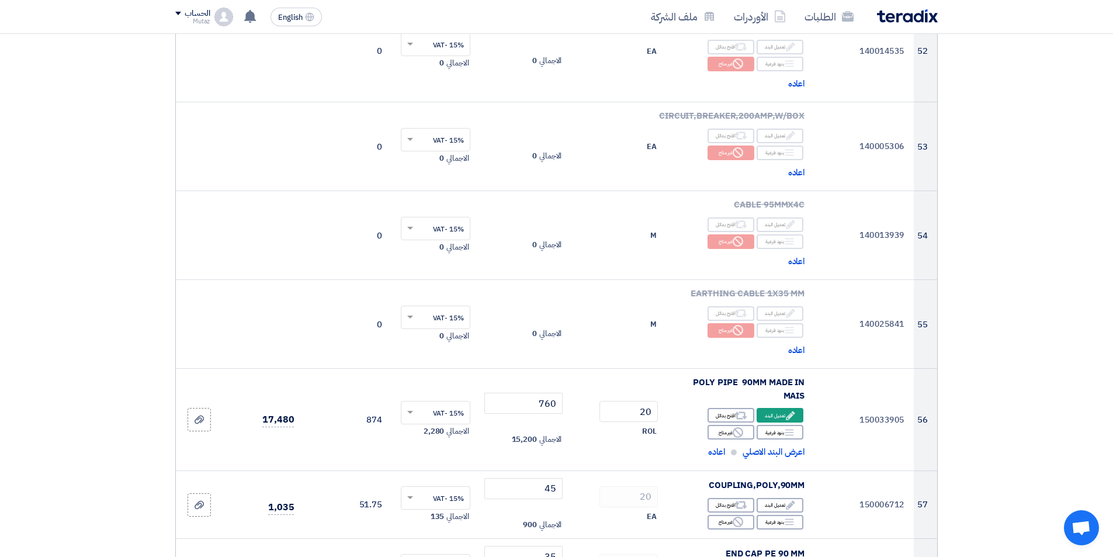
scroll to position [4499, 0]
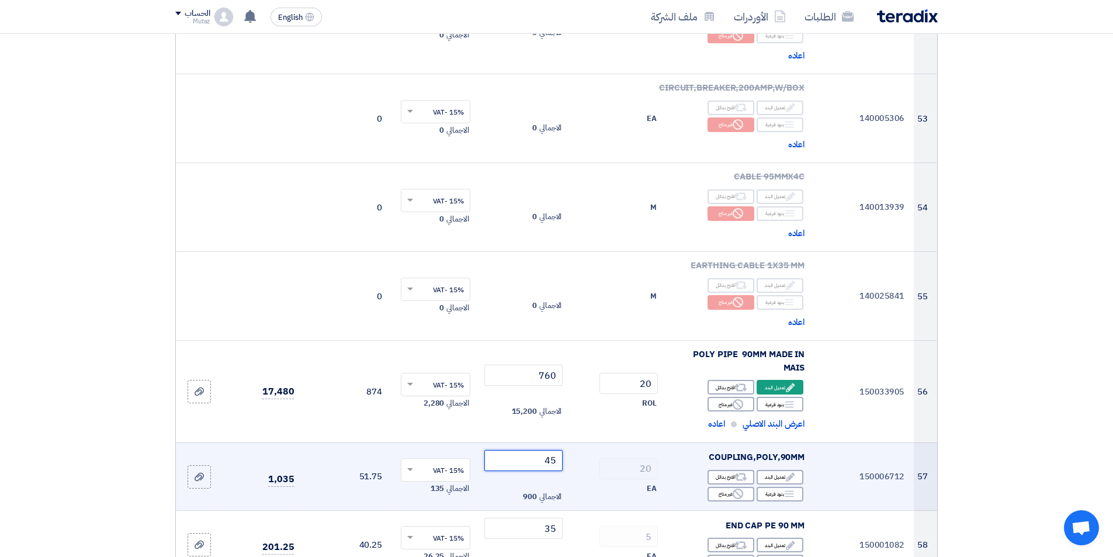
click at [646, 442] on tr "57 150006712 COUPLING,POLY,90MM Edit تعديل البند Alternative اقترح بدائل Breakd…" at bounding box center [556, 476] width 761 height 68
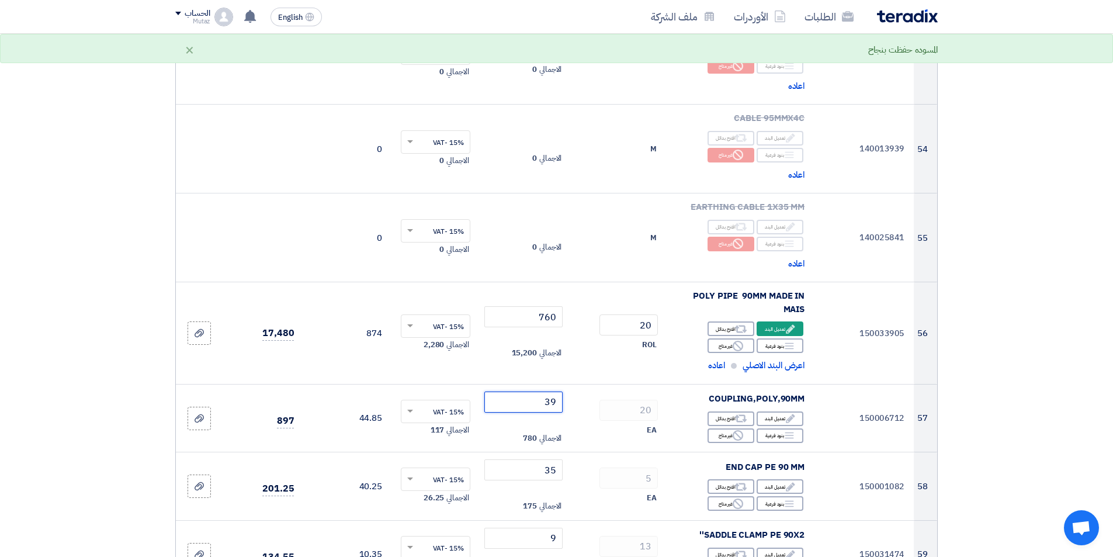
type input "39"
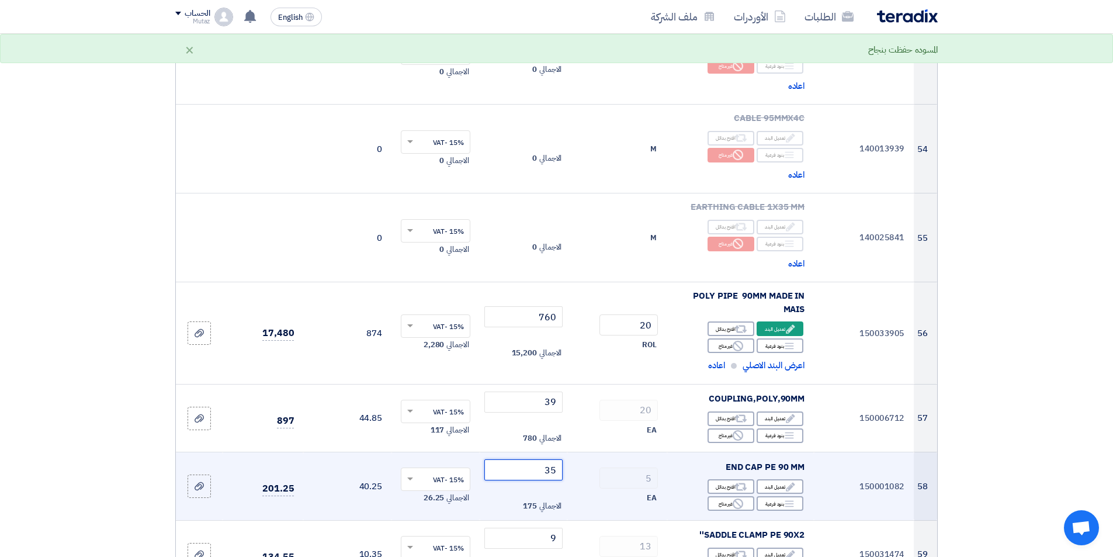
drag, startPoint x: 520, startPoint y: 413, endPoint x: 695, endPoint y: 415, distance: 174.7
click at [695, 452] on tr "58 150001082 END CAP PE 90 MM Edit تعديل البند Alternative اقترح بدائل Breakdow…" at bounding box center [556, 486] width 761 height 68
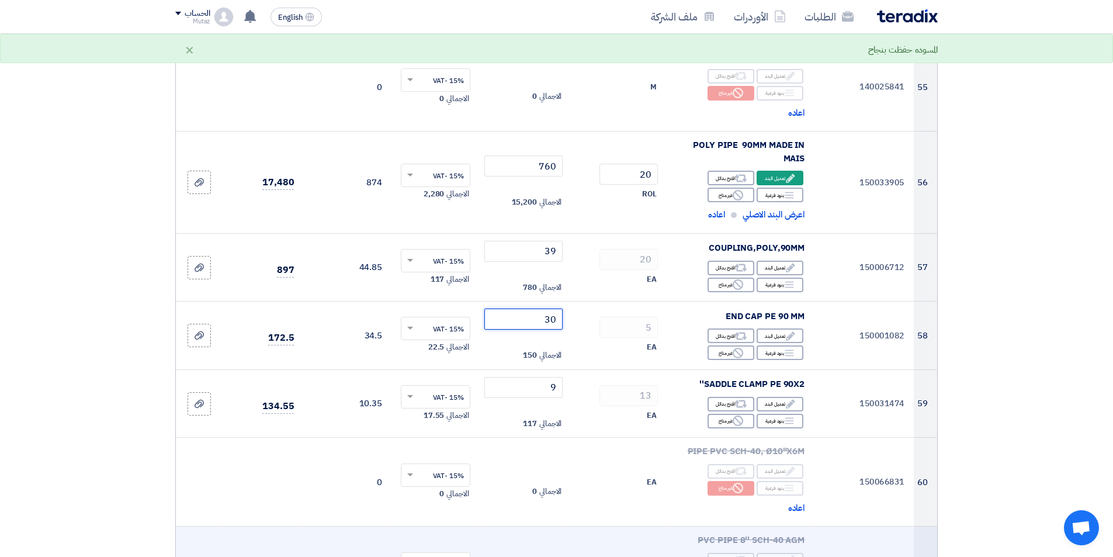
scroll to position [4733, 0]
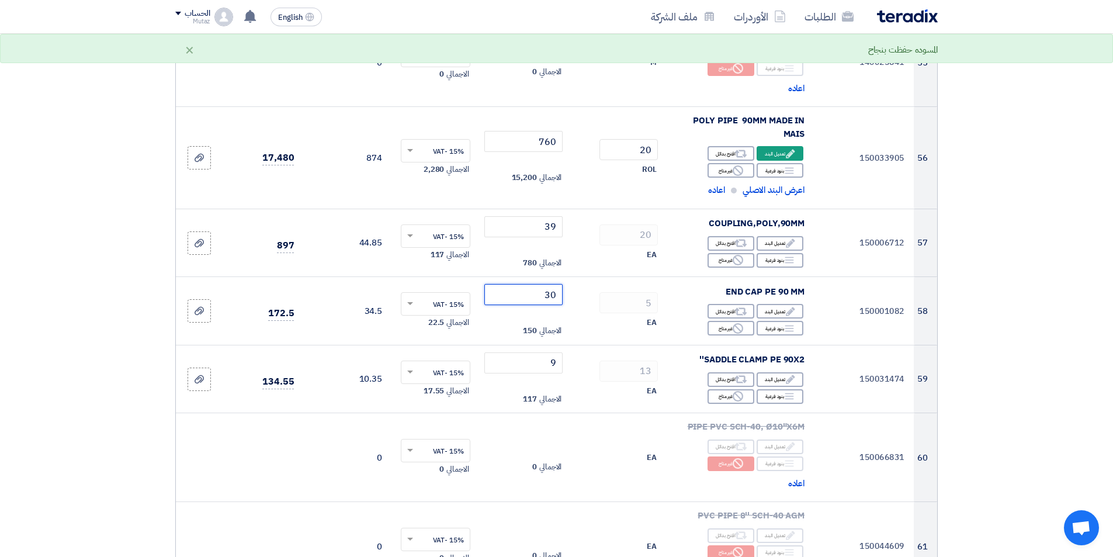
type input "30"
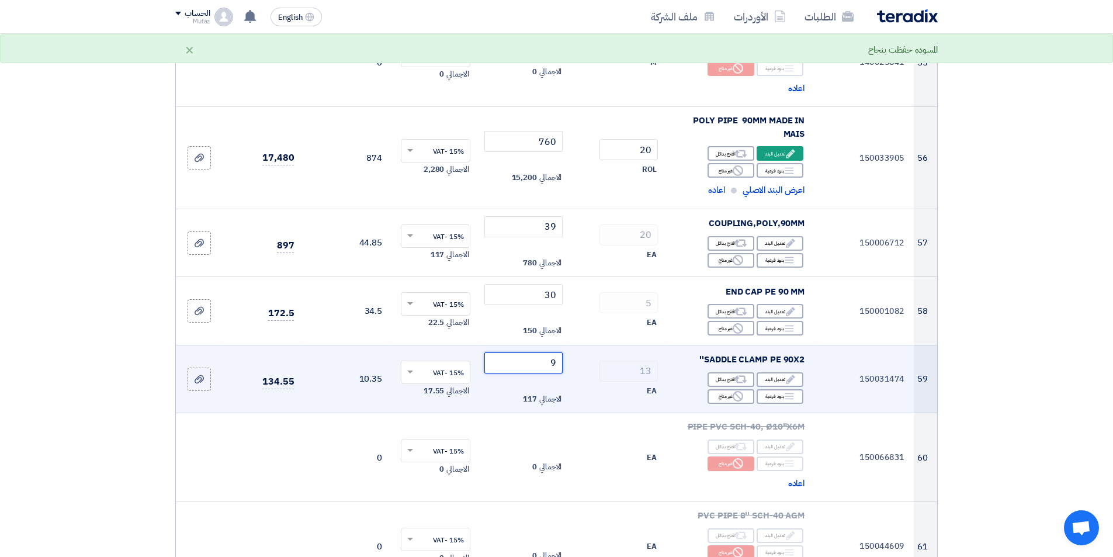
drag, startPoint x: 528, startPoint y: 301, endPoint x: 673, endPoint y: 315, distance: 145.6
click at [673, 345] on tr "59 150031474 SADDLE CLAMP PE 90X2'' Edit تعديل البند Alternative اقترح بدائل Br…" at bounding box center [556, 379] width 761 height 68
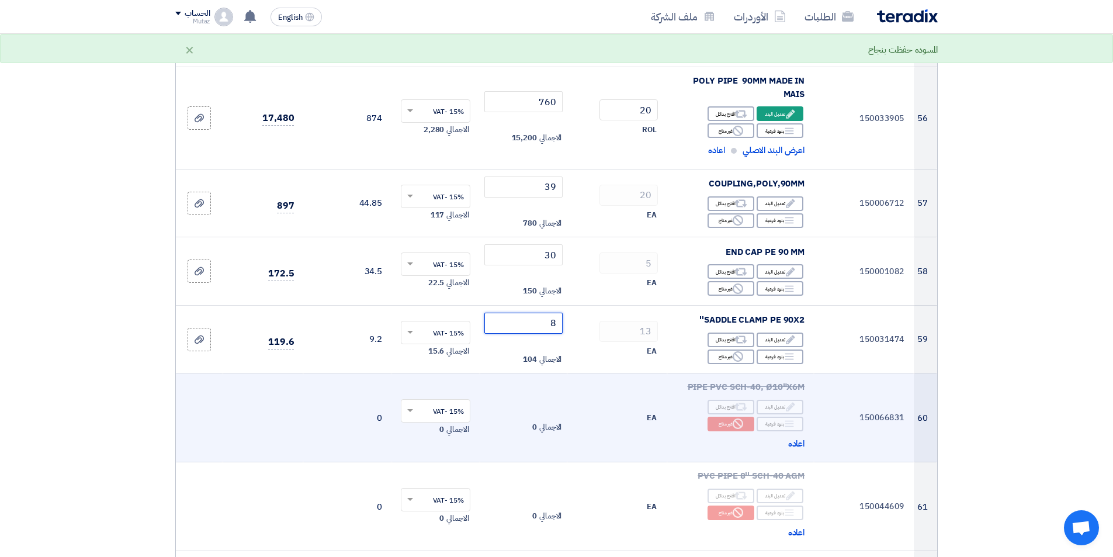
scroll to position [4791, 0]
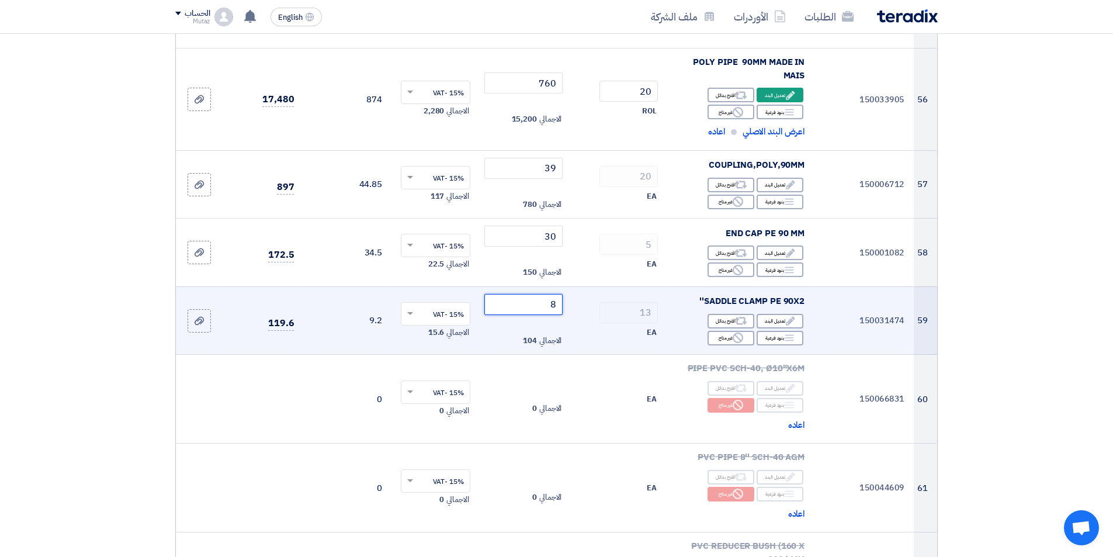
drag, startPoint x: 533, startPoint y: 231, endPoint x: 681, endPoint y: 244, distance: 148.4
click at [681, 286] on tr "59 150031474 SADDLE CLAMP PE 90X2'' Edit تعديل البند Alternative اقترح بدائل Br…" at bounding box center [556, 320] width 761 height 68
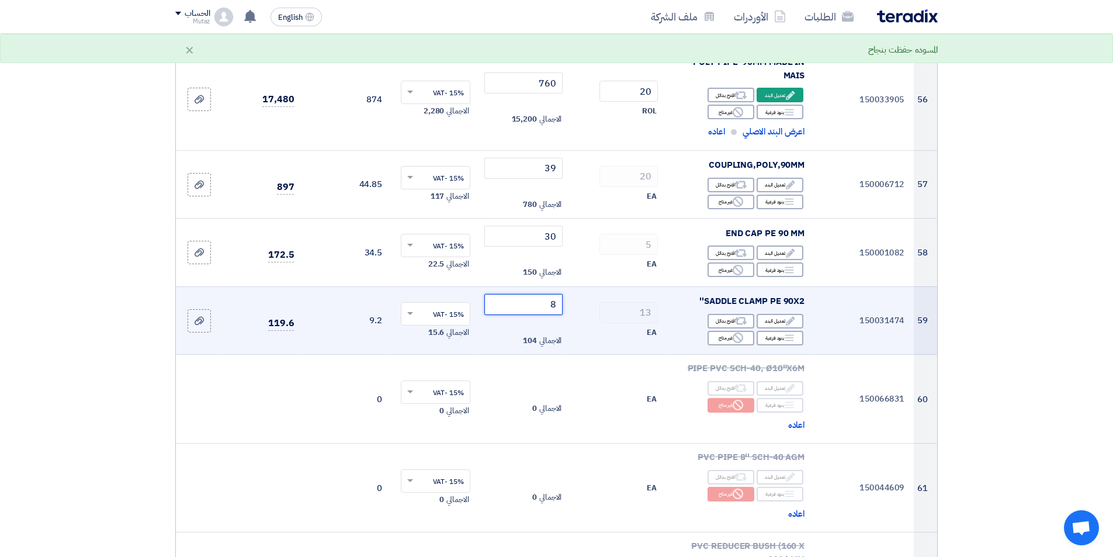
type input "9"
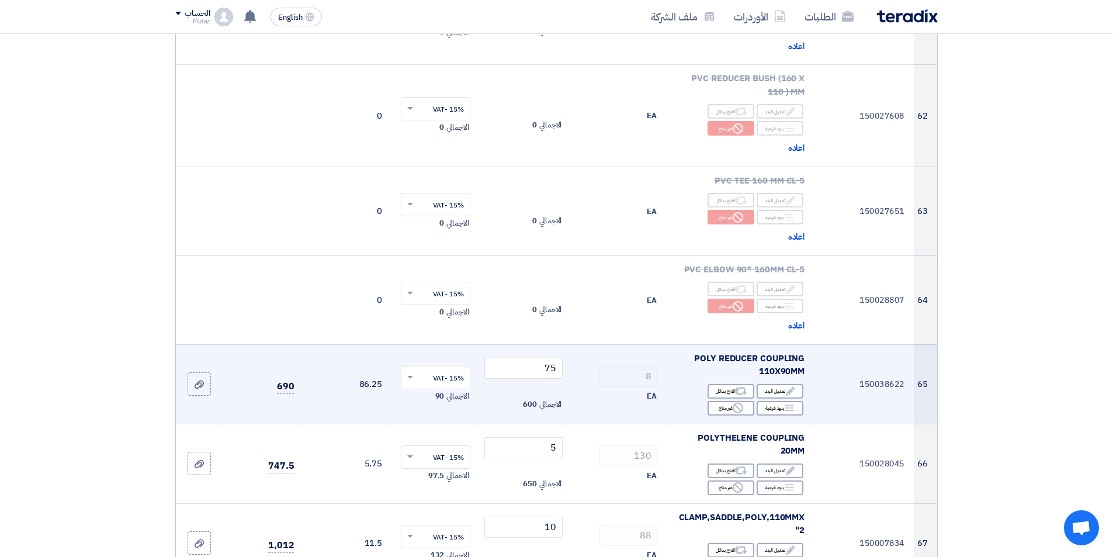
scroll to position [5317, 0]
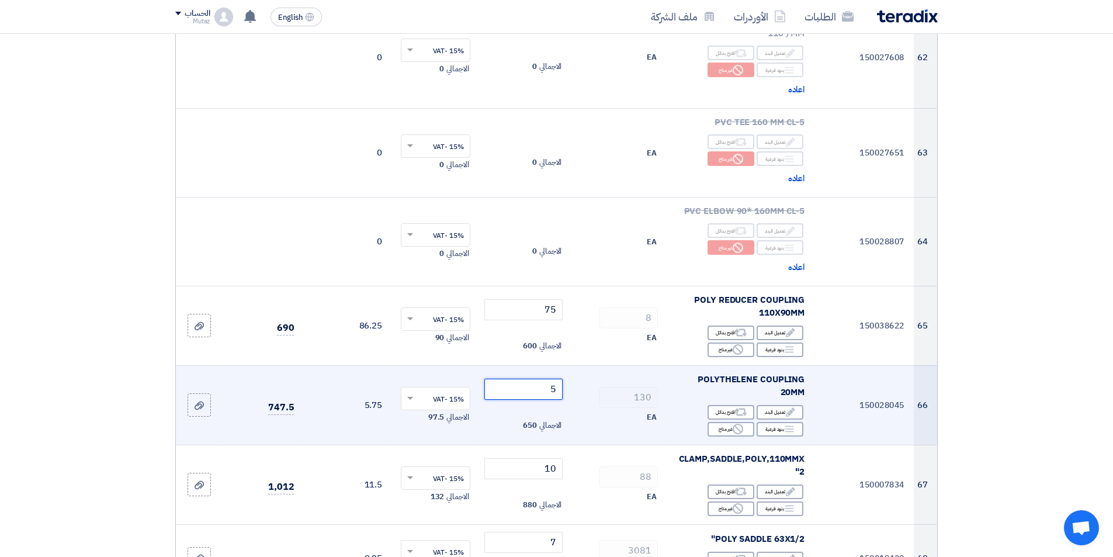
drag, startPoint x: 532, startPoint y: 329, endPoint x: 708, endPoint y: 323, distance: 176.0
click at [708, 365] on tr "66 150028045 POLYTHELENE COUPLING 20MM Edit تعديل البند Alternative اقترح بدائل…" at bounding box center [556, 404] width 761 height 79
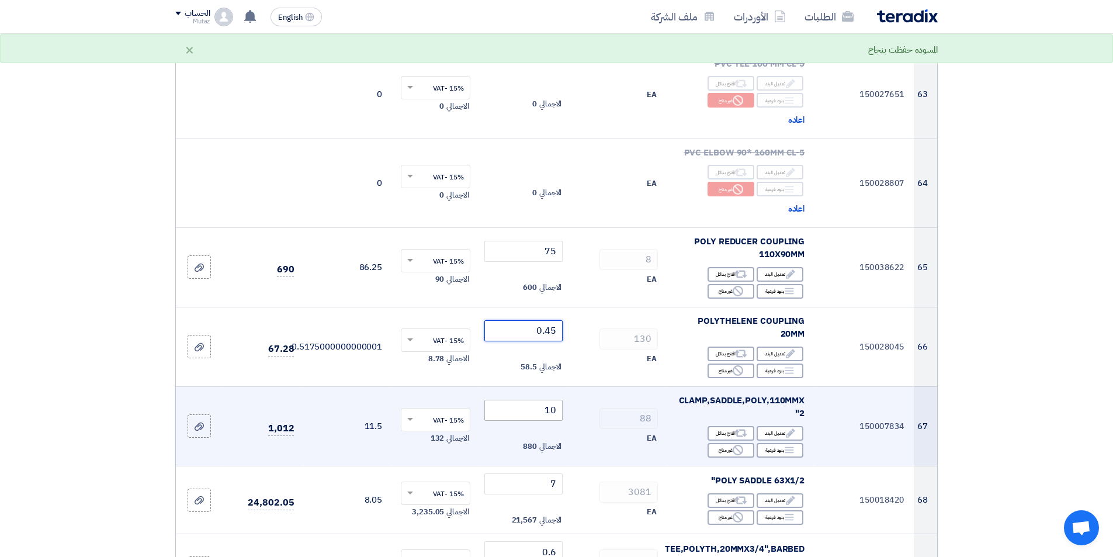
type input "0.45"
click at [517, 400] on input "10" at bounding box center [523, 410] width 79 height 21
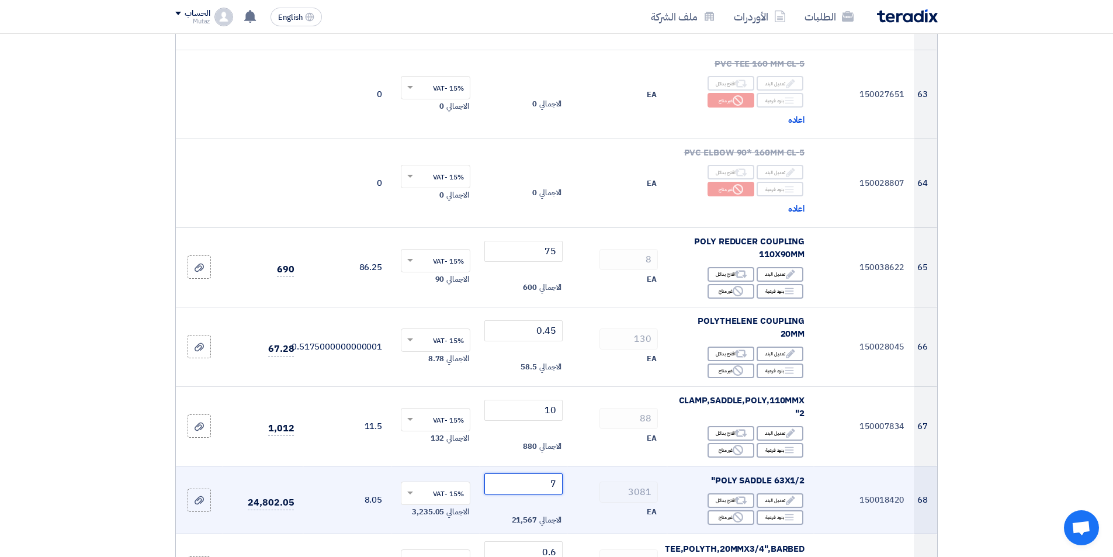
drag, startPoint x: 546, startPoint y: 417, endPoint x: 694, endPoint y: 417, distance: 147.2
click at [694, 466] on tr "68 150018420 POLY SADDLE 63X1/2" Edit تعديل البند Alternative اقترح بدائل Break…" at bounding box center [556, 500] width 761 height 68
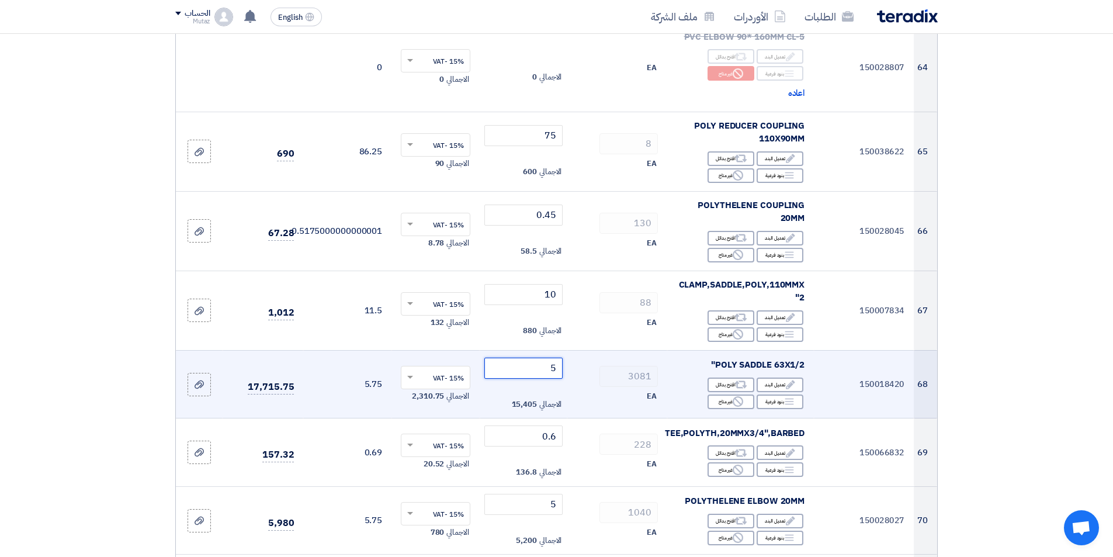
scroll to position [5492, 0]
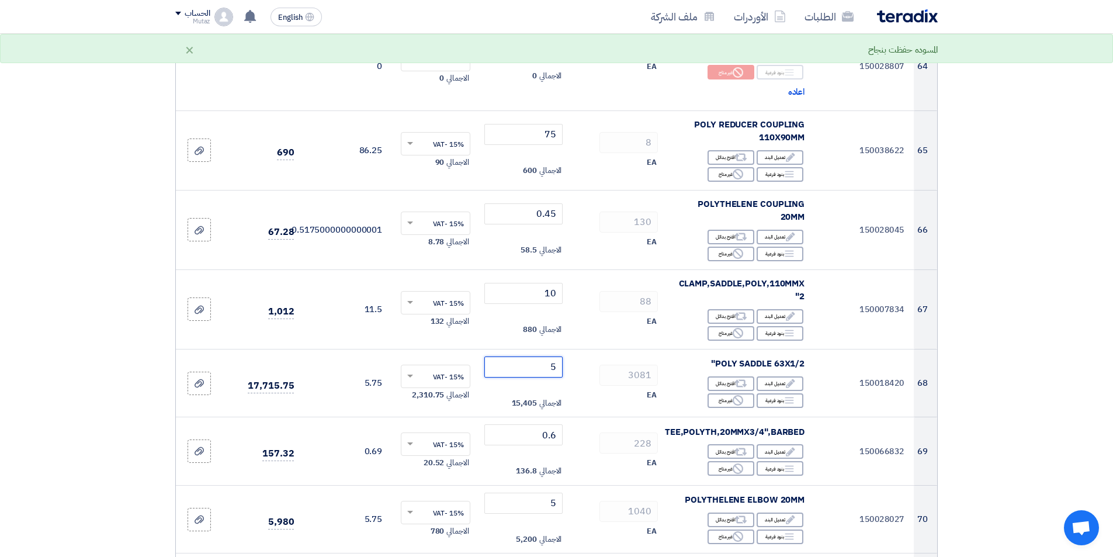
type input "5"
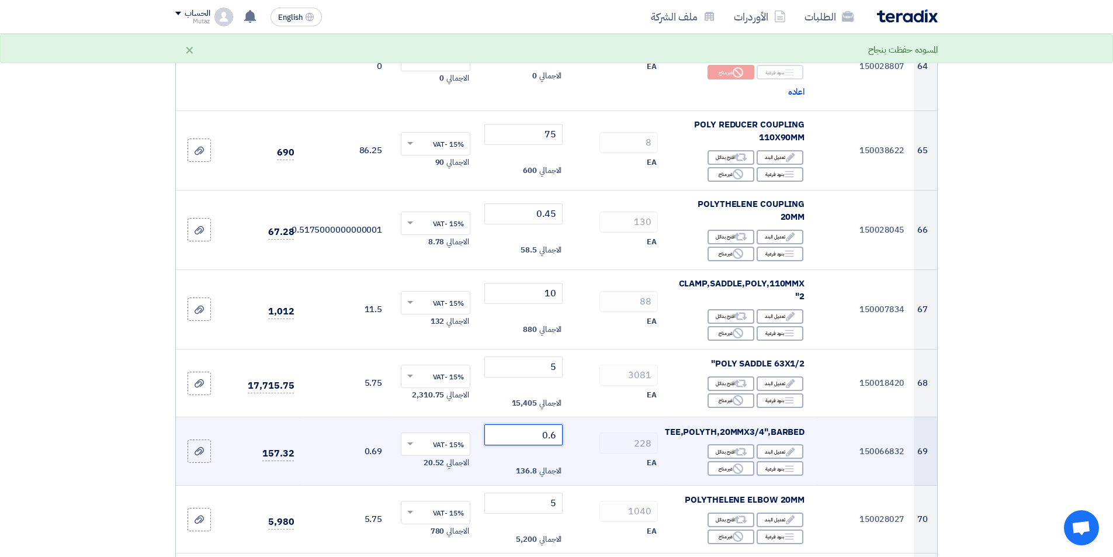
drag, startPoint x: 510, startPoint y: 369, endPoint x: 674, endPoint y: 379, distance: 164.5
click at [674, 417] on tr "69 150066832 TEE,POLYTH,20MMX3/4",BARBED Edit تعديل البند Alternative اقترح بدا…" at bounding box center [556, 451] width 761 height 68
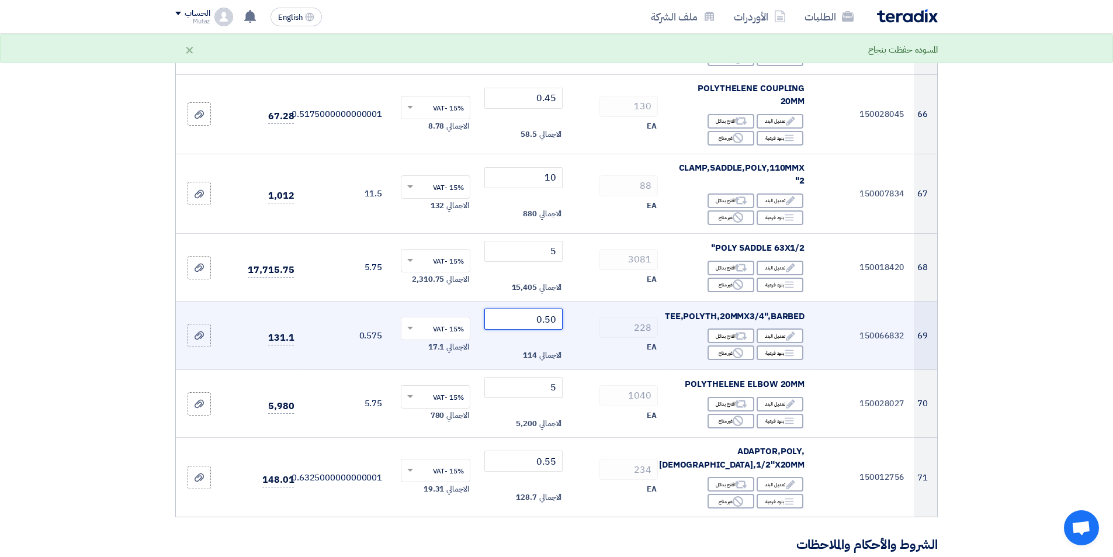
scroll to position [5609, 0]
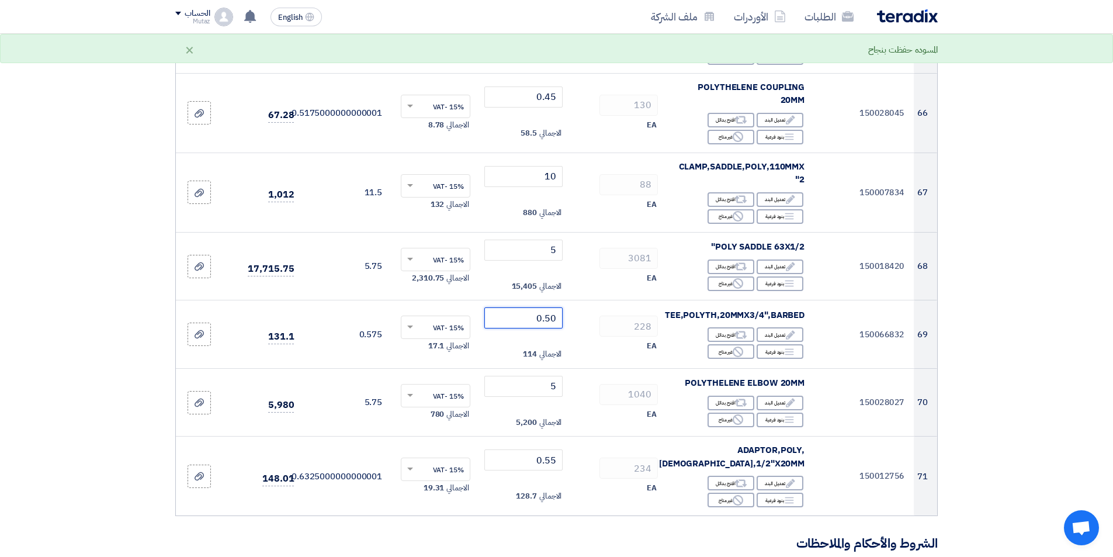
type input "0.50"
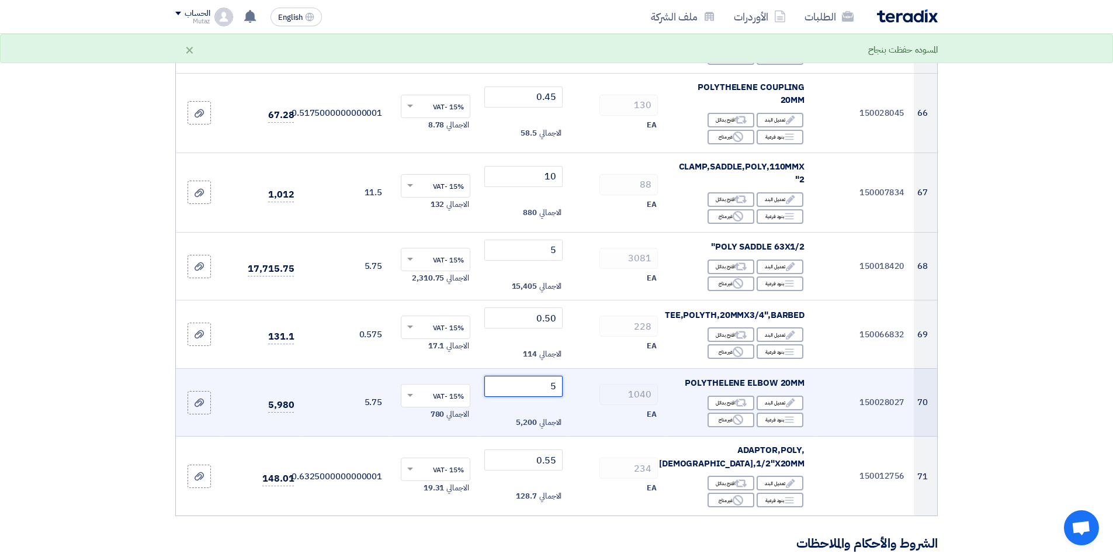
drag, startPoint x: 528, startPoint y: 316, endPoint x: 714, endPoint y: 321, distance: 185.9
click at [714, 368] on tr "70 150028027 POLYTHELENE ELBOW 20MM Edit تعديل البند Alternative اقترح بدائل Br…" at bounding box center [556, 402] width 761 height 68
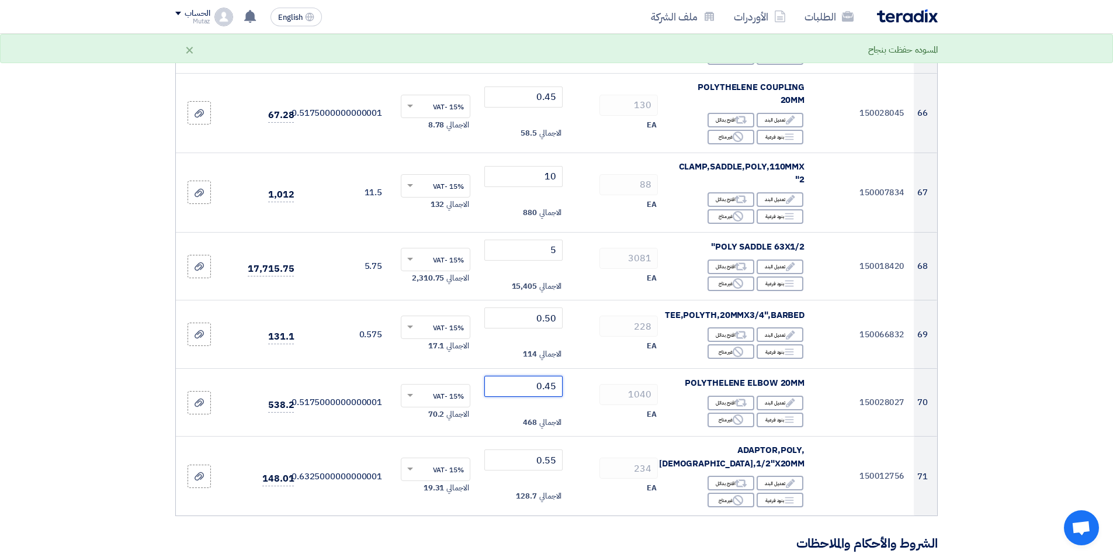
type input "0.45"
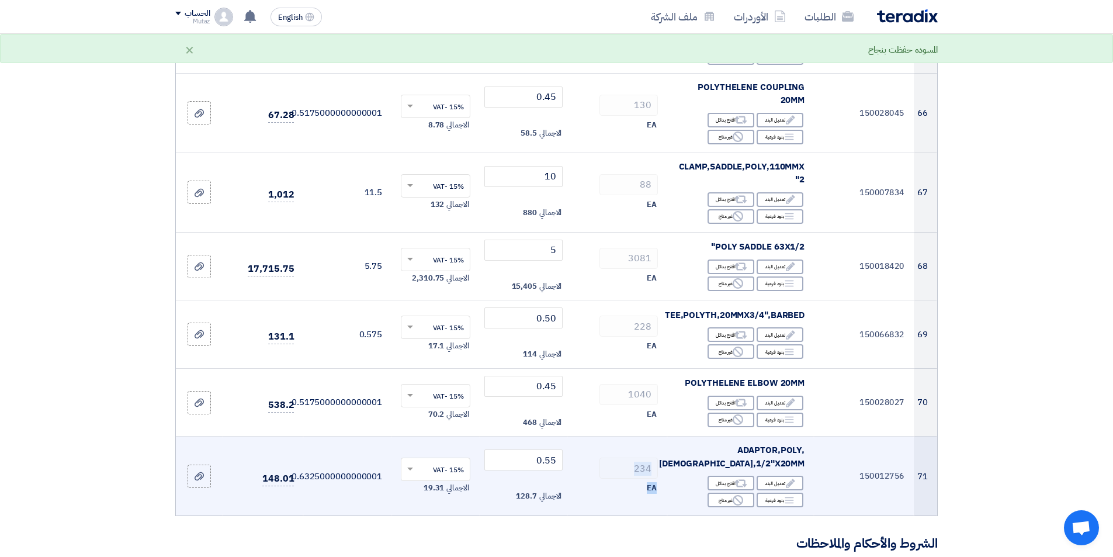
drag, startPoint x: 514, startPoint y: 377, endPoint x: 663, endPoint y: 377, distance: 149.0
click at [663, 436] on tr "71 150012756 ADAPTOR,POLY,[DEMOGRAPHIC_DATA],1/2"X20MM Edit تعديل البند Alterna…" at bounding box center [556, 475] width 761 height 79
drag, startPoint x: 514, startPoint y: 379, endPoint x: 711, endPoint y: 405, distance: 198.6
click at [711, 436] on tr "71 150012756 ADAPTOR,POLY,[DEMOGRAPHIC_DATA],1/2"X20MM Edit تعديل البند Alterna…" at bounding box center [556, 475] width 761 height 79
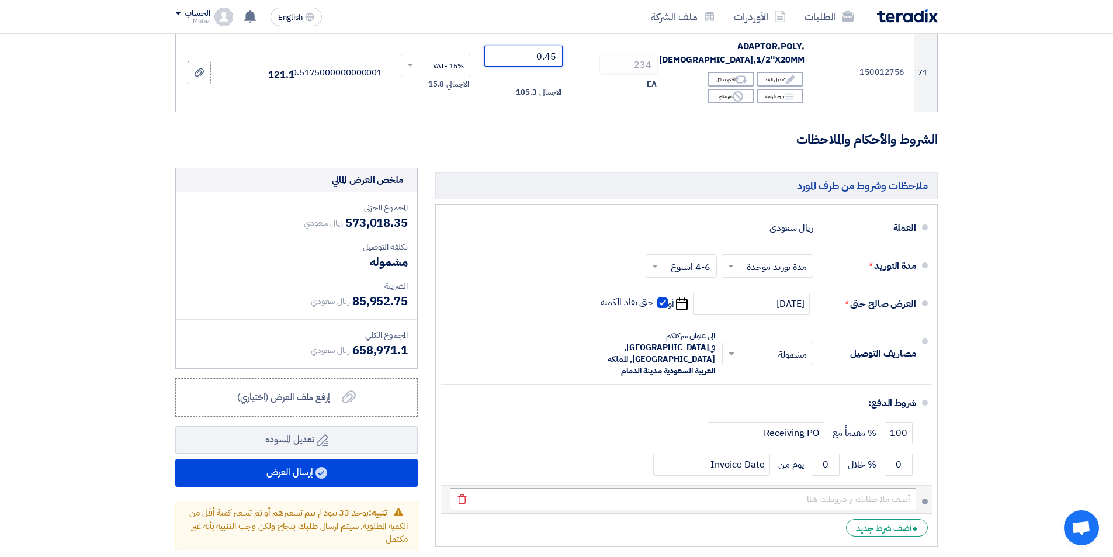
scroll to position [6018, 0]
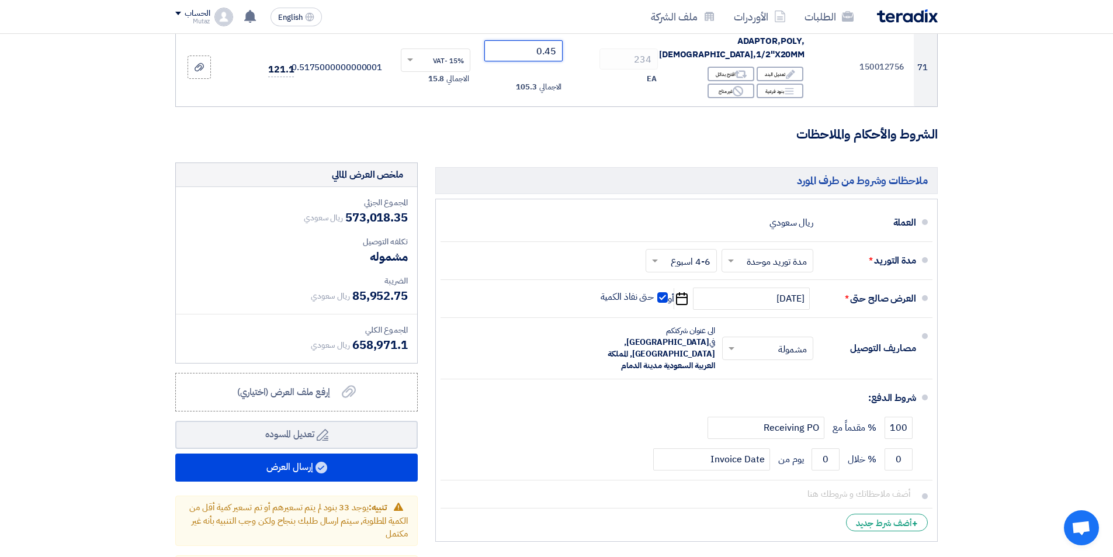
type input "0.45"
click at [811, 500] on div "ملاحظات وشروط من طرف المورد العملة ريال سعودي مدة التوريد * اختر مدة التوريد ×" at bounding box center [687, 376] width 520 height 429
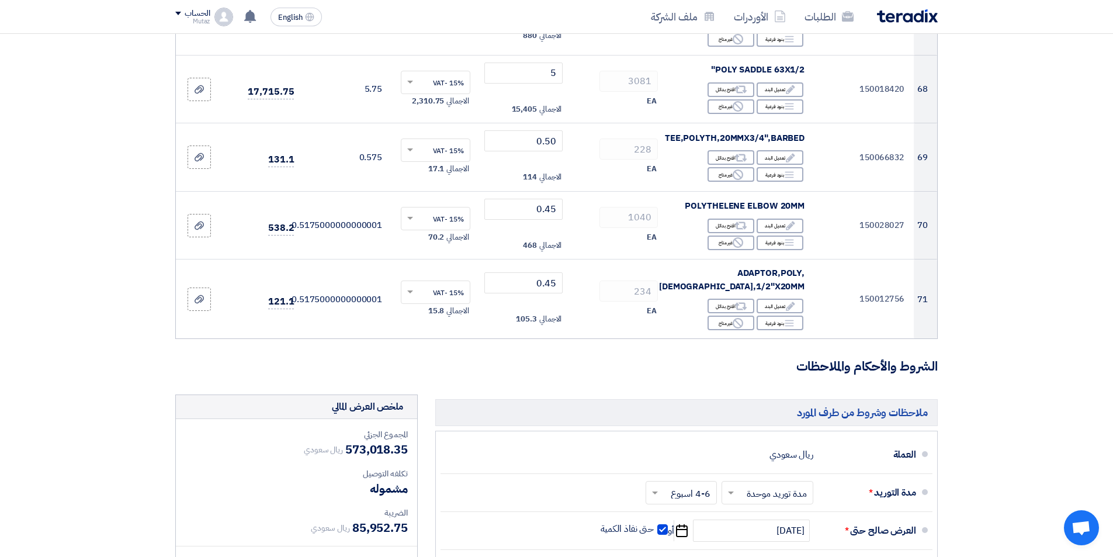
scroll to position [5785, 0]
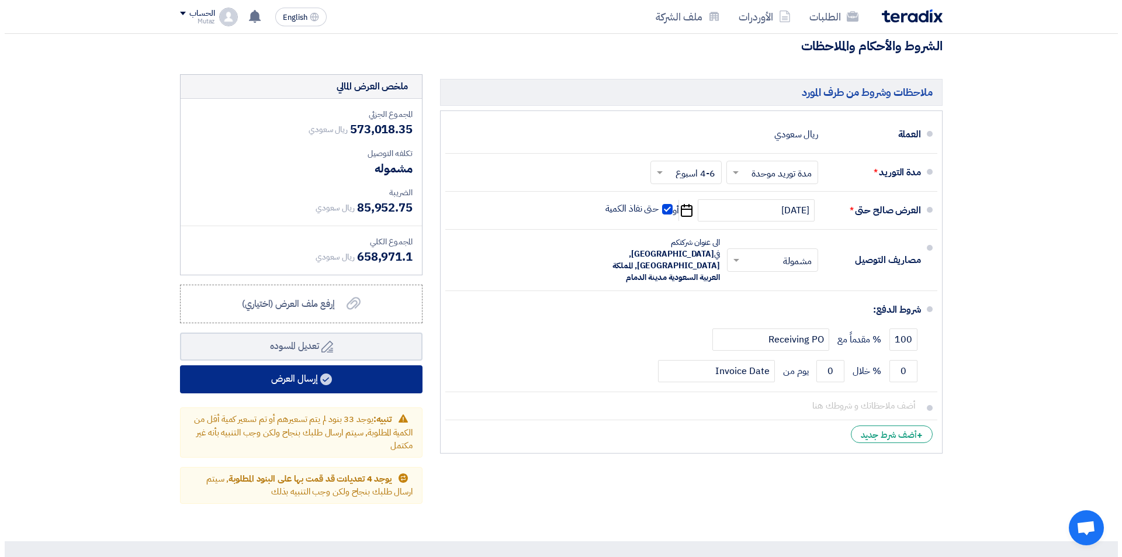
scroll to position [6106, 0]
click at [286, 366] on button "إرسال العرض" at bounding box center [296, 380] width 242 height 28
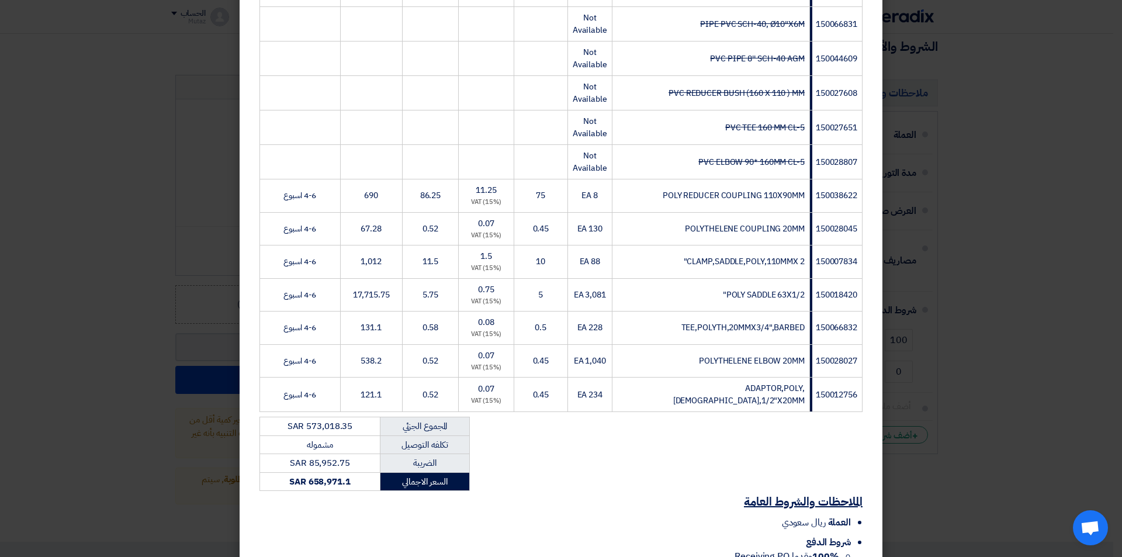
scroll to position [2327, 0]
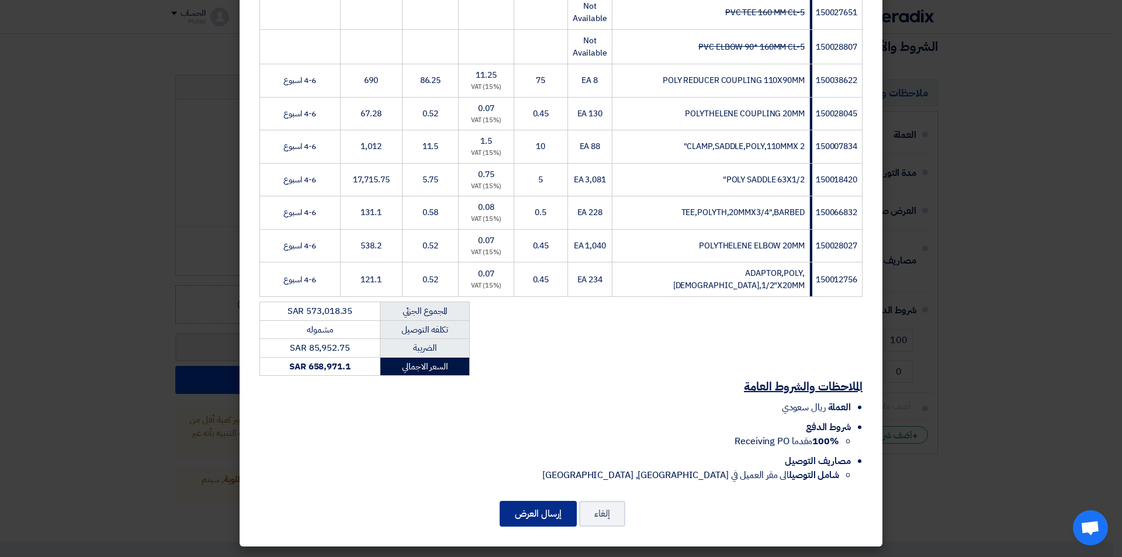
click at [542, 522] on button "إرسال العرض" at bounding box center [538, 514] width 77 height 26
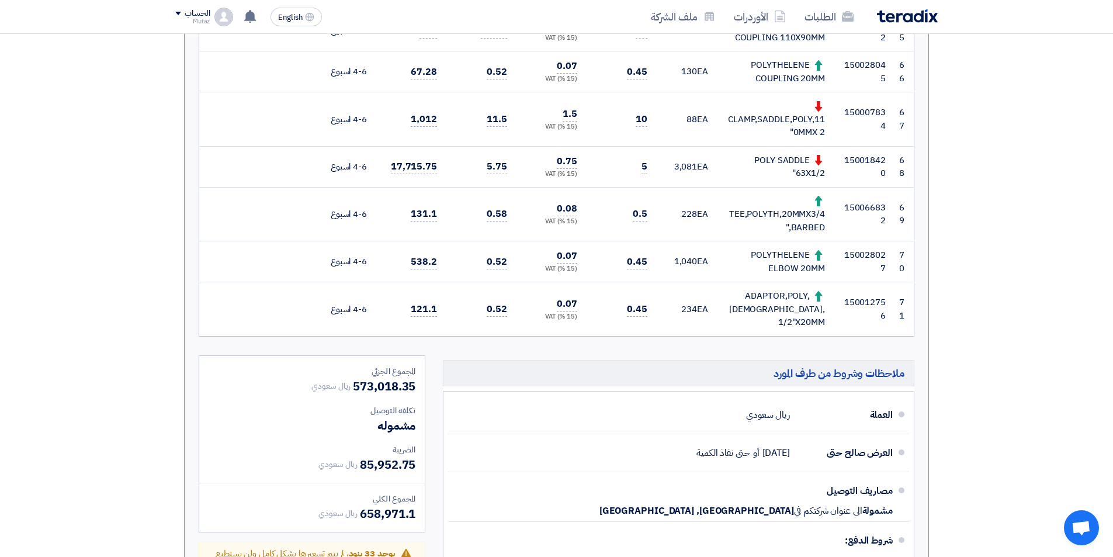
scroll to position [3816, 0]
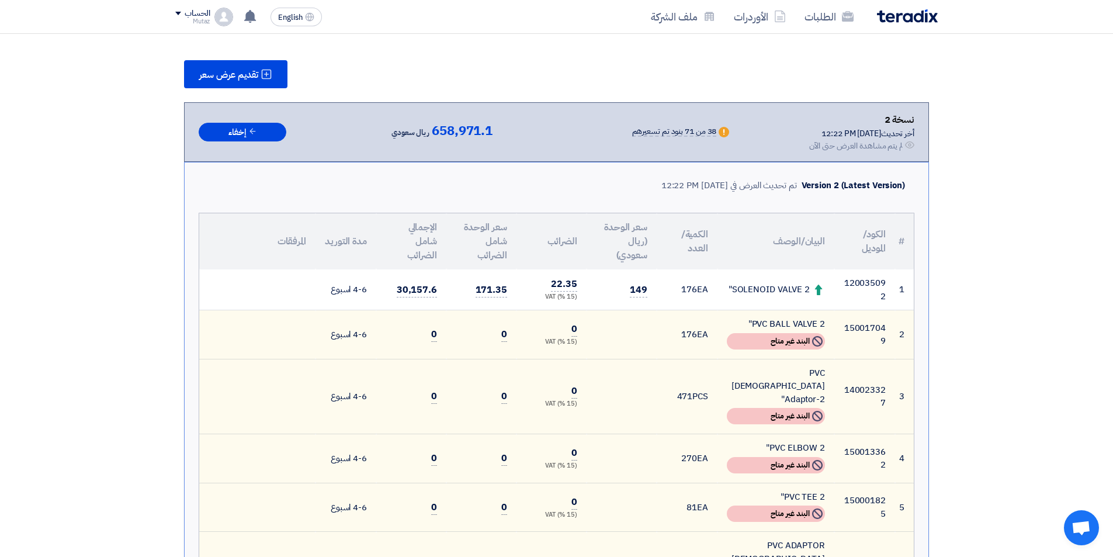
scroll to position [0, 0]
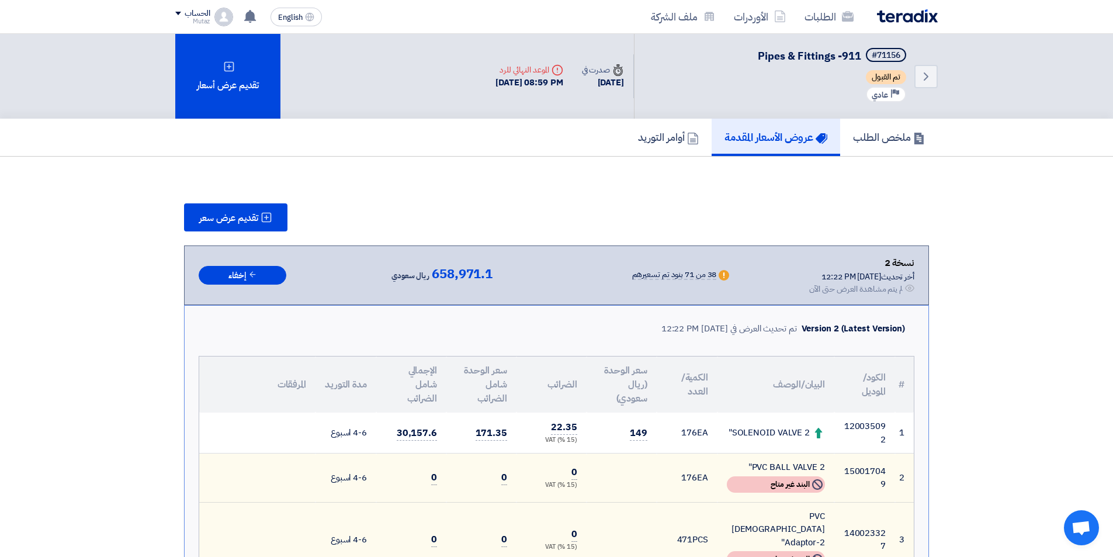
click at [912, 20] on img at bounding box center [907, 15] width 61 height 13
